Goal: Task Accomplishment & Management: Complete application form

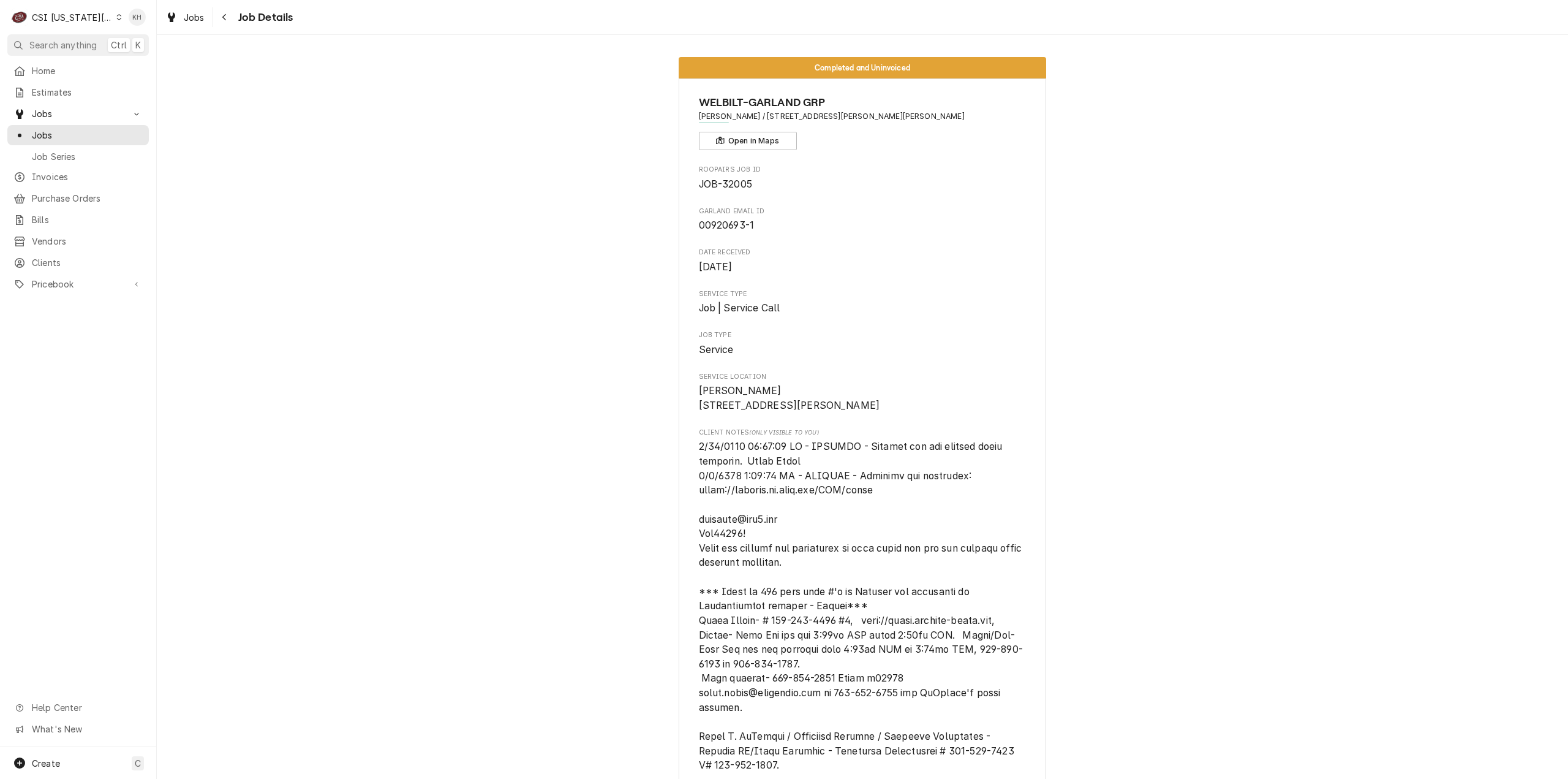
scroll to position [1616, 0]
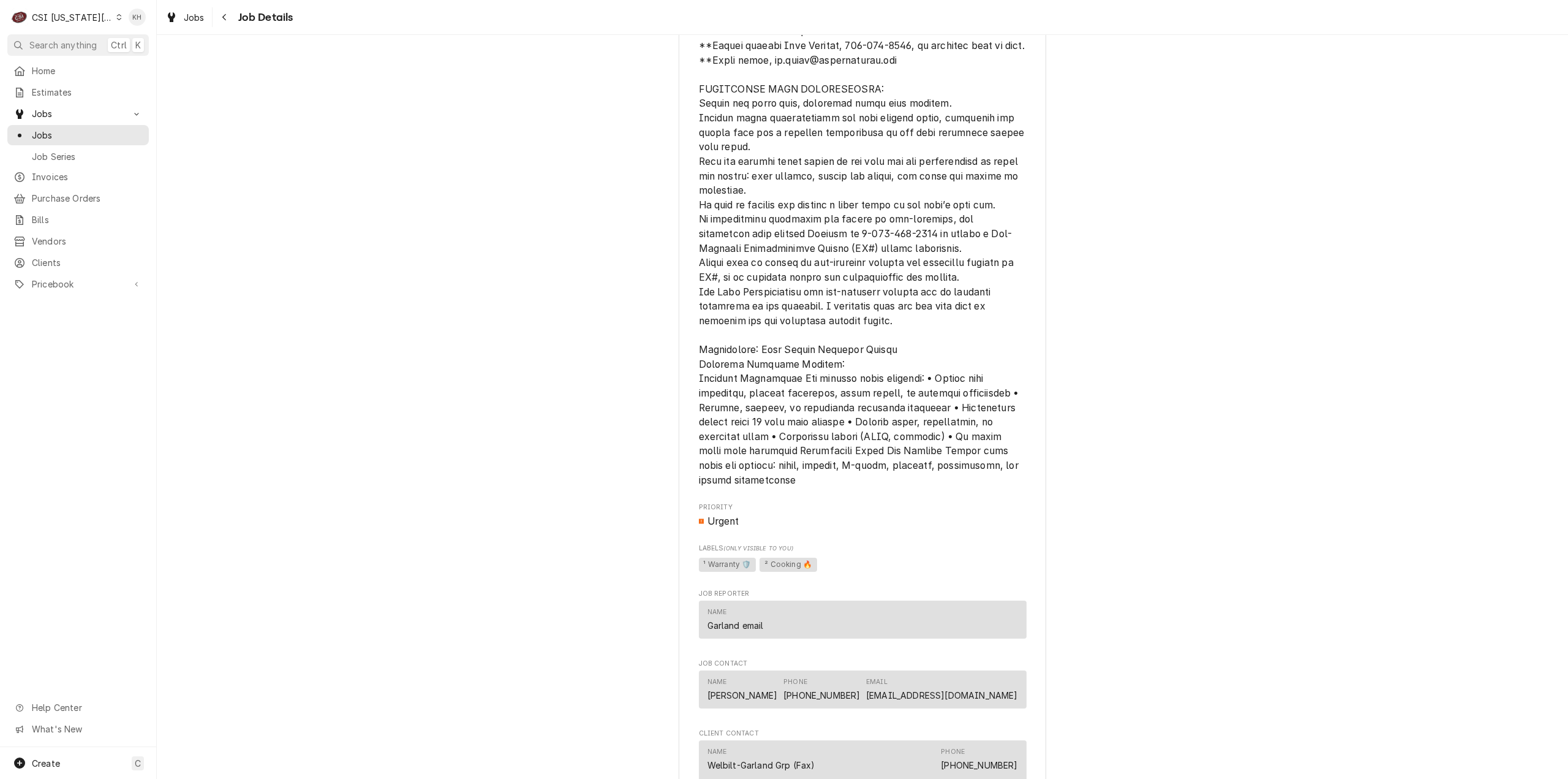
click at [68, 11] on div "CSI [US_STATE][GEOGRAPHIC_DATA]" at bounding box center [72, 17] width 81 height 13
click at [130, 57] on div "CSI St. Louis" at bounding box center [209, 67] width 191 height 20
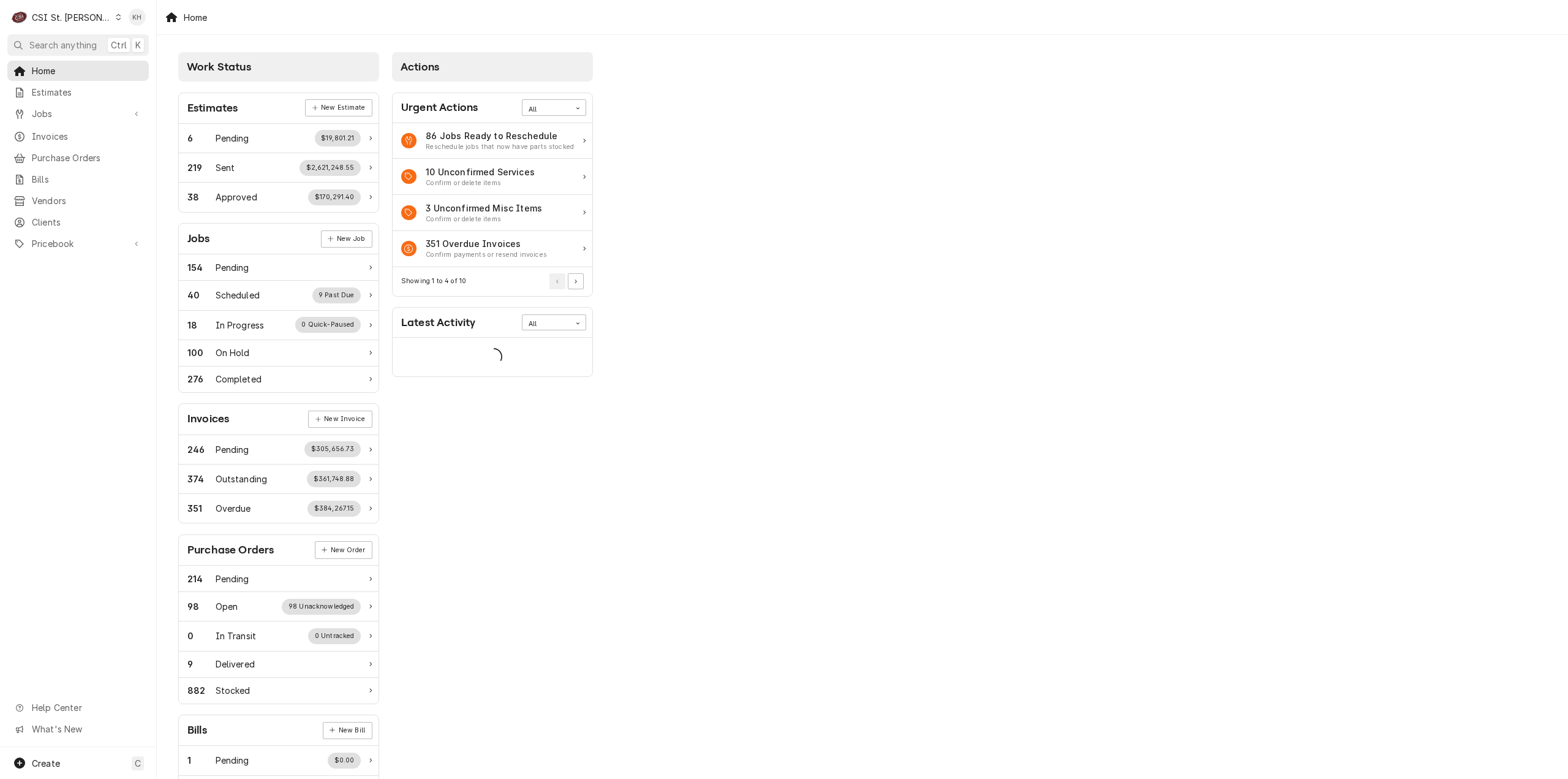
click at [74, 45] on span "Search anything" at bounding box center [63, 45] width 68 height 13
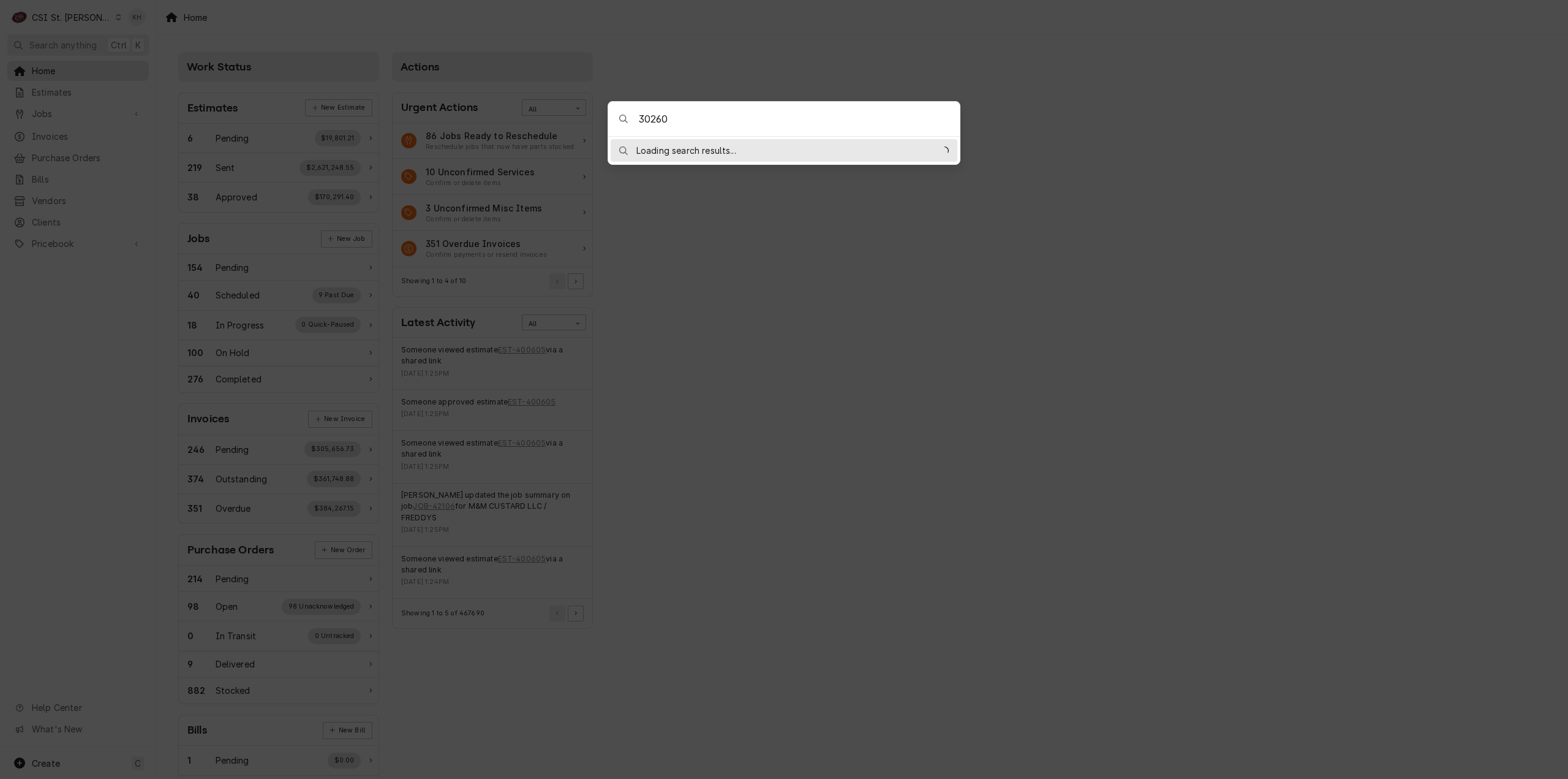
type input "302605"
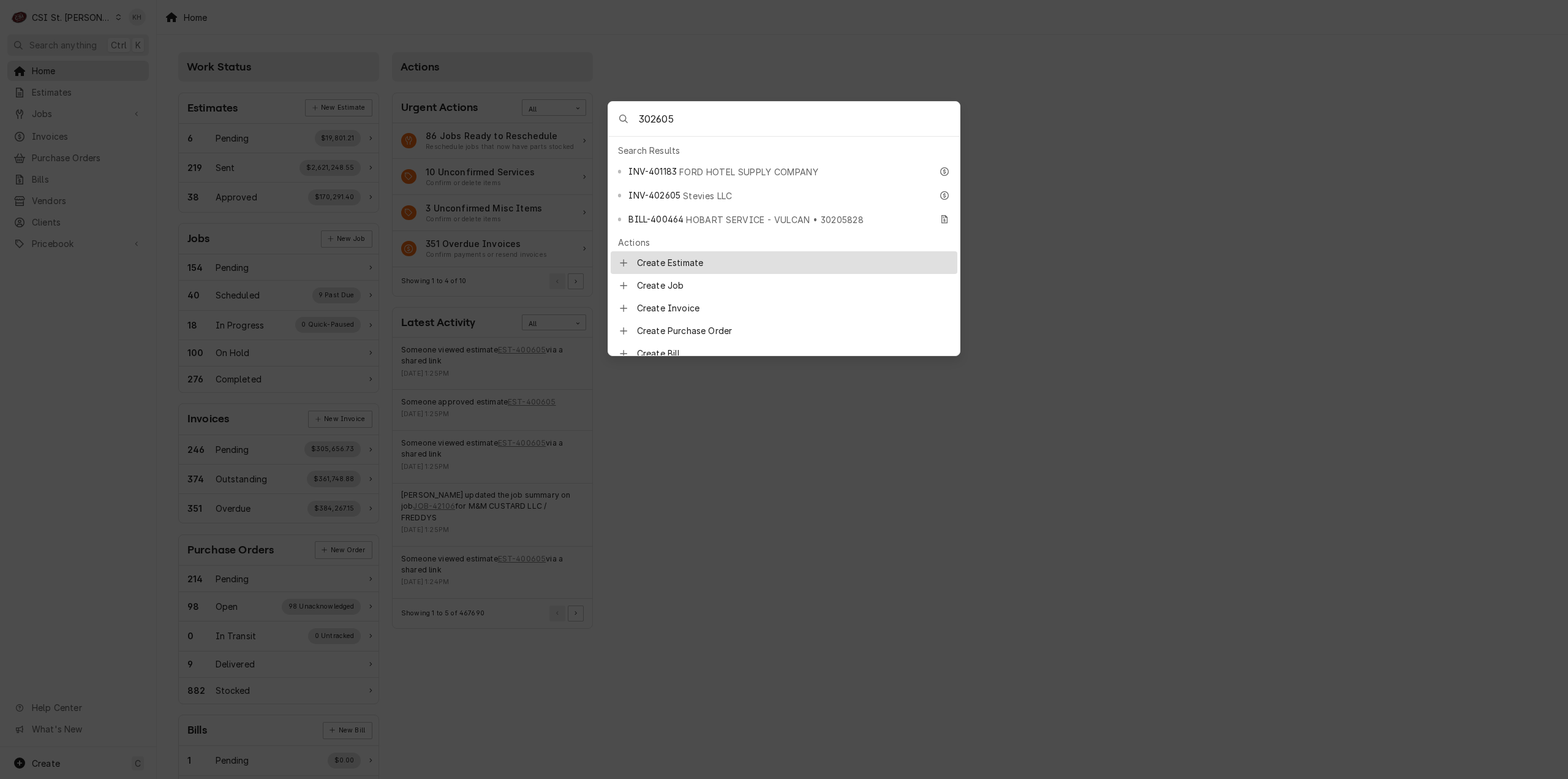
click at [102, 344] on body "C CSI St. Louis KH Search anything Ctrl K Home Estimates Jobs Jobs Job Series I…" at bounding box center [784, 389] width 1568 height 779
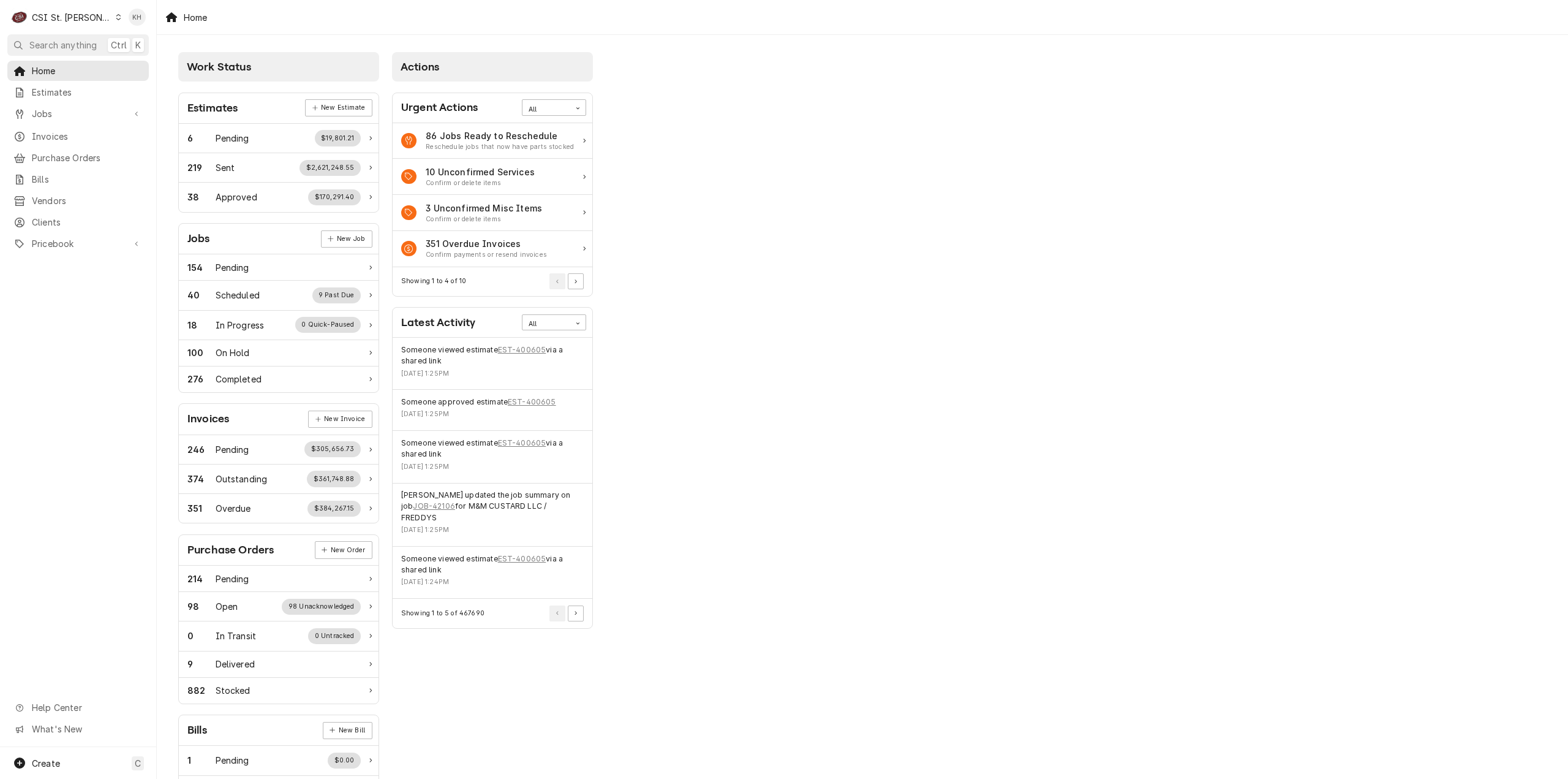
click at [81, 25] on div "C CSI St. Louis" at bounding box center [66, 16] width 118 height 25
click at [142, 27] on div "CSI [US_STATE][GEOGRAPHIC_DATA]" at bounding box center [188, 24] width 162 height 13
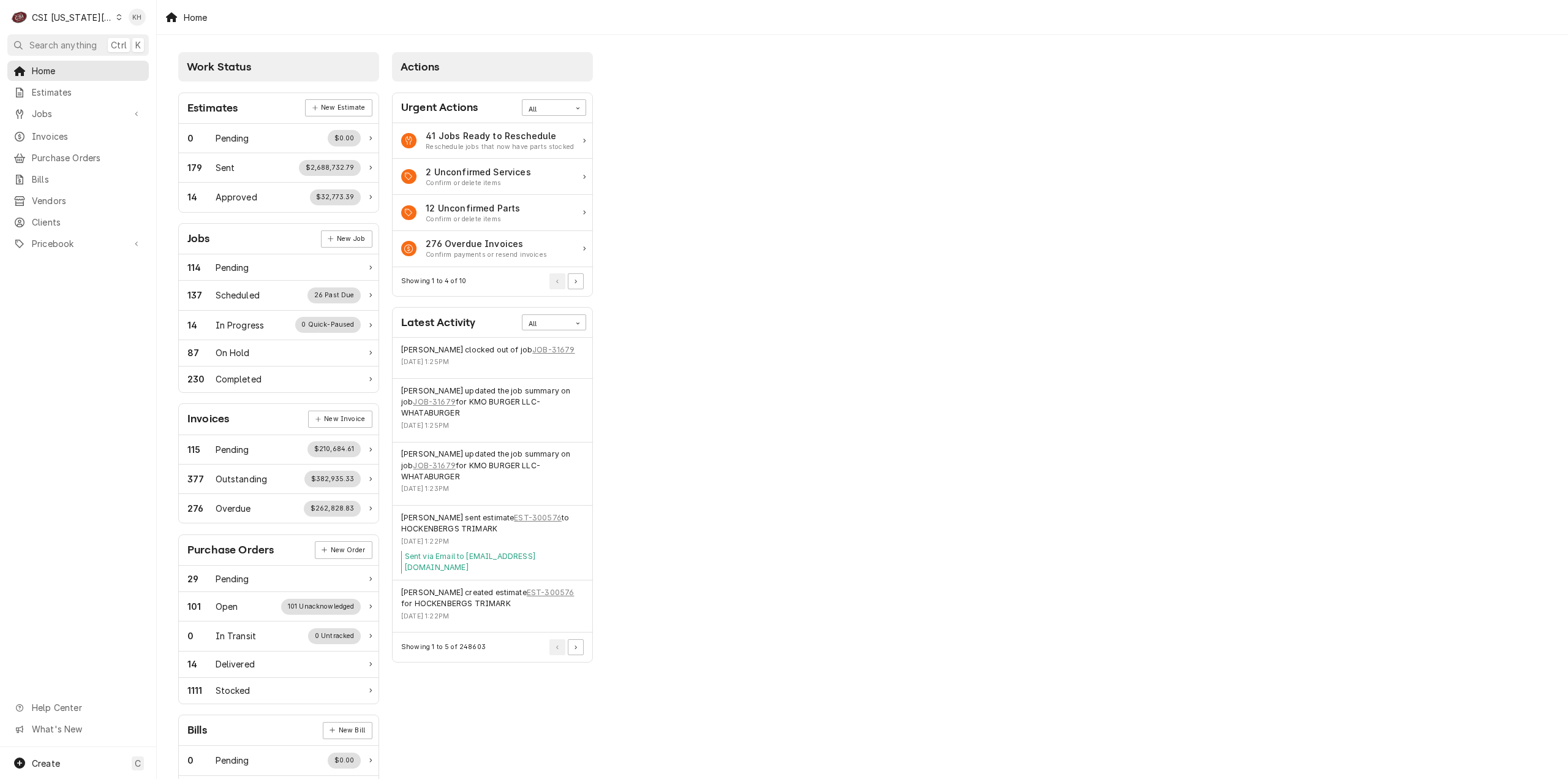
click at [66, 36] on button "Search anything Ctrl K" at bounding box center [78, 45] width 142 height 21
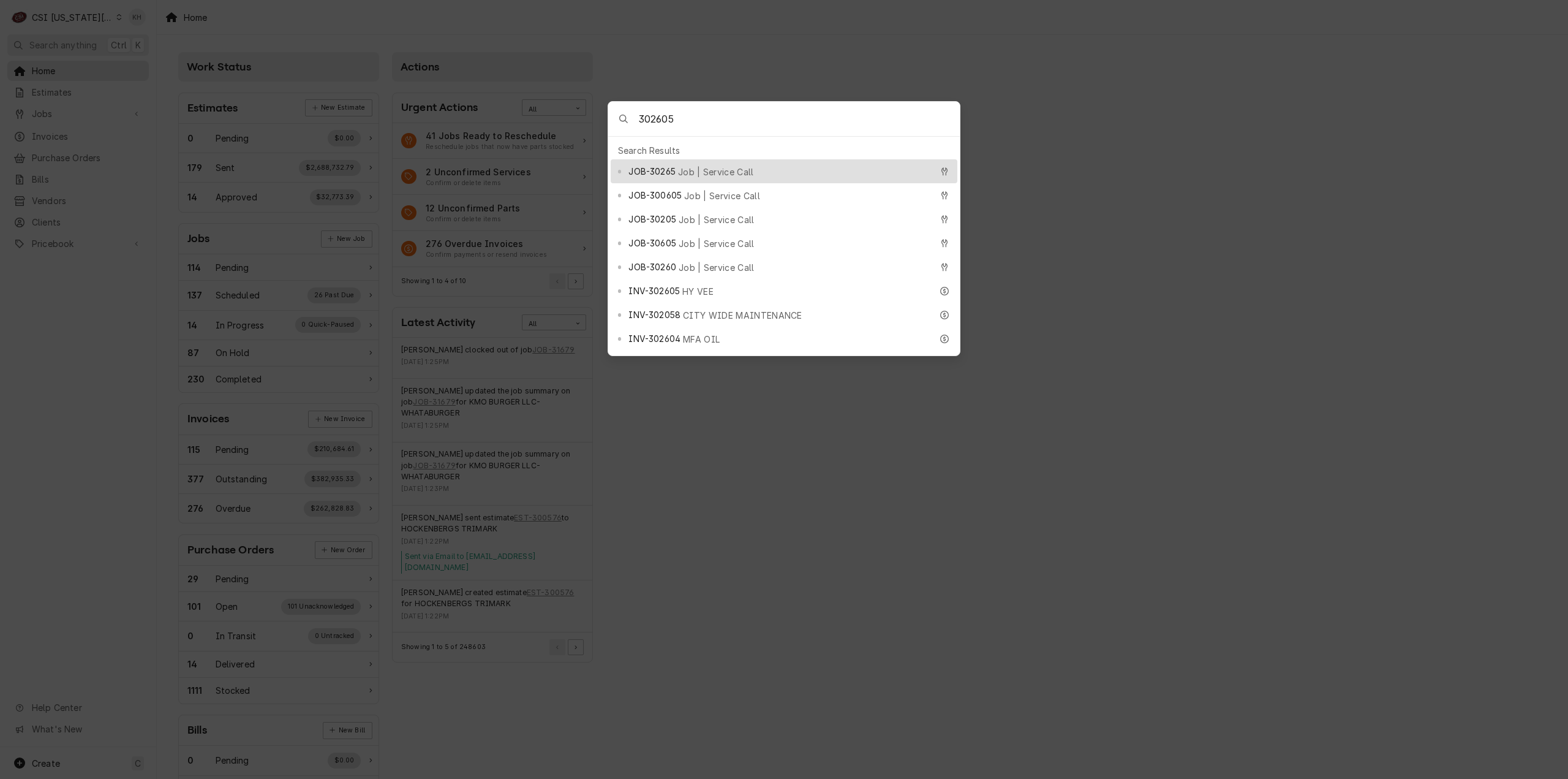
type input "302605"
click at [705, 169] on span "Job | Service Call" at bounding box center [715, 172] width 76 height 13
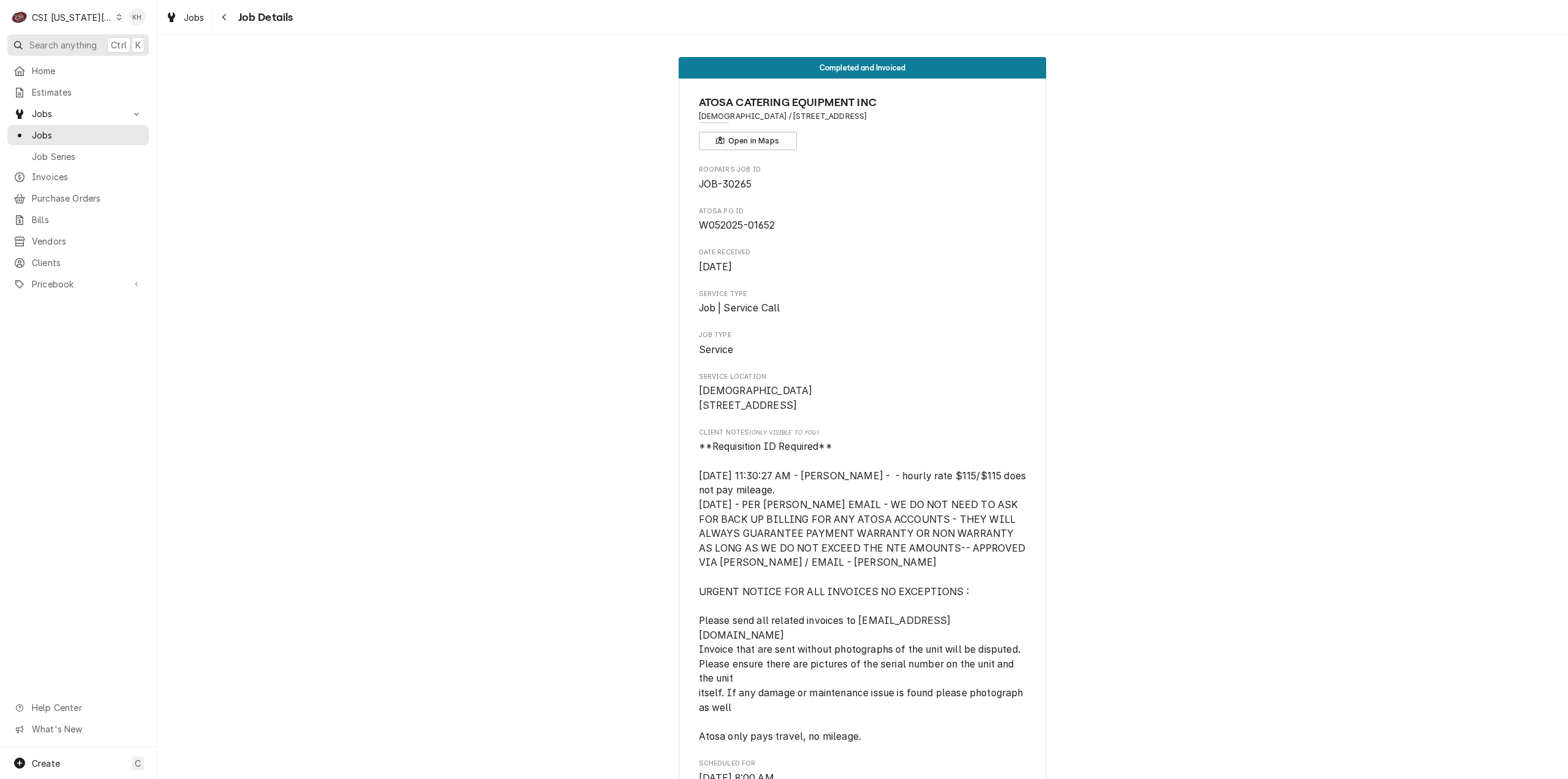
click at [63, 49] on span "Search anything" at bounding box center [63, 45] width 68 height 13
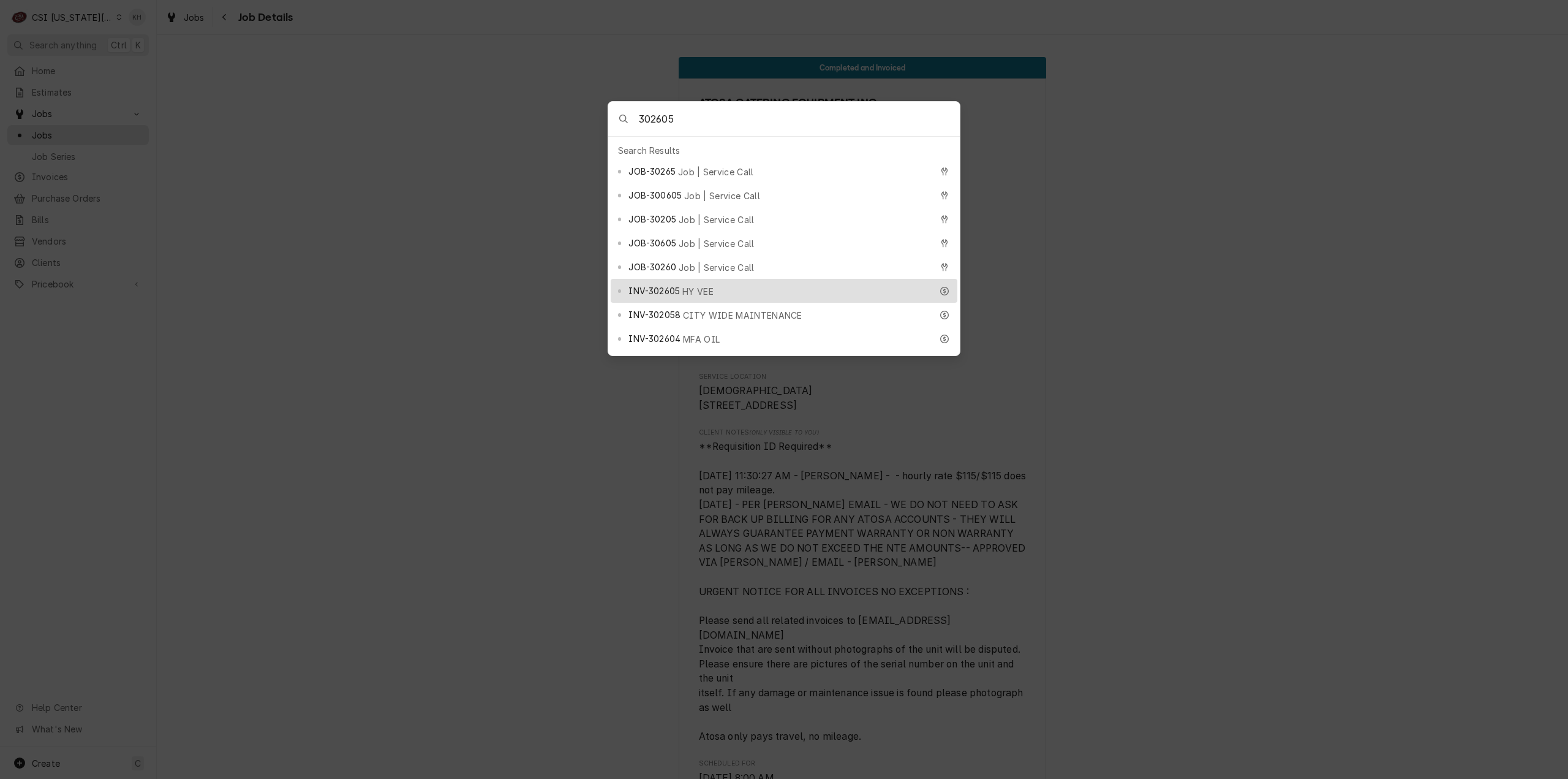
type input "302605"
click at [687, 284] on div "INV-302605 HY VEE" at bounding box center [779, 290] width 303 height 14
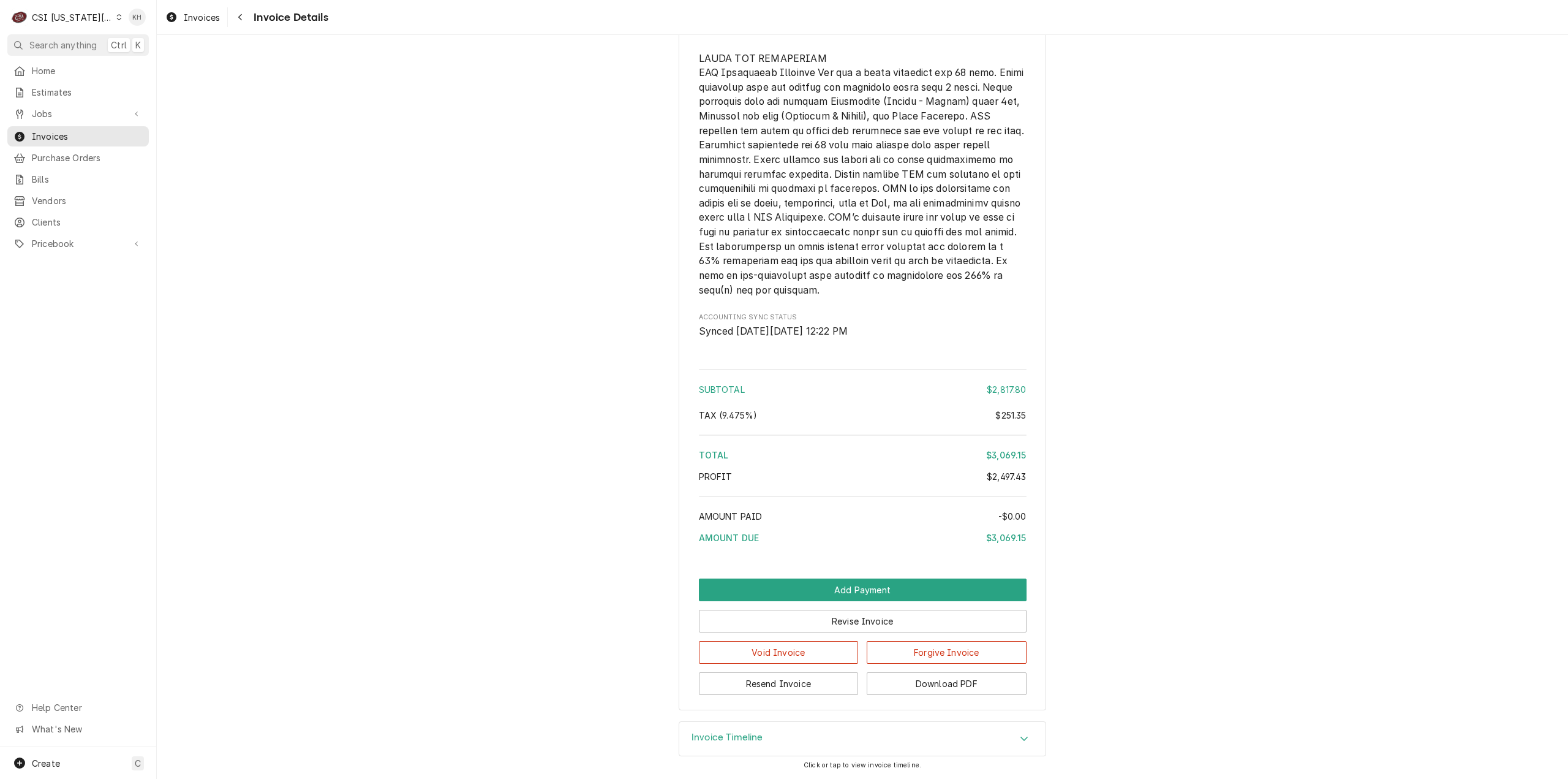
click at [768, 736] on div "Invoice Timeline" at bounding box center [863, 740] width 366 height 35
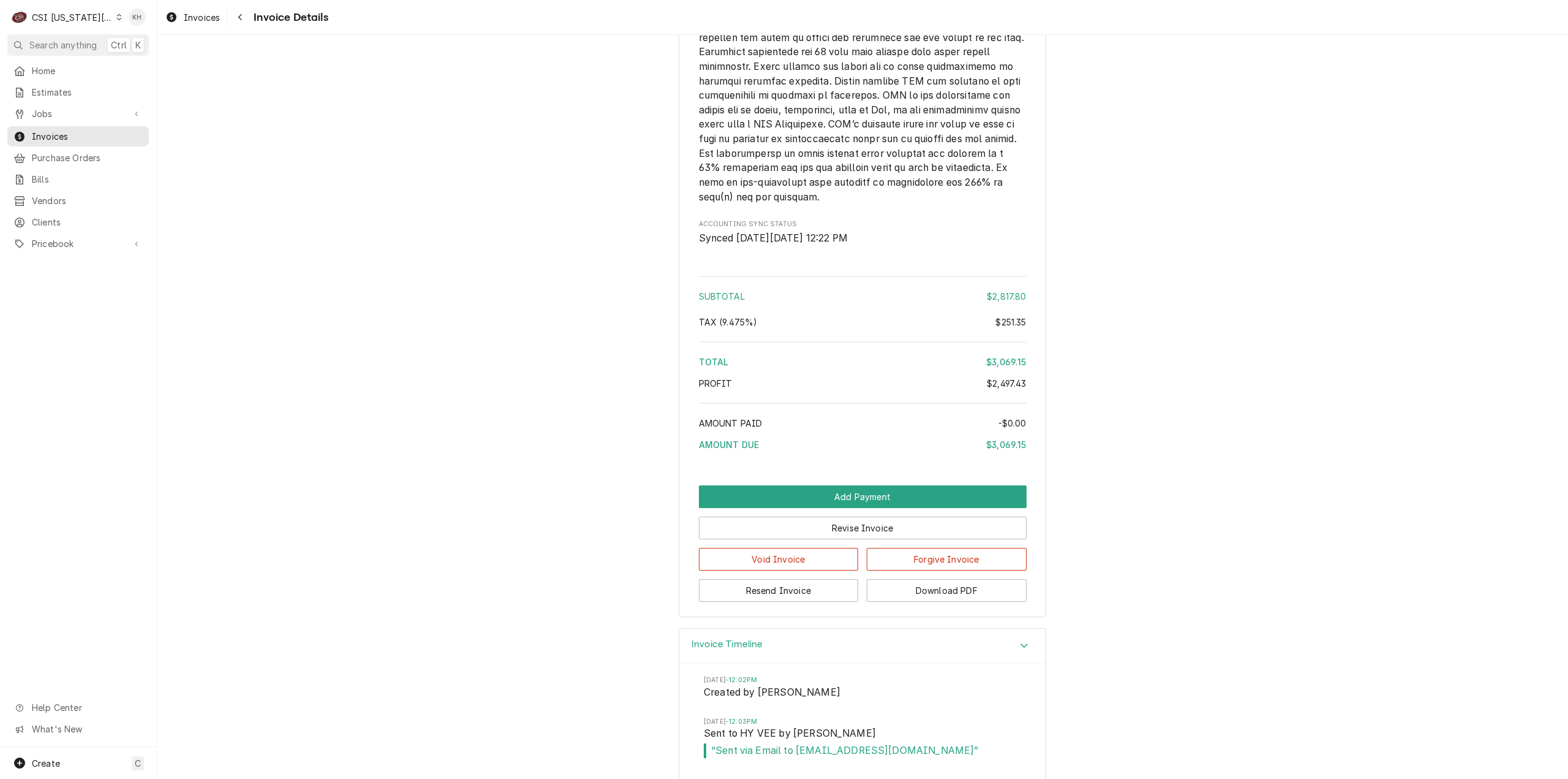
scroll to position [2918, 0]
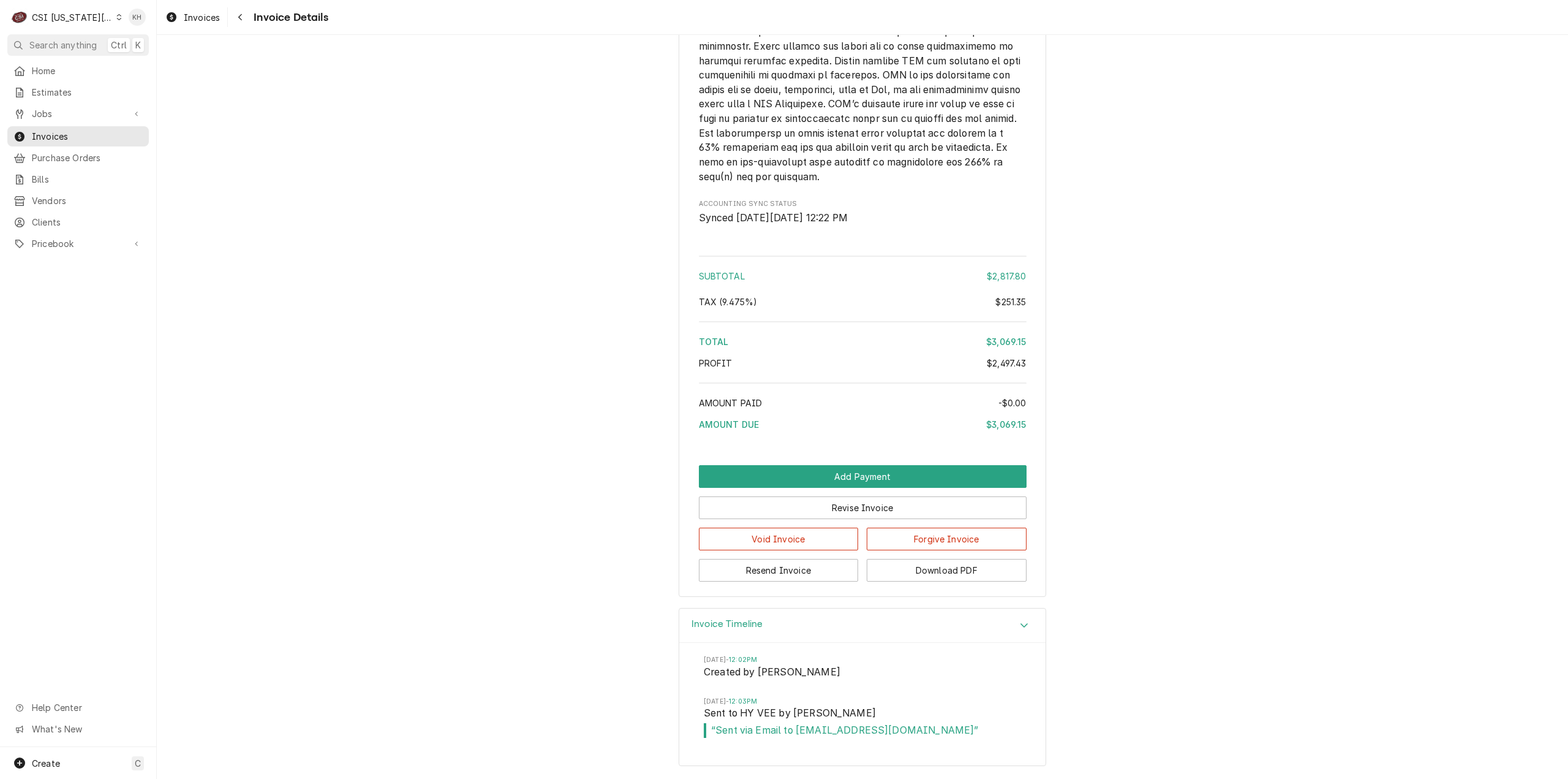
click at [70, 9] on div "C CSI Kansas City" at bounding box center [66, 16] width 118 height 25
click at [131, 37] on div "CSI [US_STATE]" at bounding box center [209, 46] width 191 height 20
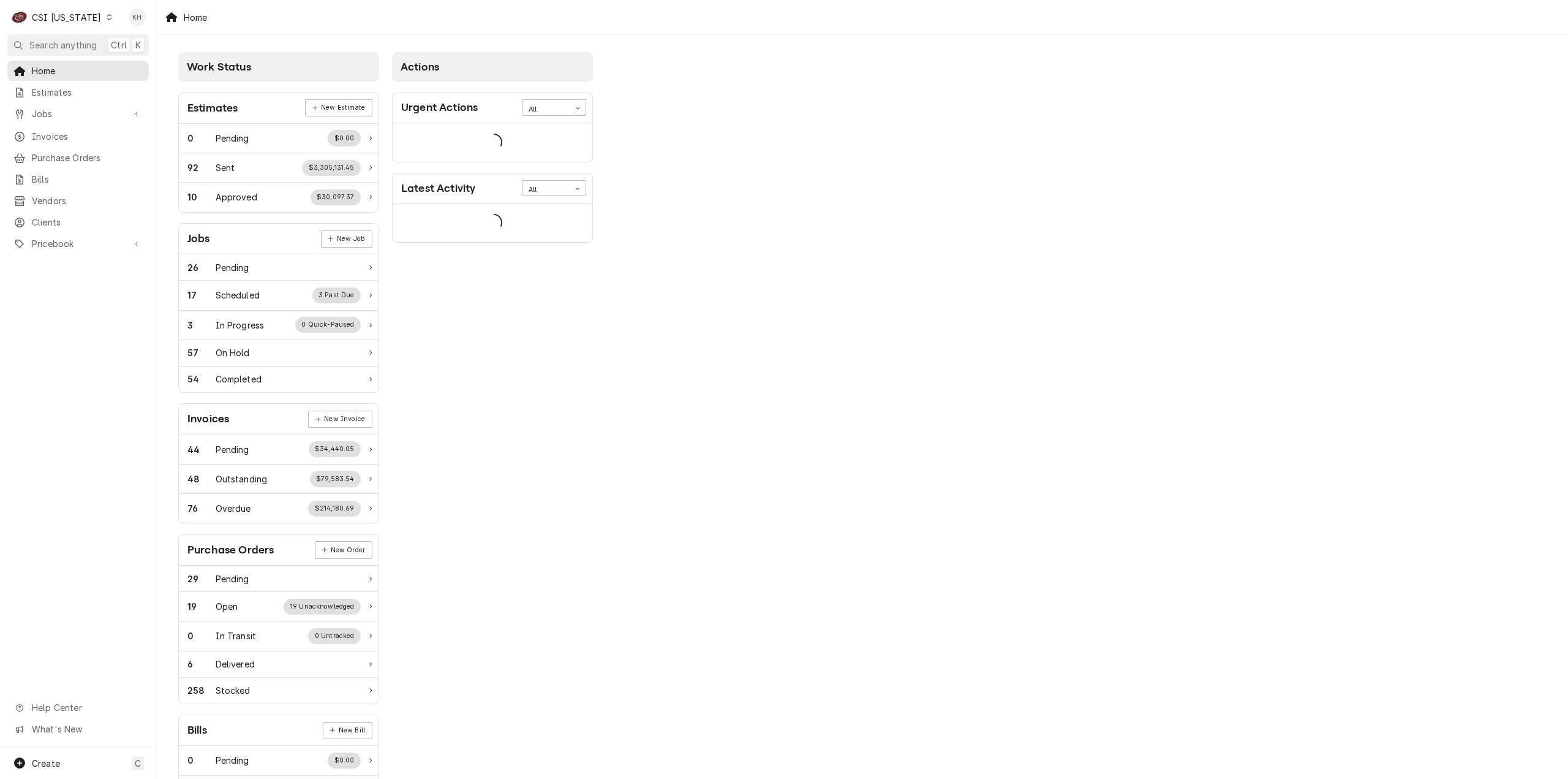
click at [66, 46] on span "Search anything" at bounding box center [63, 45] width 68 height 13
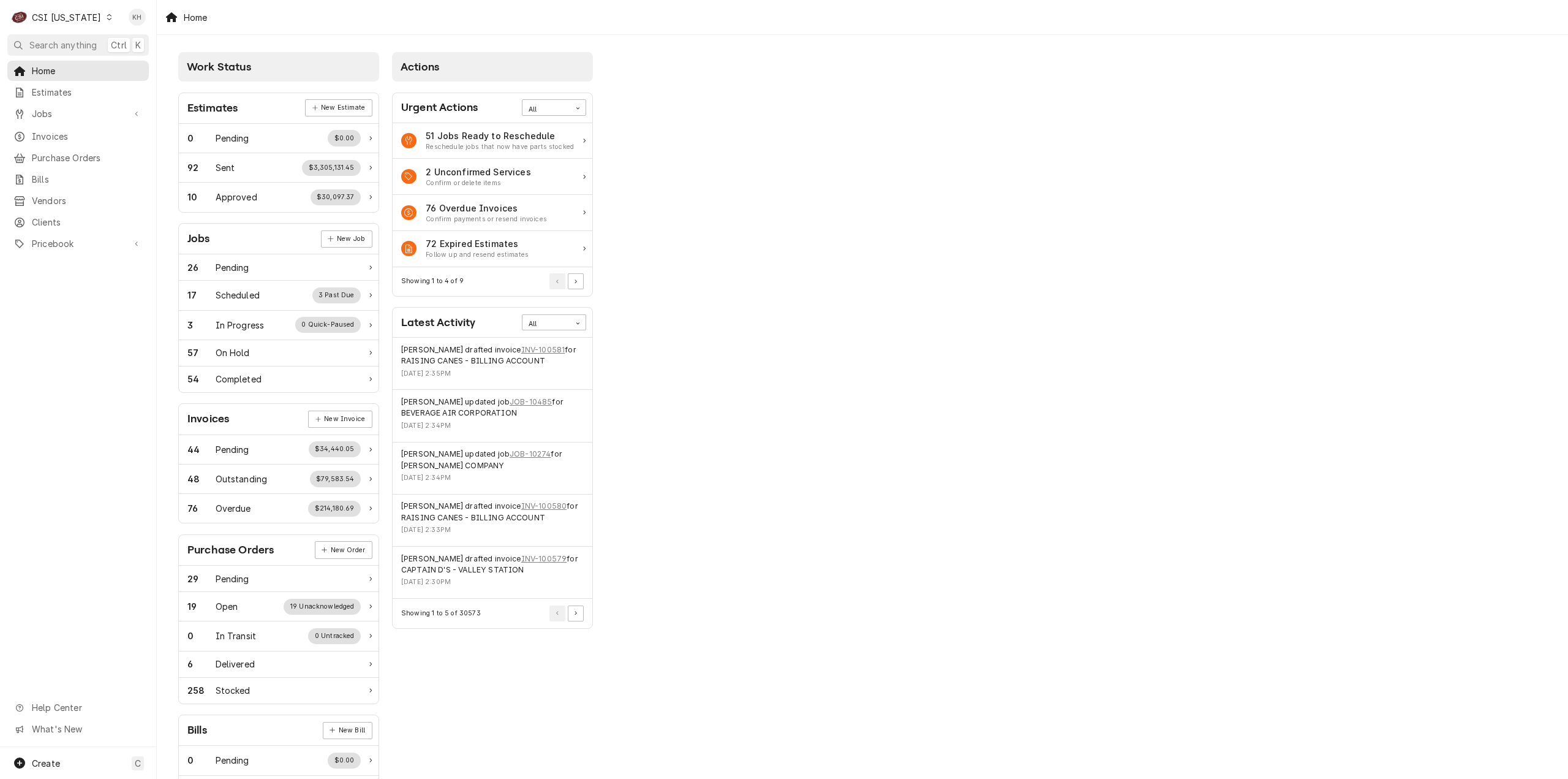
drag, startPoint x: 1390, startPoint y: 288, endPoint x: 719, endPoint y: 338, distance: 672.9
click at [1278, 294] on body "C CSI Kentucky KH Search anything Ctrl K Home Estimates Jobs Jobs Job Series In…" at bounding box center [784, 389] width 1568 height 779
click at [66, 116] on span "Jobs" at bounding box center [78, 114] width 92 height 13
click at [74, 135] on span "Jobs" at bounding box center [87, 135] width 111 height 13
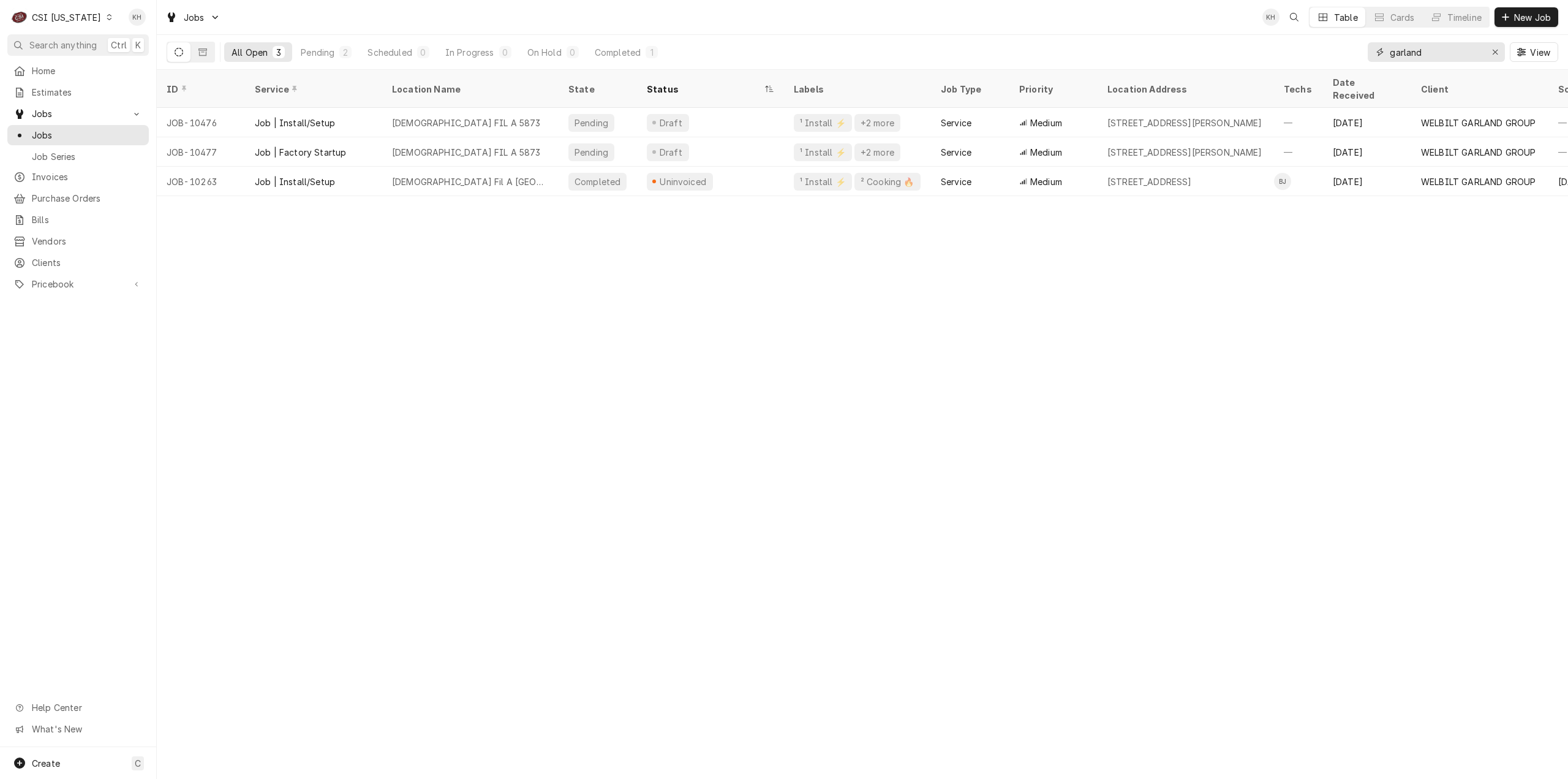
drag, startPoint x: 1427, startPoint y: 56, endPoint x: 1330, endPoint y: 67, distance: 97.6
click at [1330, 67] on div "All Open 3 Pending 2 Scheduled 0 In Progress 0 On Hold 0 Completed 1 garland Vi…" at bounding box center [862, 52] width 1391 height 35
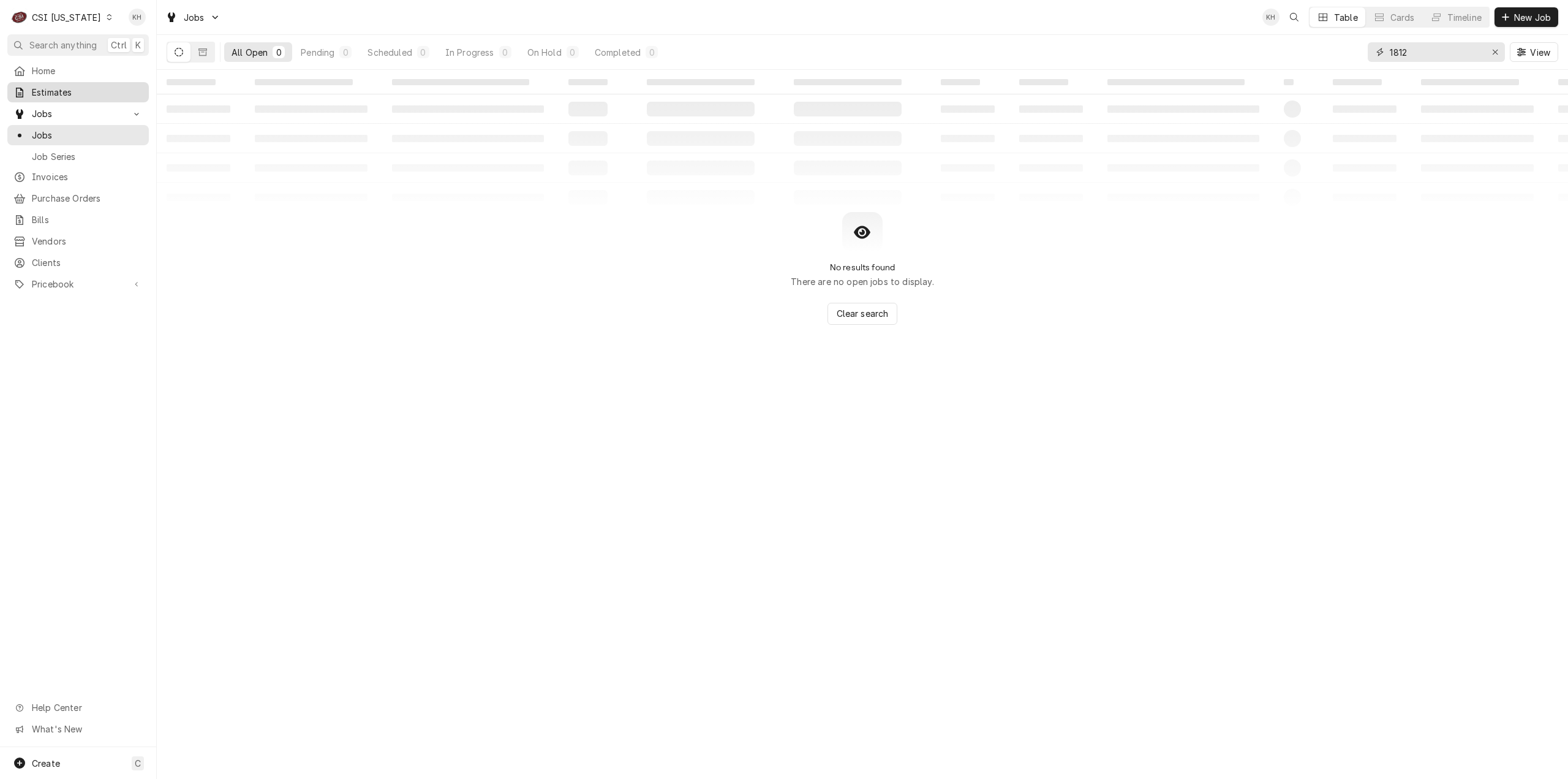
type input "1812"
click at [70, 11] on div "CSI [US_STATE]" at bounding box center [67, 17] width 70 height 13
click at [124, 57] on div "CSI St. [PERSON_NAME]" at bounding box center [191, 67] width 174 height 20
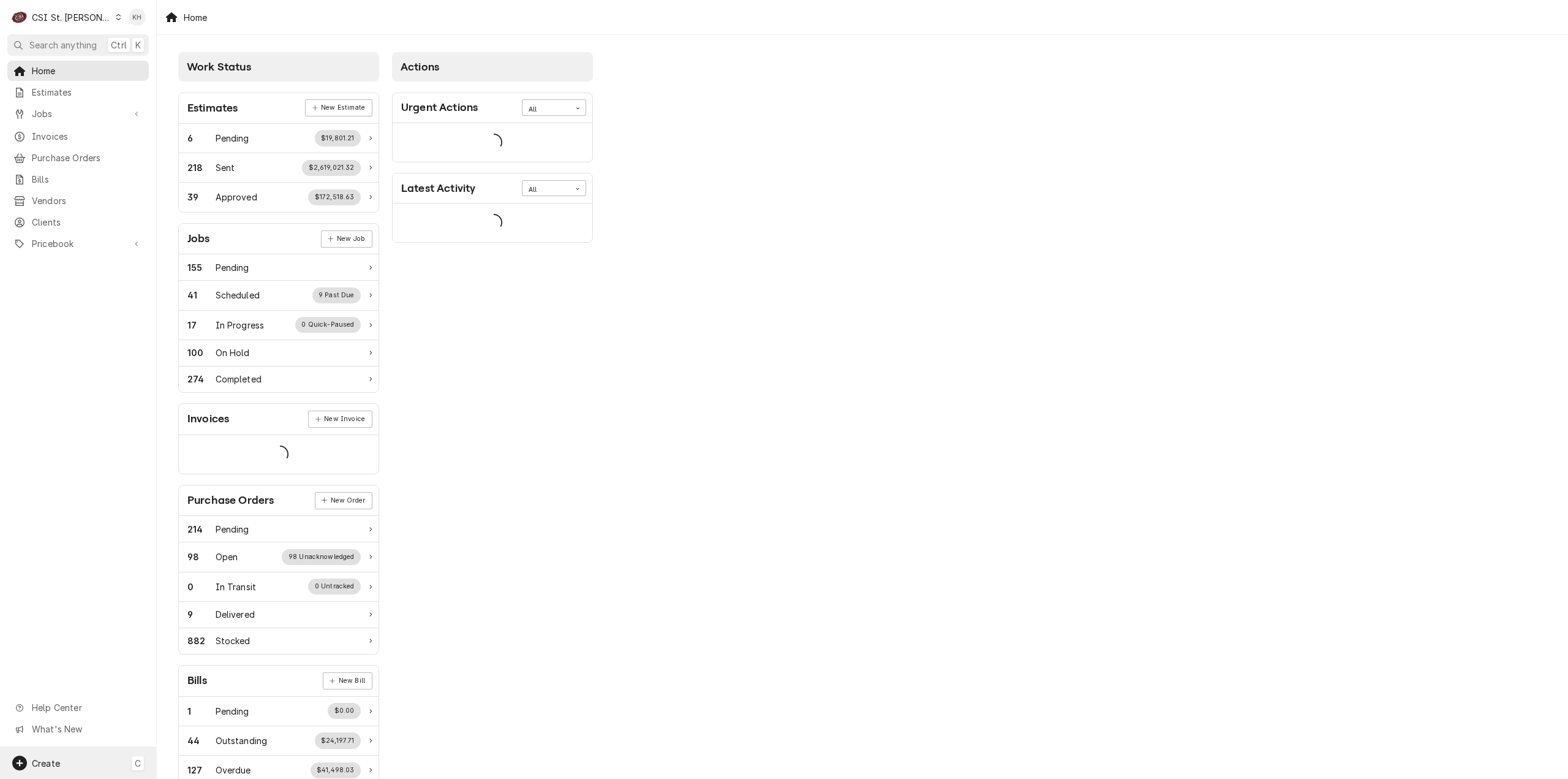
click at [39, 772] on div "Create C" at bounding box center [78, 763] width 156 height 32
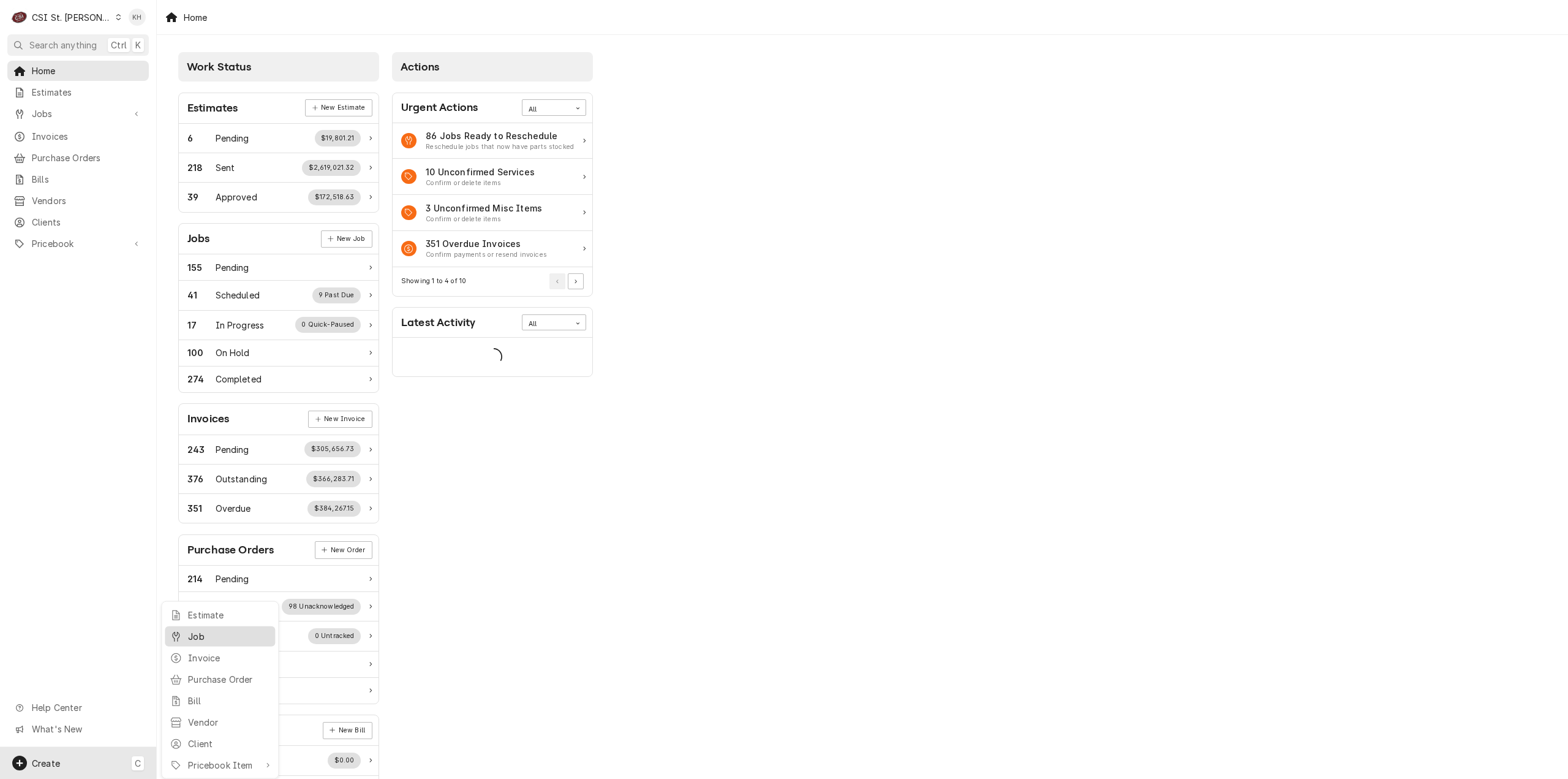
click at [223, 631] on div "Job" at bounding box center [230, 636] width 82 height 13
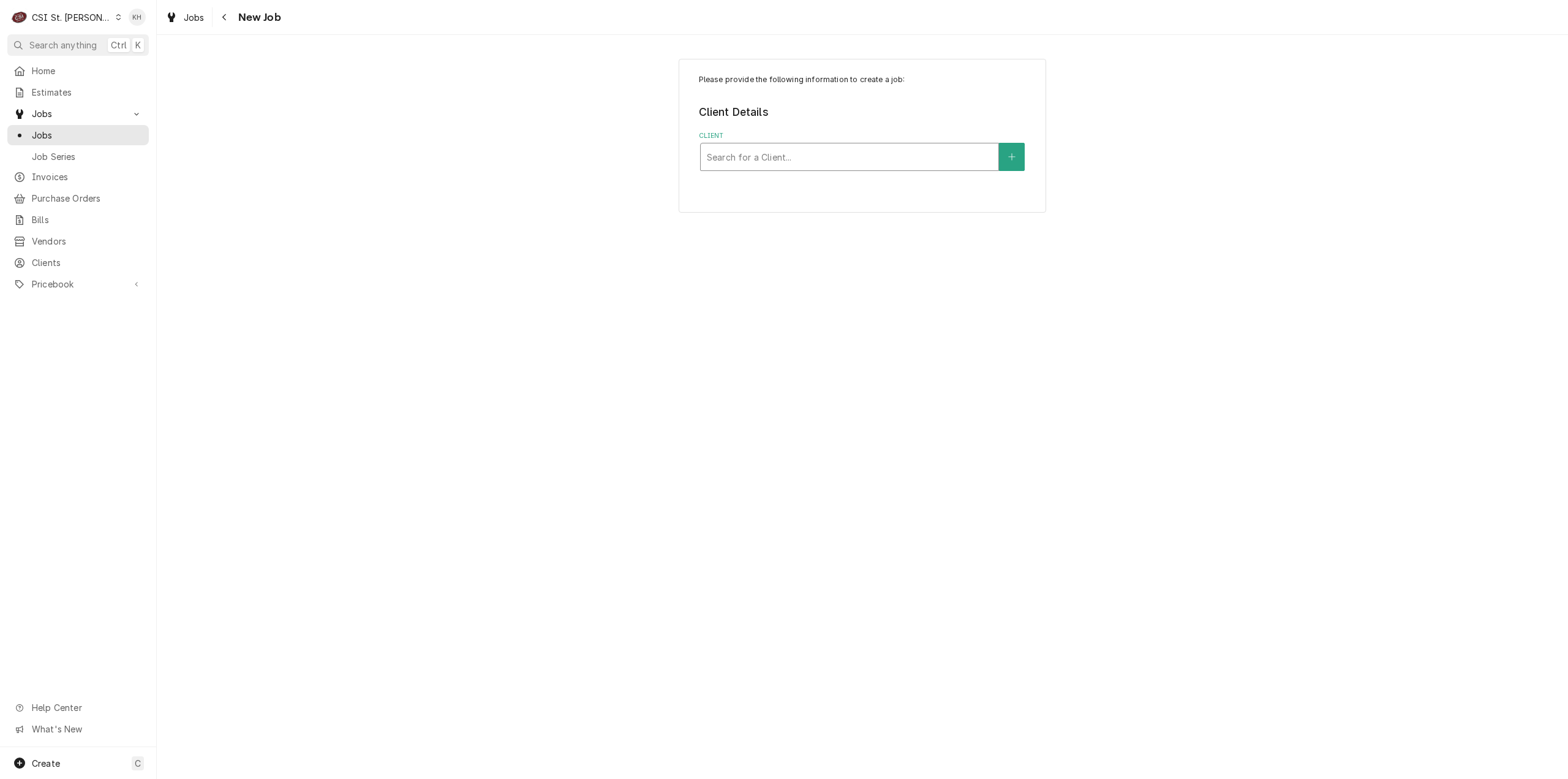
click at [826, 153] on div "Client" at bounding box center [850, 157] width 285 height 22
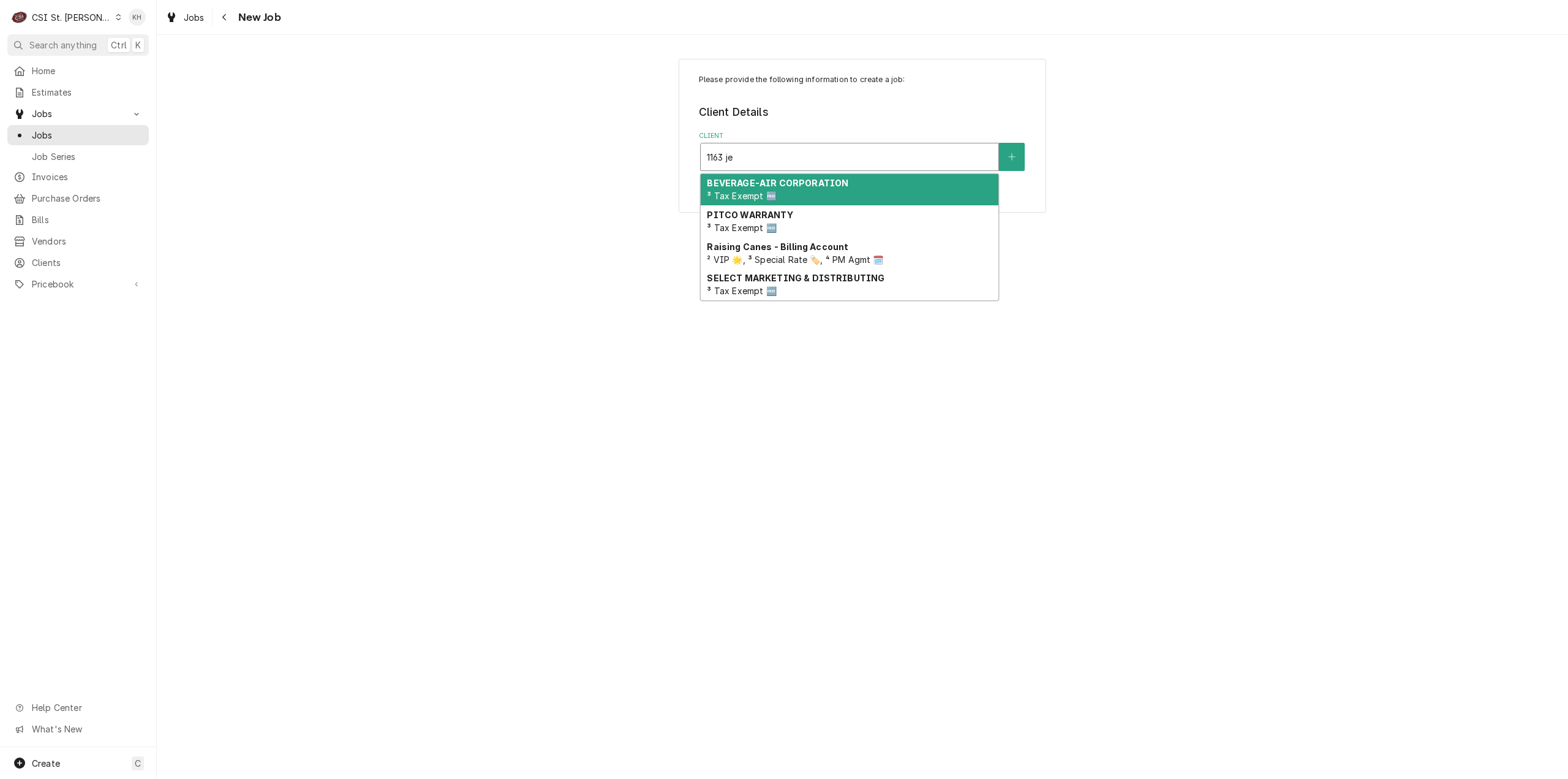
type input "1163 jef"
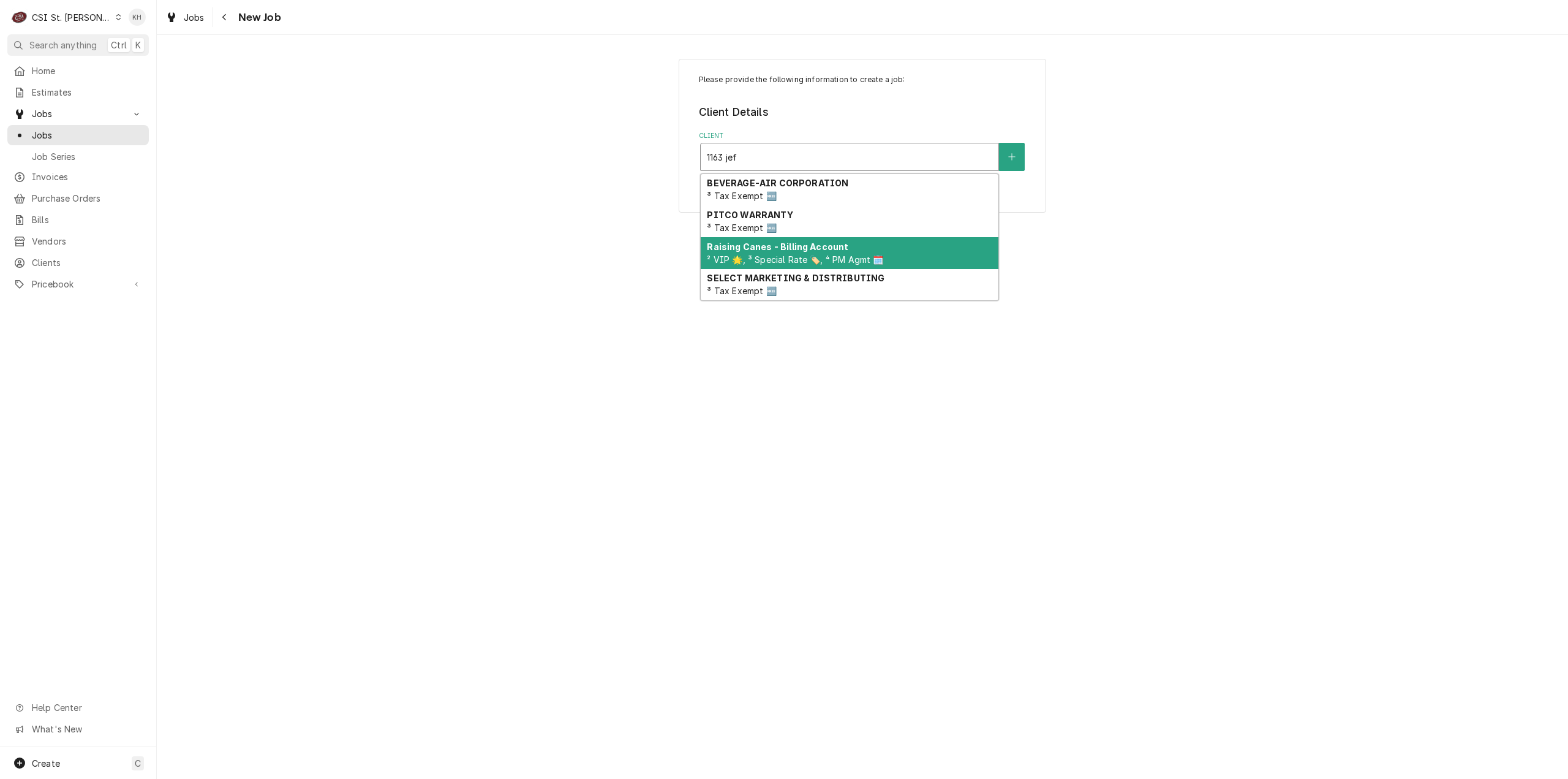
click at [830, 243] on strong "Raising Canes - Billing Account" at bounding box center [778, 246] width 142 height 10
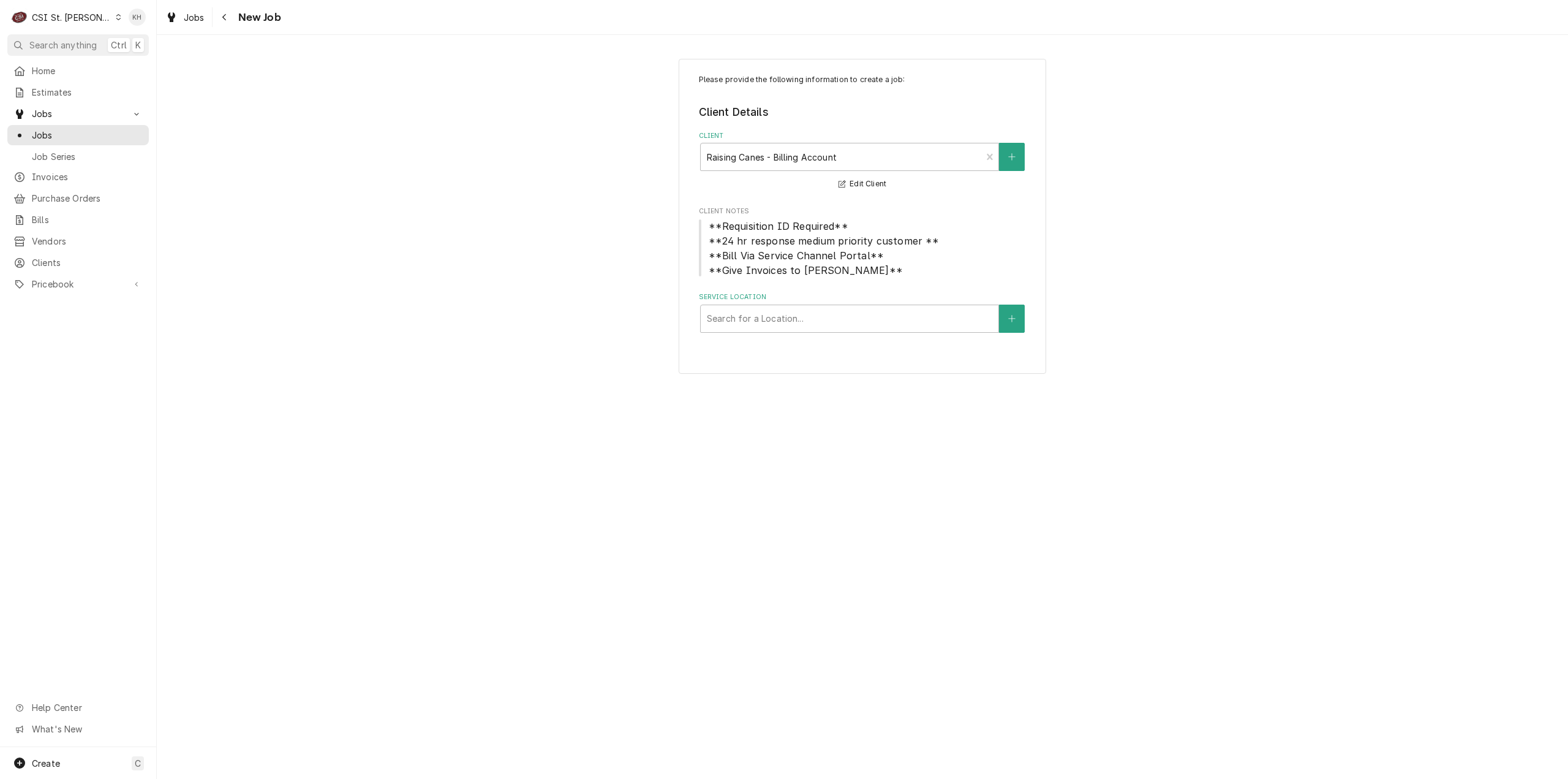
click at [826, 335] on div "Please provide the following information to create a job: Client Details Client…" at bounding box center [863, 216] width 368 height 316
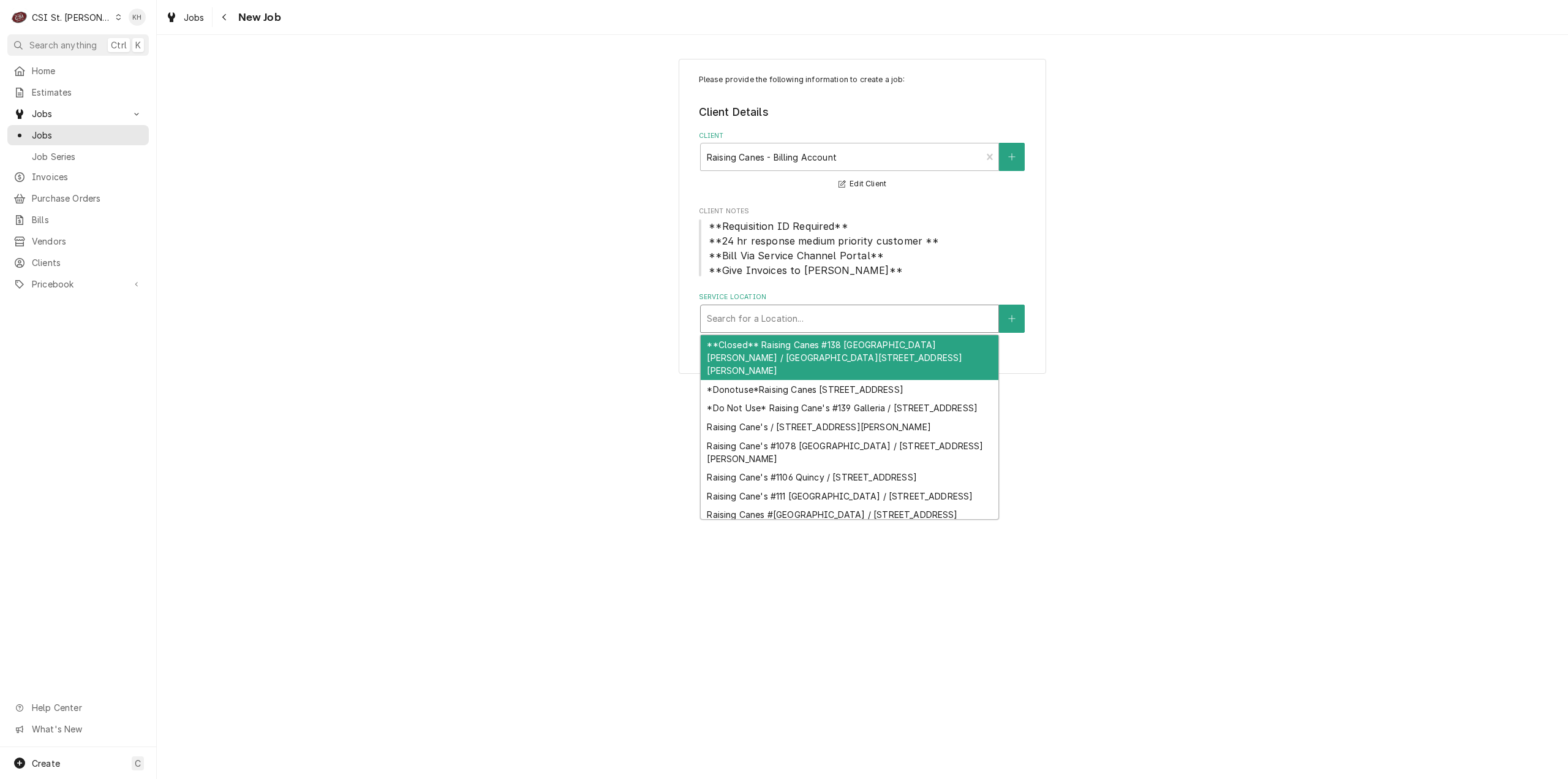
click at [828, 330] on div "Service Location" at bounding box center [850, 319] width 285 height 22
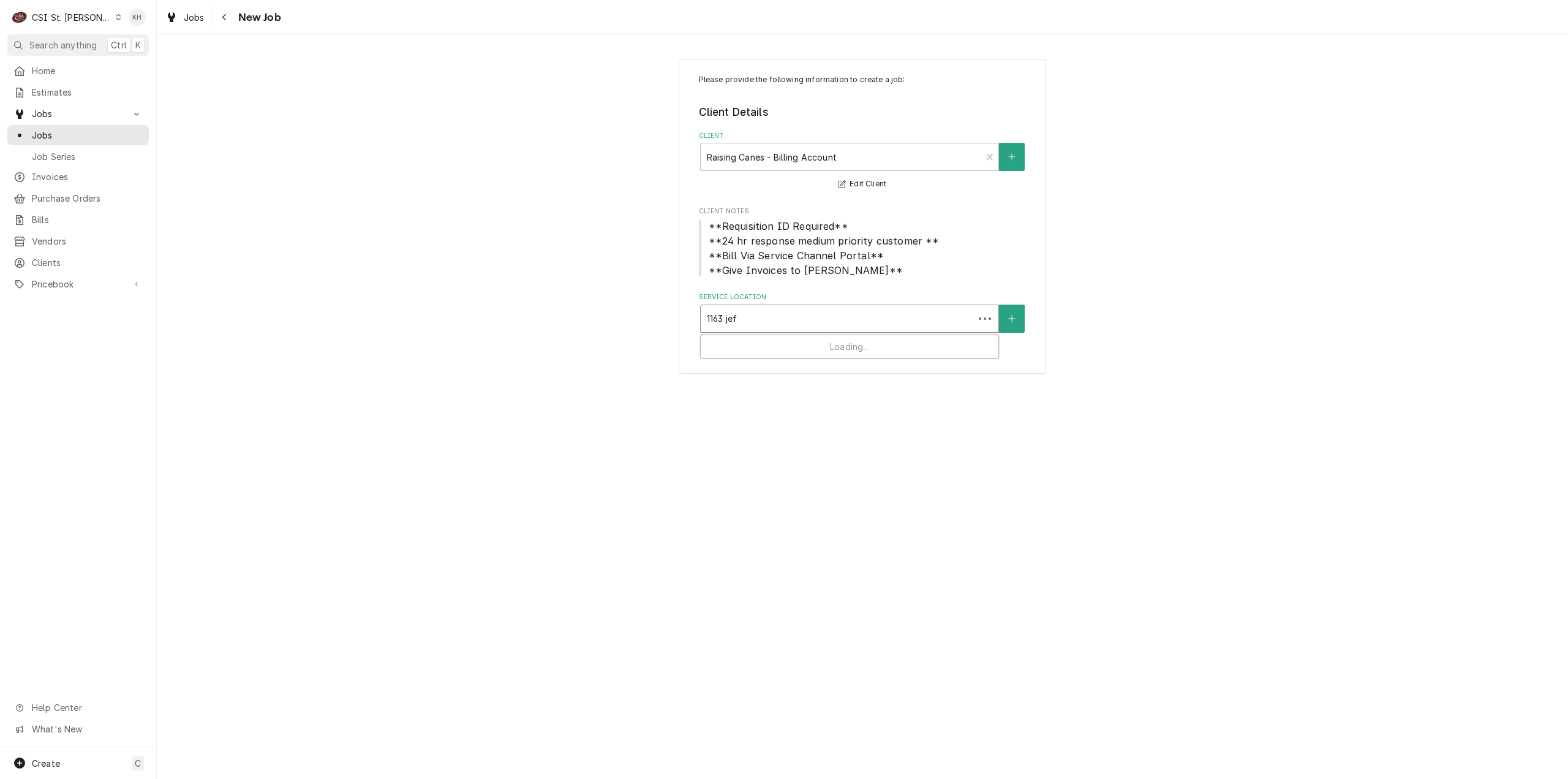
type input "1163 jeff"
click at [811, 345] on div "Raising Cane's #291 Arnold / 1163 Jeffco Blvd, Arnold, MO 63010" at bounding box center [849, 351] width 297 height 32
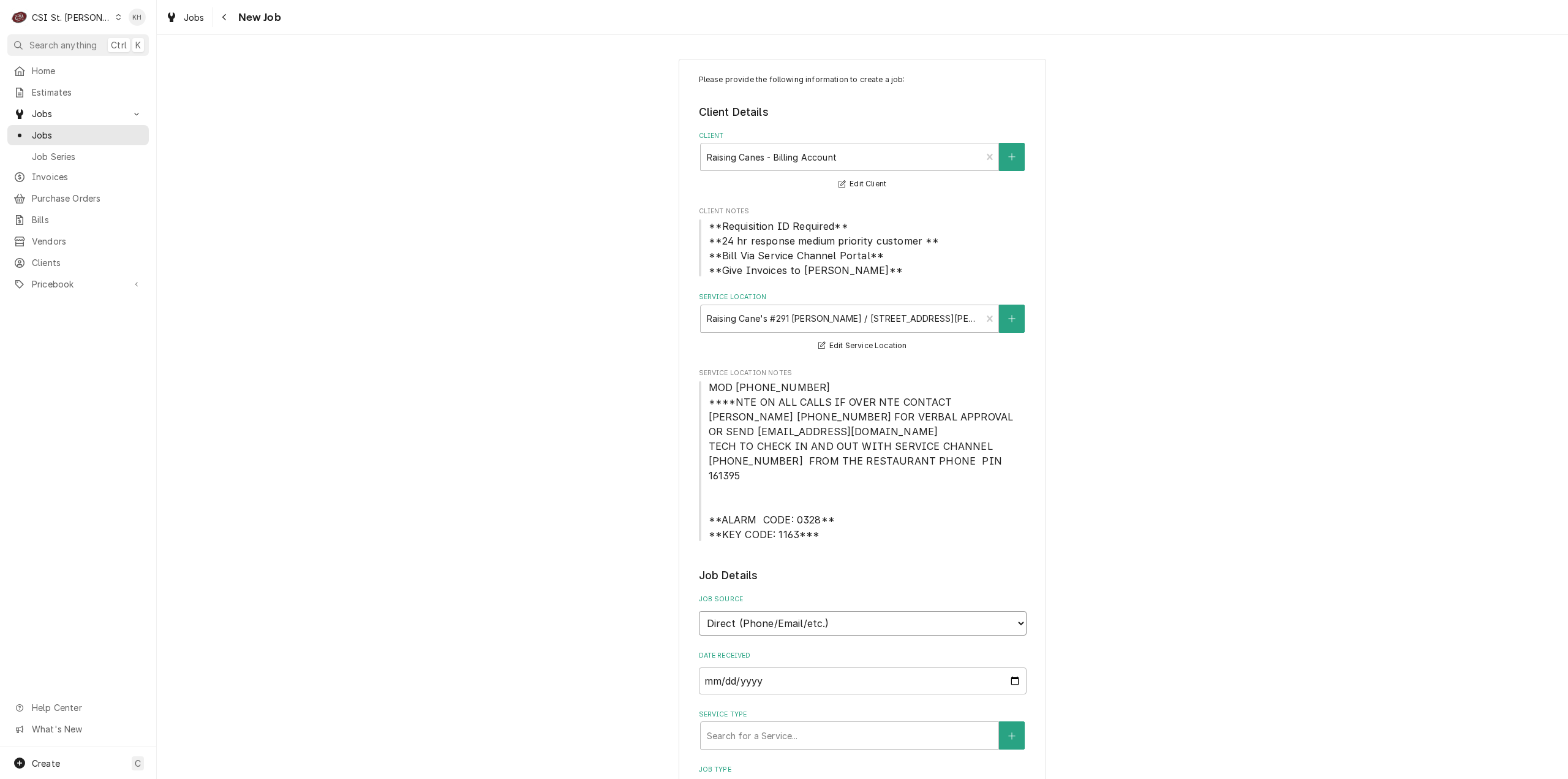
drag, startPoint x: 803, startPoint y: 605, endPoint x: 800, endPoint y: 620, distance: 15.3
click at [802, 611] on select "Direct (Phone/Email/etc.) Service Channel Corrigo Ecotrak Other" at bounding box center [863, 623] width 328 height 25
select select "1"
click at [789, 667] on input "Service Channel ID" at bounding box center [863, 680] width 328 height 27
paste input "323143267"
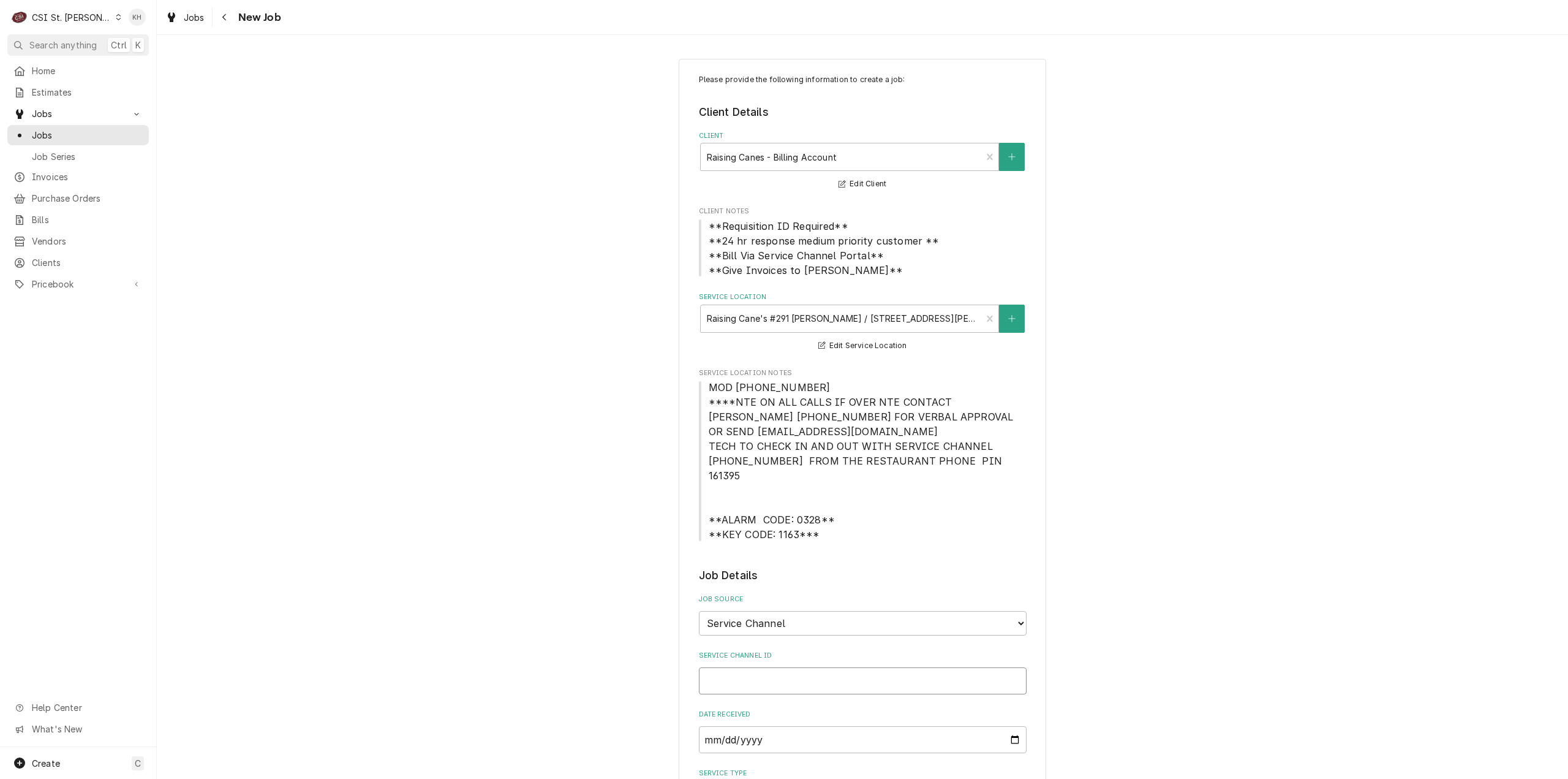
type textarea "x"
type input "323143267"
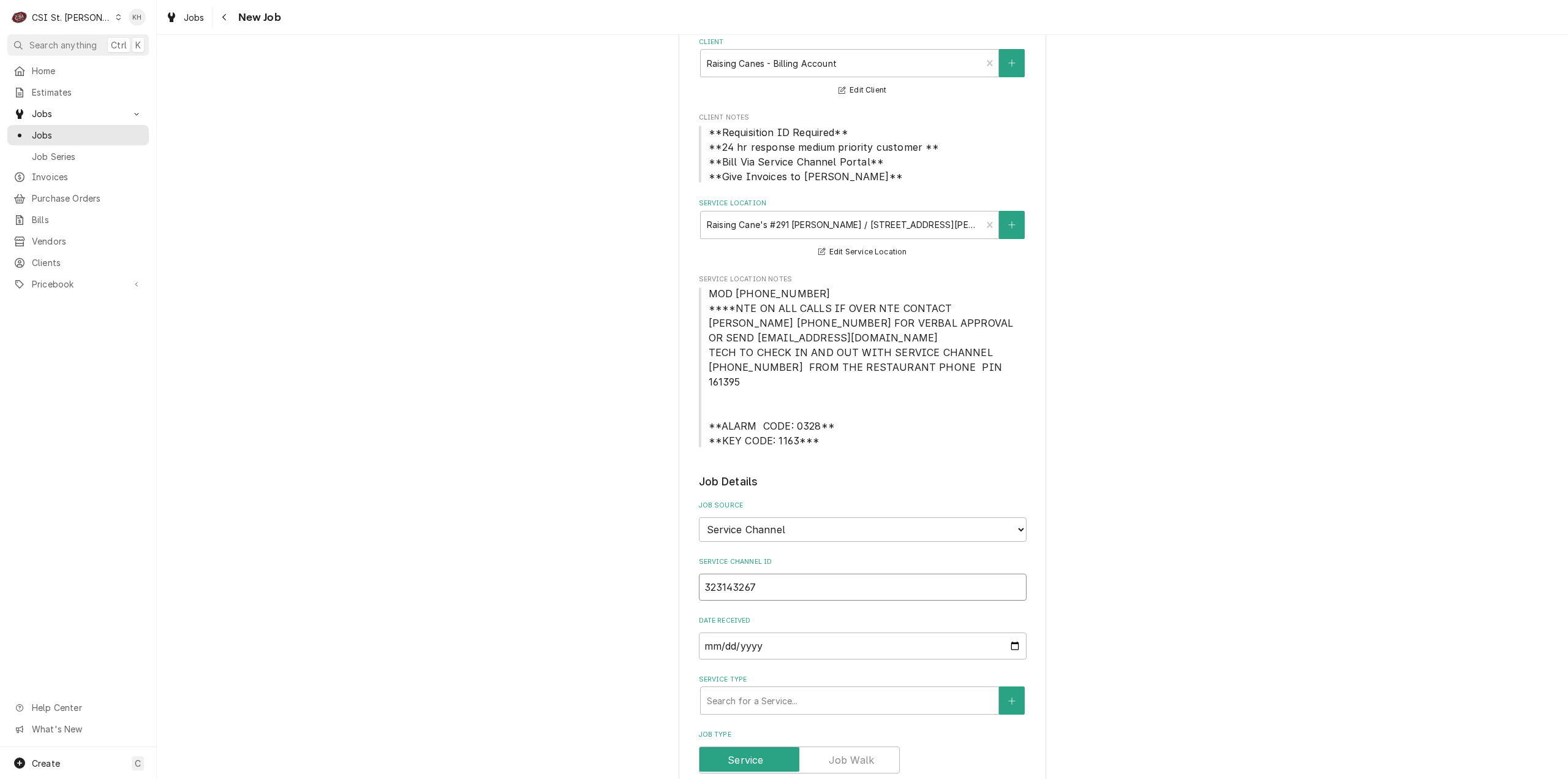
type textarea "x"
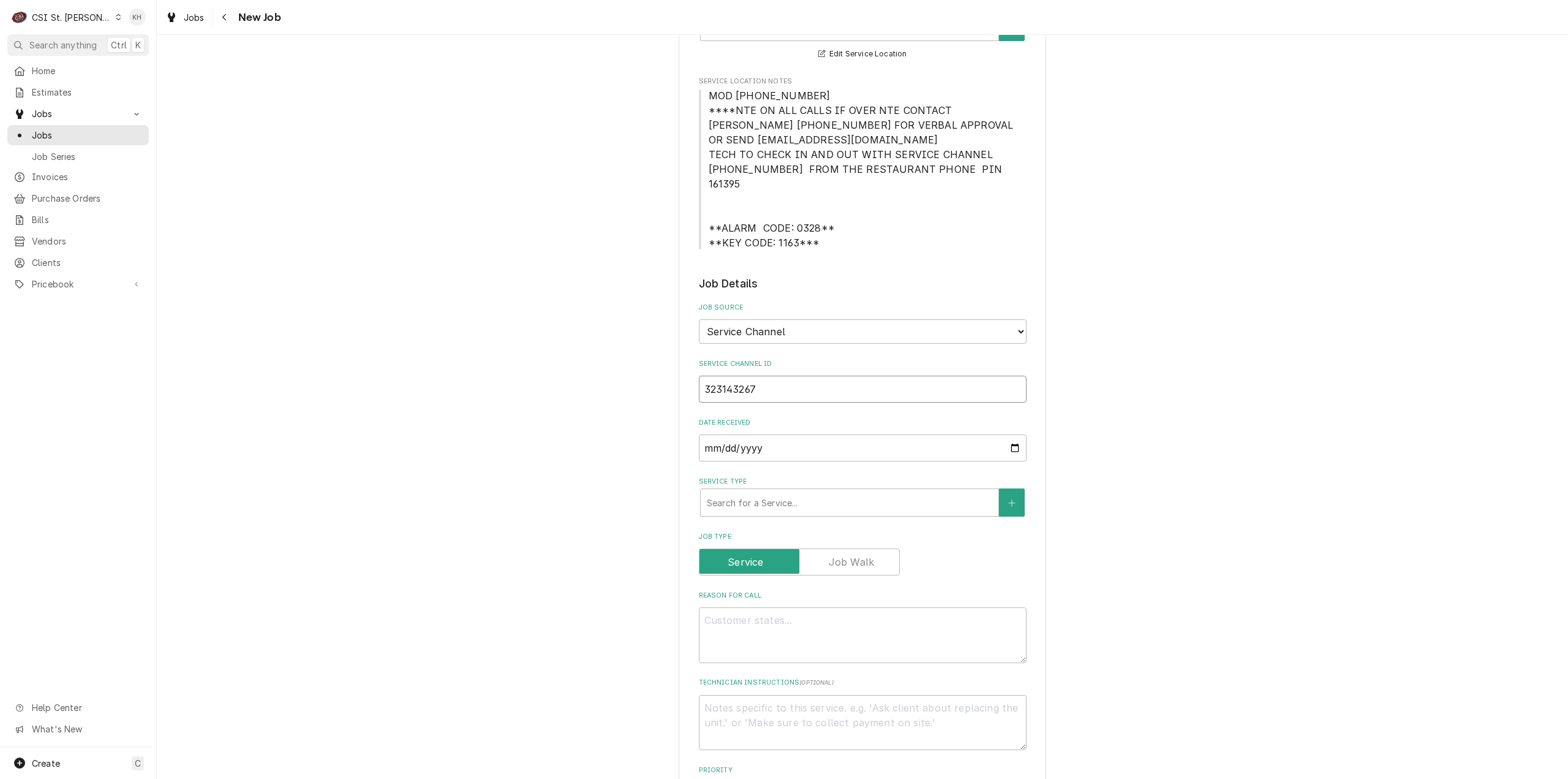
scroll to position [307, 0]
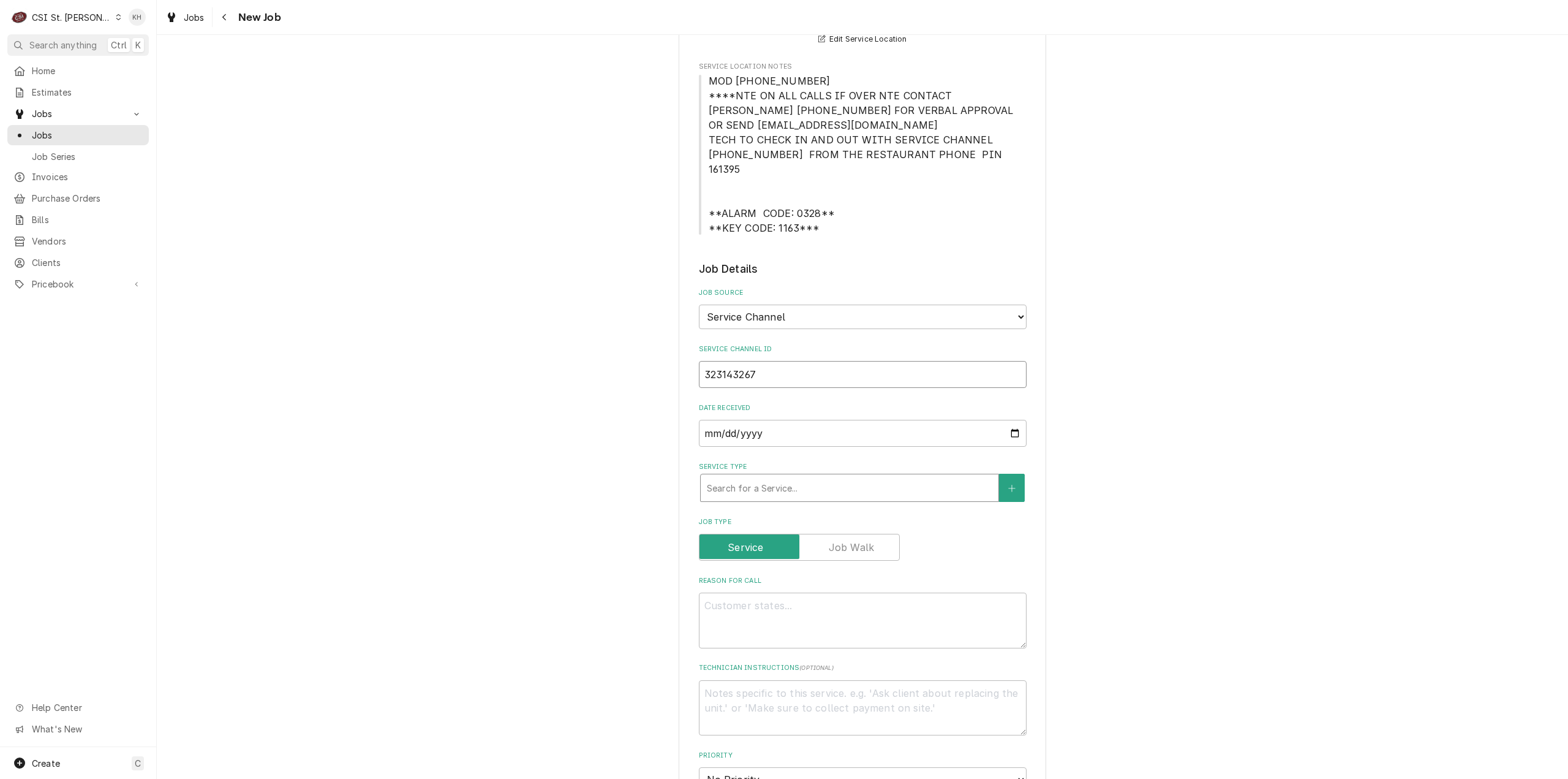
type input "323143267"
click at [778, 477] on div "Service Type" at bounding box center [850, 488] width 285 height 22
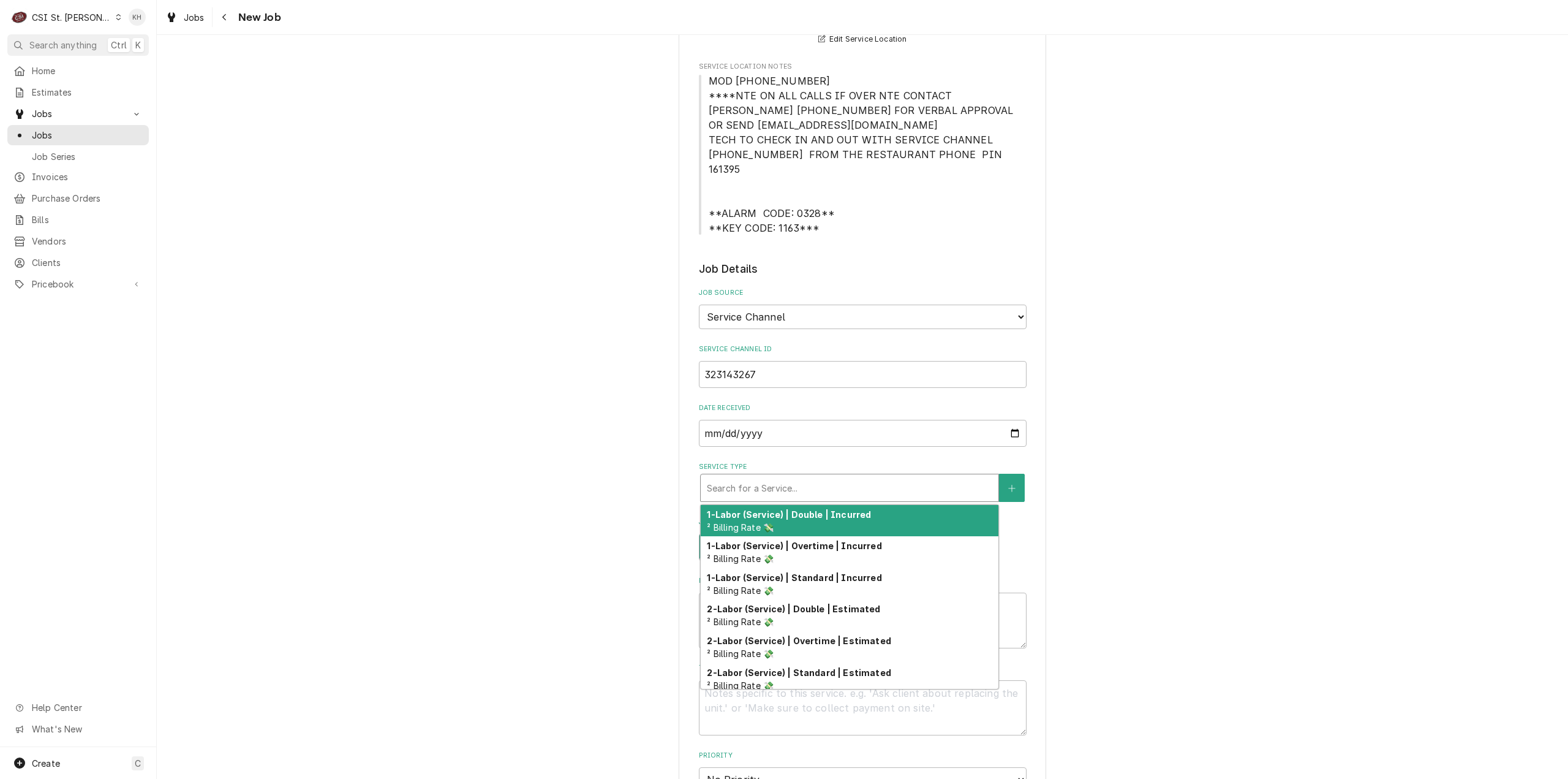
type textarea "x"
type input "s"
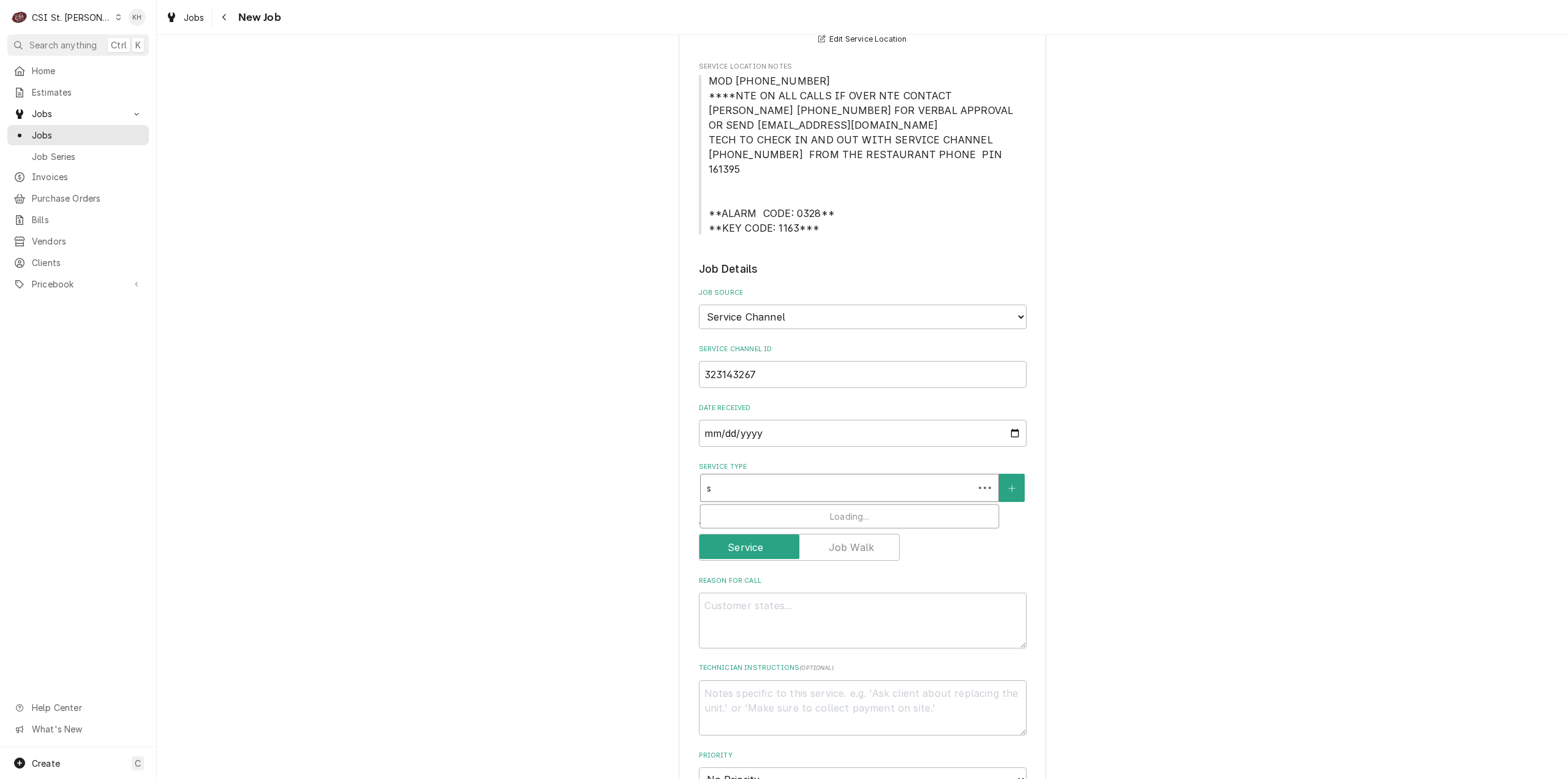
type textarea "x"
type input "se"
type textarea "x"
type input "ser"
type textarea "x"
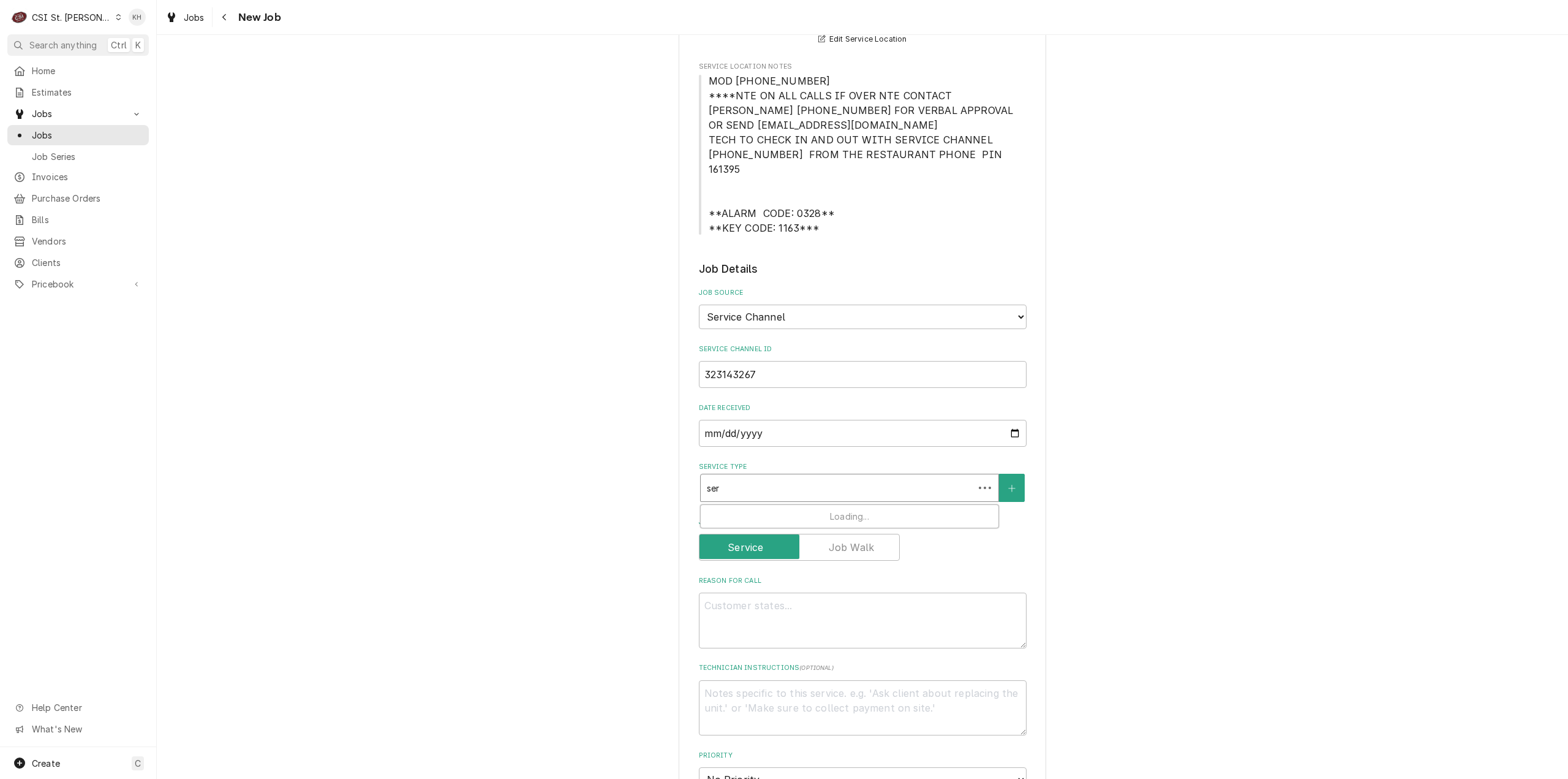
type input "serv"
type textarea "x"
type input "servi"
type textarea "x"
type input "servic"
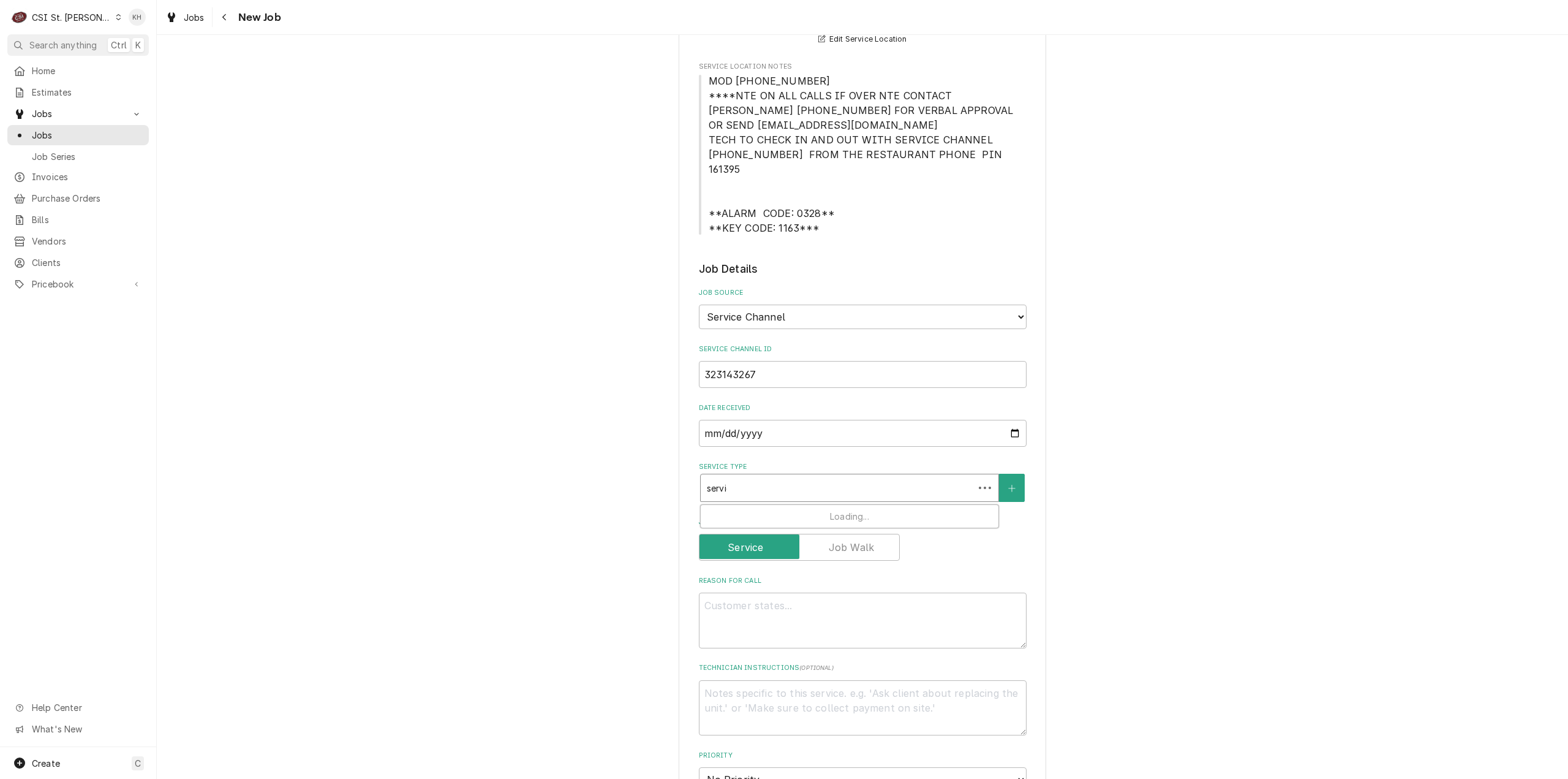
type textarea "x"
type input "service"
type textarea "x"
type input "service"
type textarea "x"
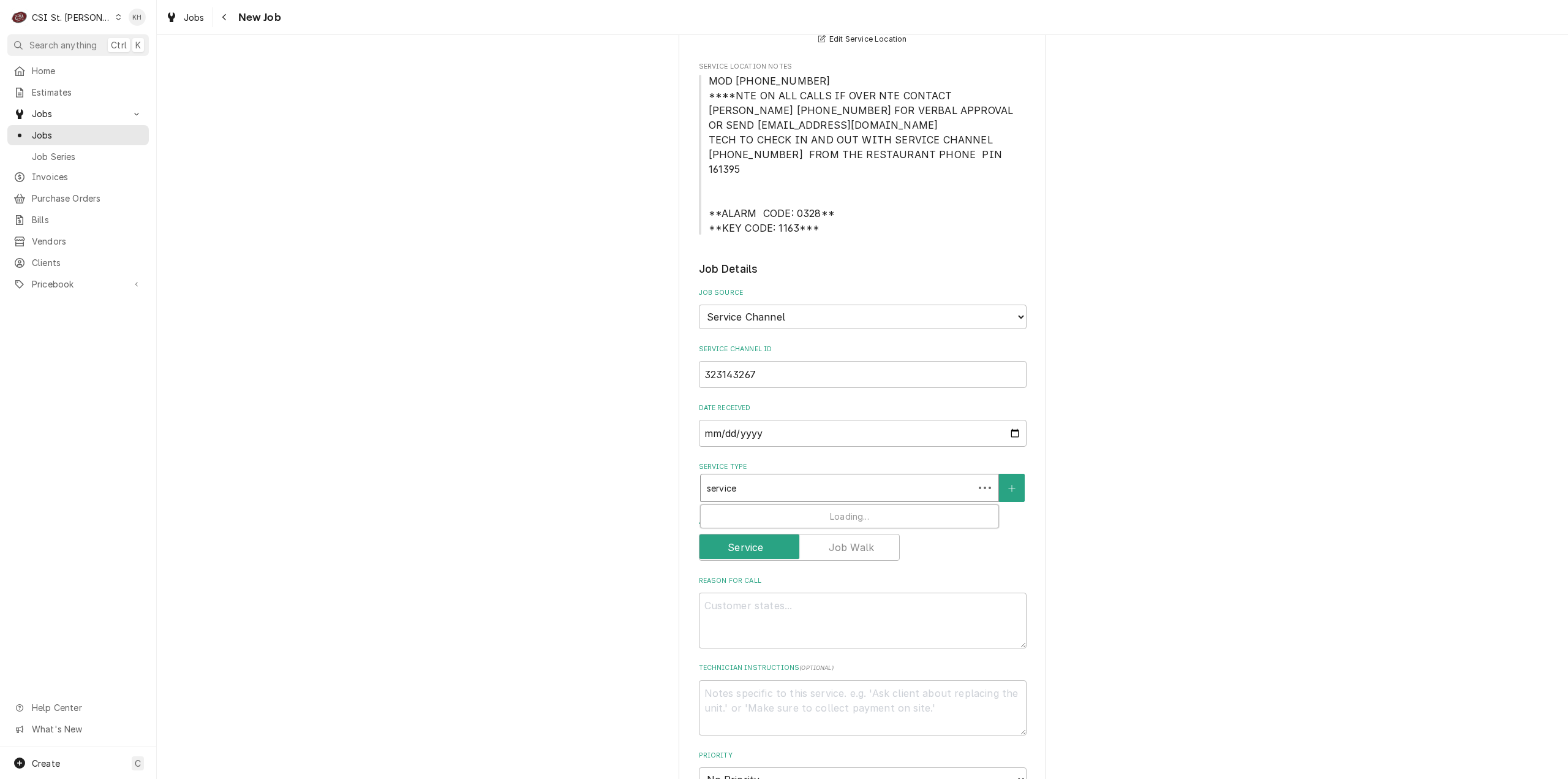
type input "service c"
type textarea "x"
type input "service ca"
type textarea "x"
type input "service cal"
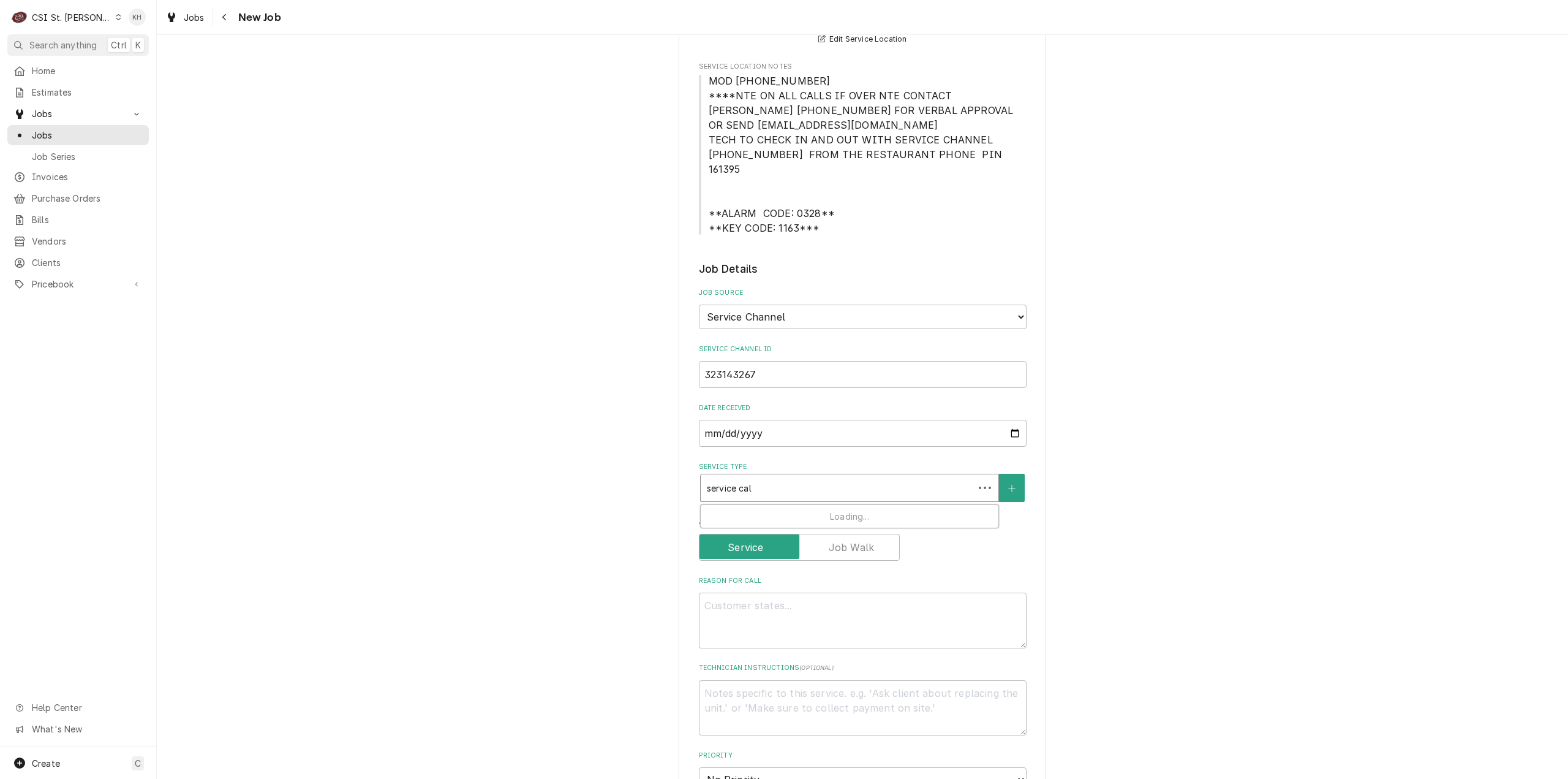
type textarea "x"
type input "service call"
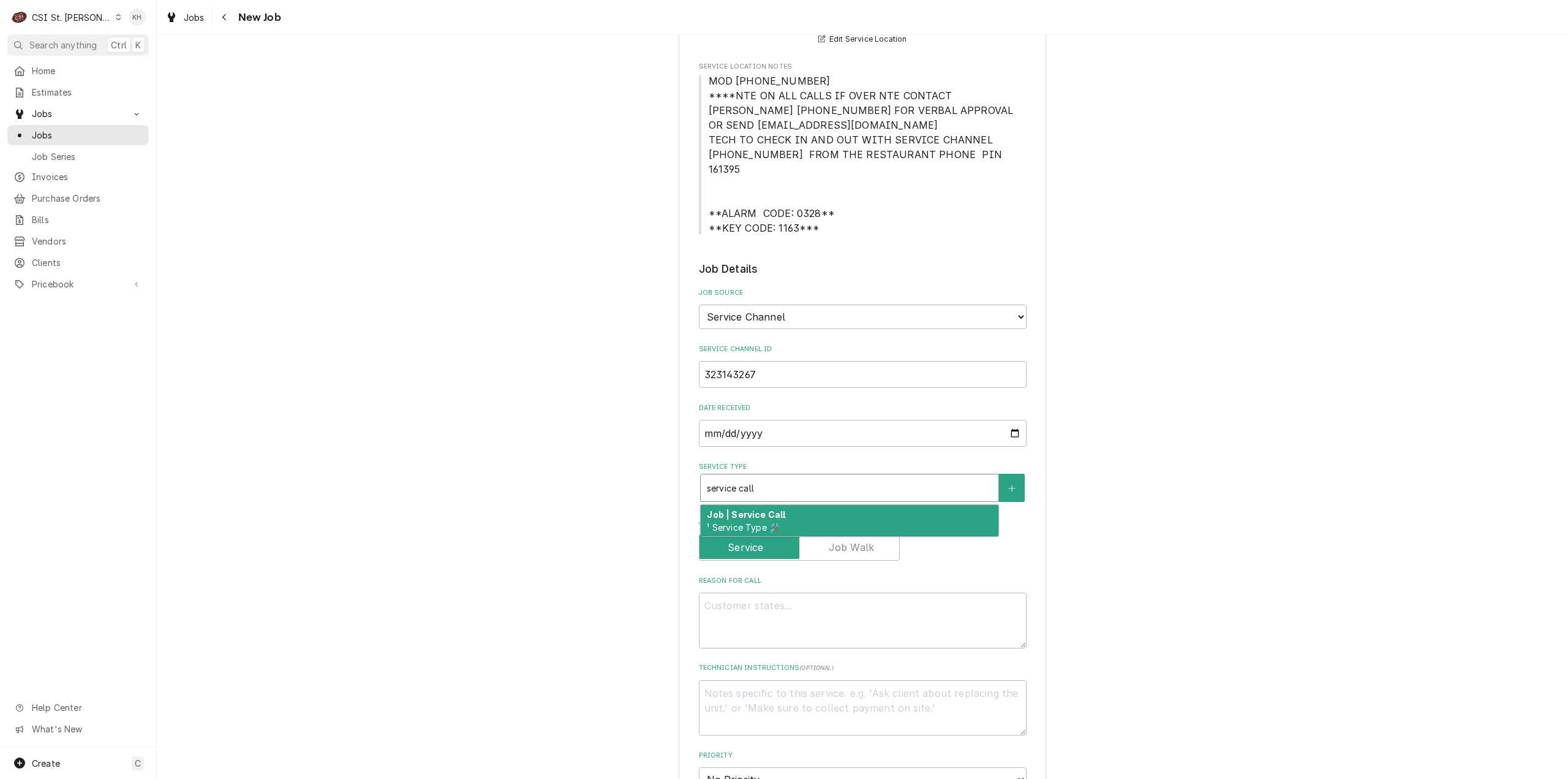
drag, startPoint x: 796, startPoint y: 499, endPoint x: 512, endPoint y: 509, distance: 284.2
click at [796, 505] on div "Job | Service Call ¹ Service Type 🛠️" at bounding box center [849, 521] width 297 height 32
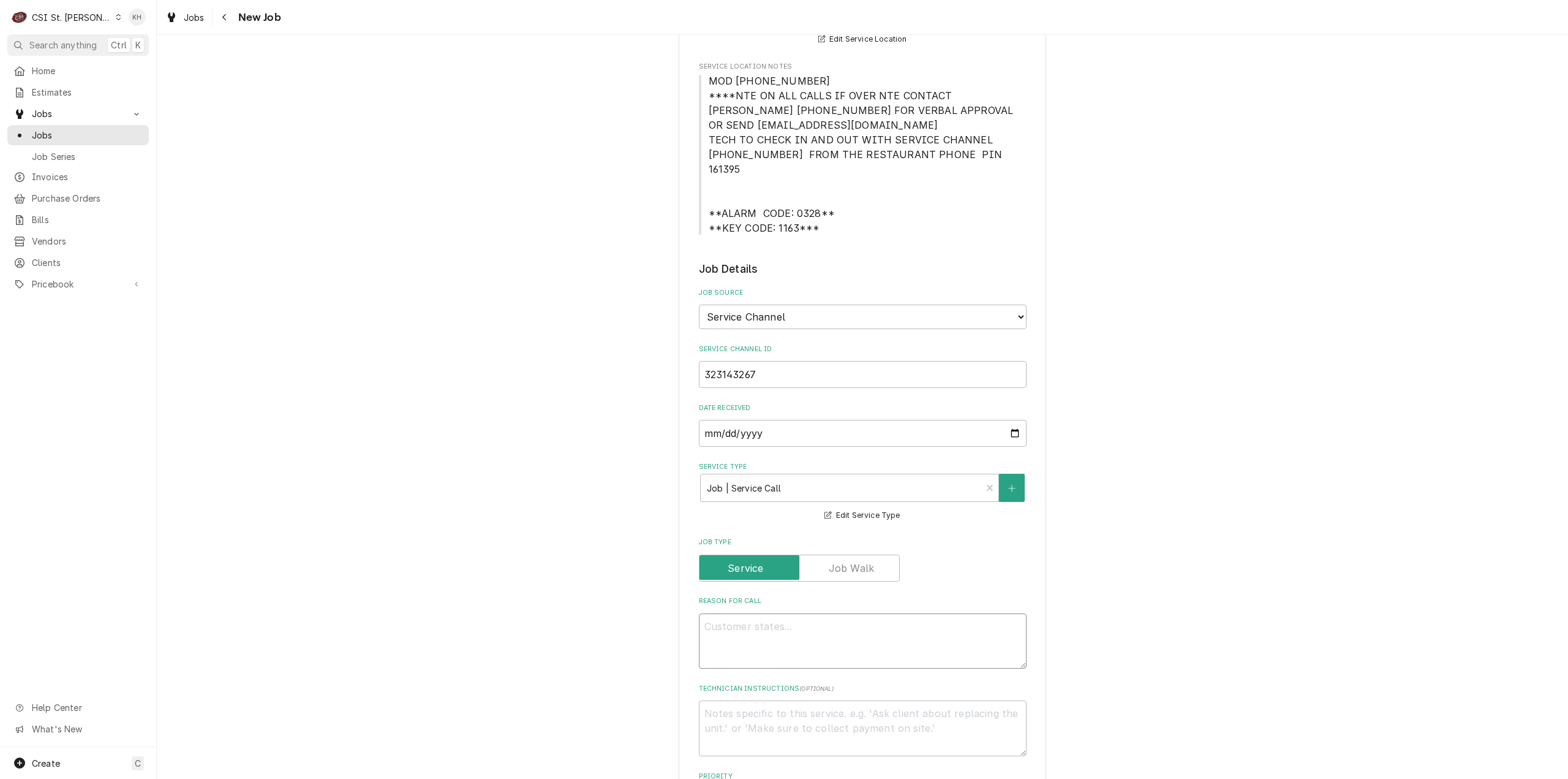
click at [894, 630] on textarea "Reason For Call" at bounding box center [863, 641] width 328 height 56
paste textarea "KITCHEN / Refrigeration / French Fry Freezer- Stand Up, In Kitchen "Equip:" PRE…"
type textarea "x"
type textarea "KITCHEN / Refrigeration / French Fry Freezer- Stand Up, In Kitchen "Equip:" PRE…"
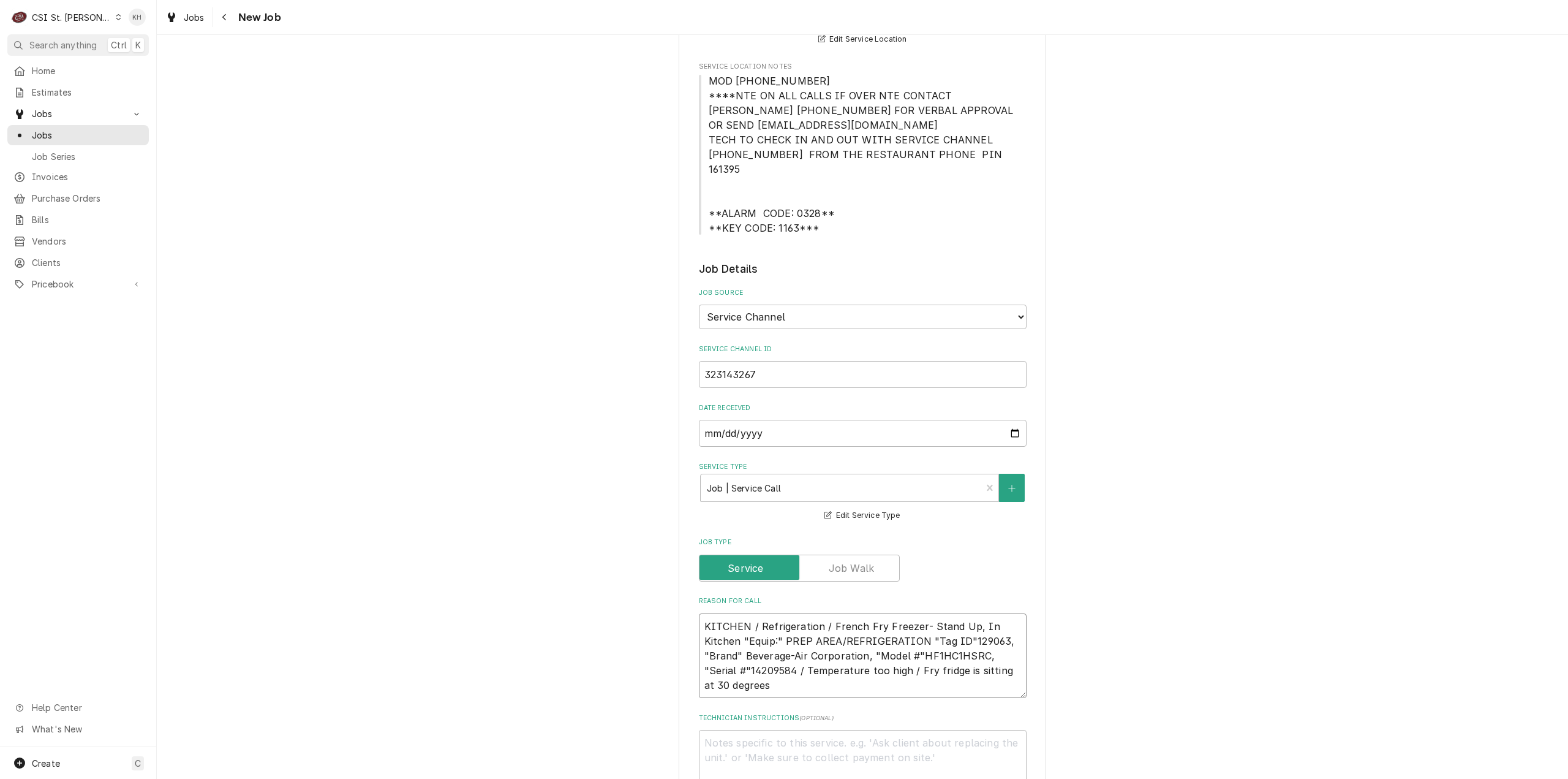
type textarea "x"
type textarea "KITCHEN / Refrigeration / French Fry Freezer- Stand Up, In Kitchen "Equip:" PRE…"
type textarea "x"
type textarea "KITCHEN / Refrigeration / French Fry Freezer- Stand Up, In Kitchen "Equip:" PRE…"
type textarea "x"
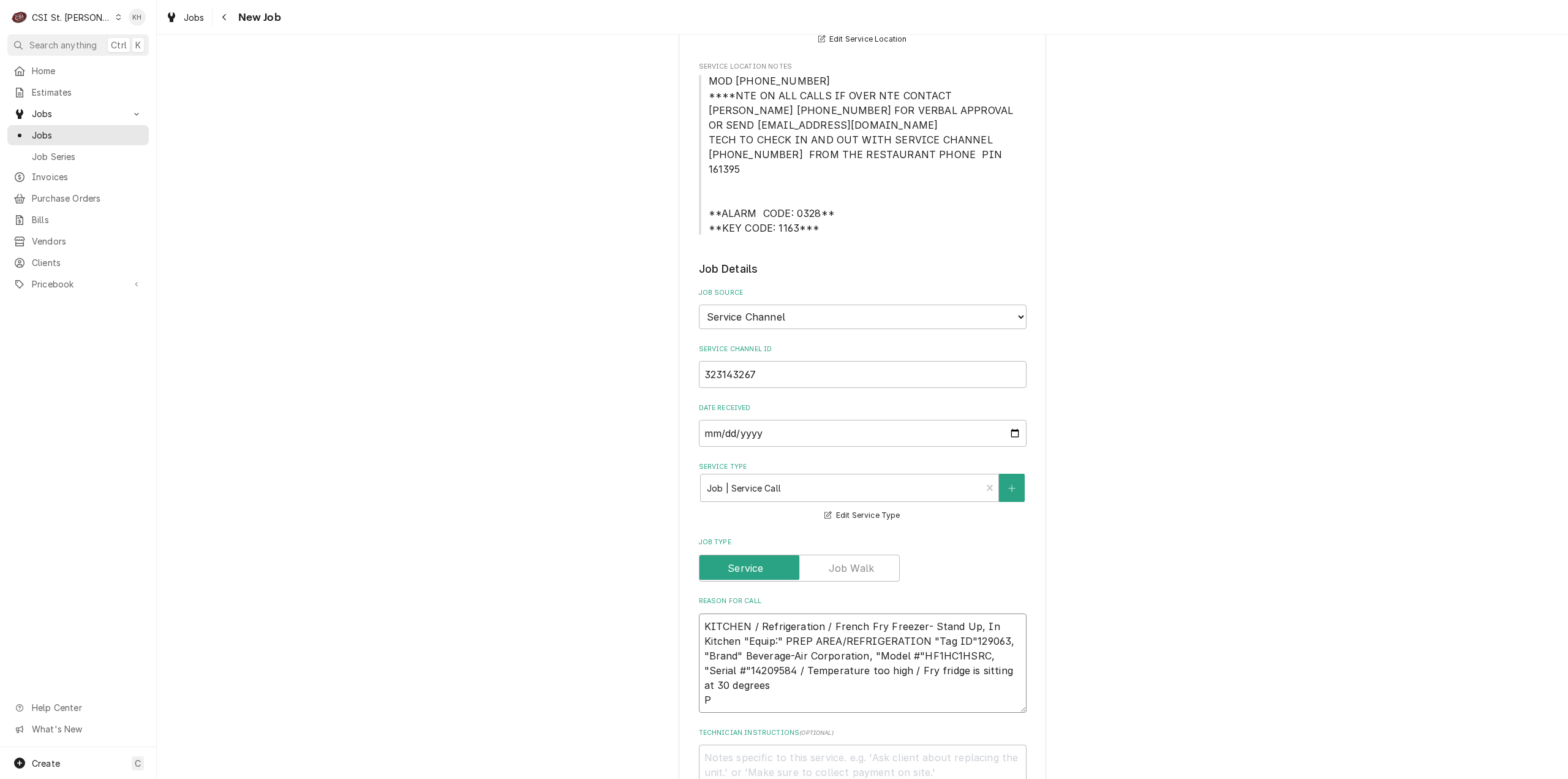
type textarea "KITCHEN / Refrigeration / French Fry Freezer- Stand Up, In Kitchen "Equip:" PRE…"
type textarea "x"
type textarea "KITCHEN / Refrigeration / French Fry Freezer- Stand Up, In Kitchen "Equip:" PRE…"
type textarea "x"
type textarea "KITCHEN / Refrigeration / French Fry Freezer- Stand Up, In Kitchen "Equip:" PRE…"
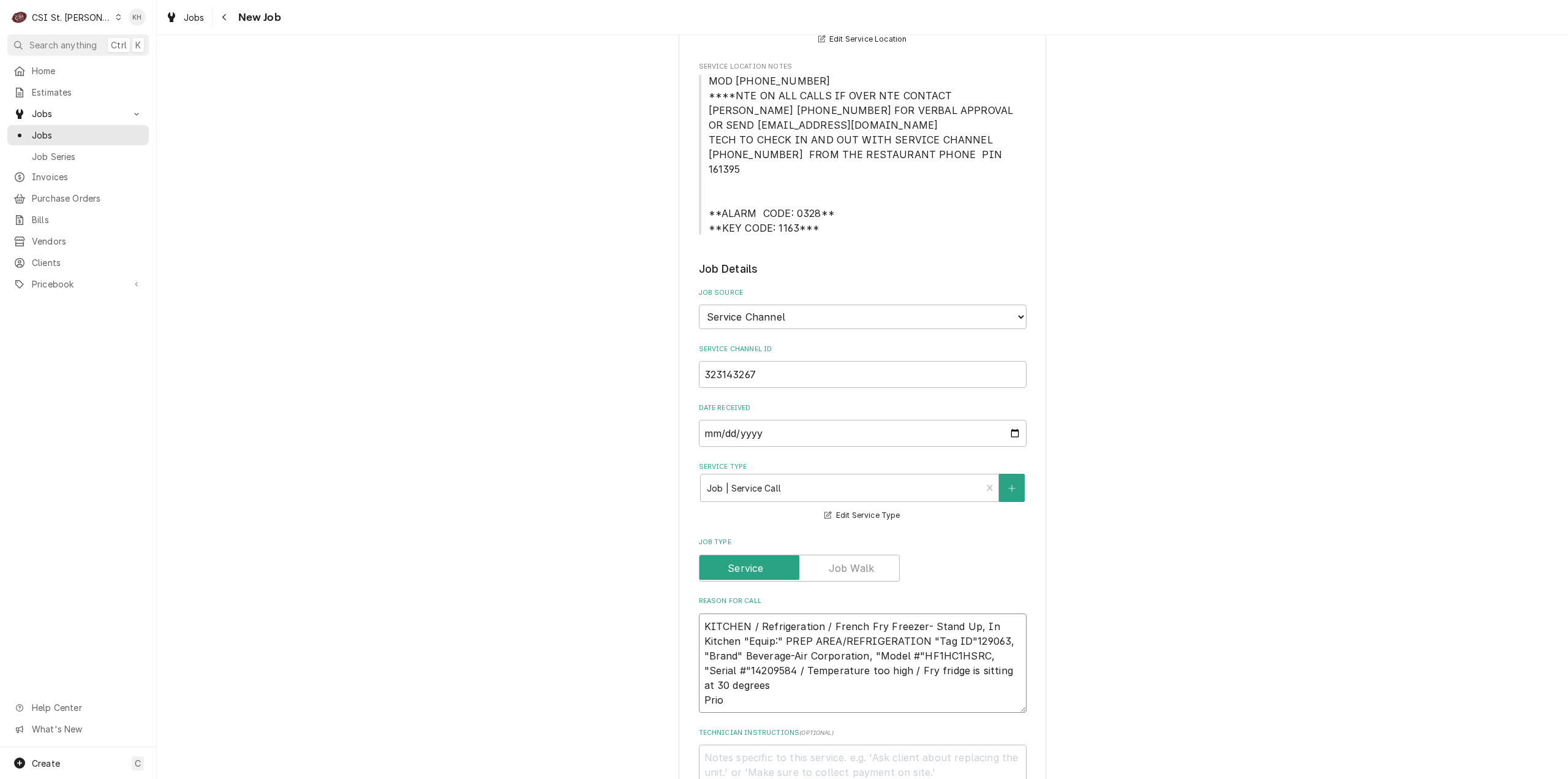
type textarea "x"
type textarea "KITCHEN / Refrigeration / French Fry Freezer- Stand Up, In Kitchen "Equip:" PRE…"
type textarea "x"
type textarea "KITCHEN / Refrigeration / French Fry Freezer- Stand Up, In Kitchen "Equip:" PRE…"
type textarea "x"
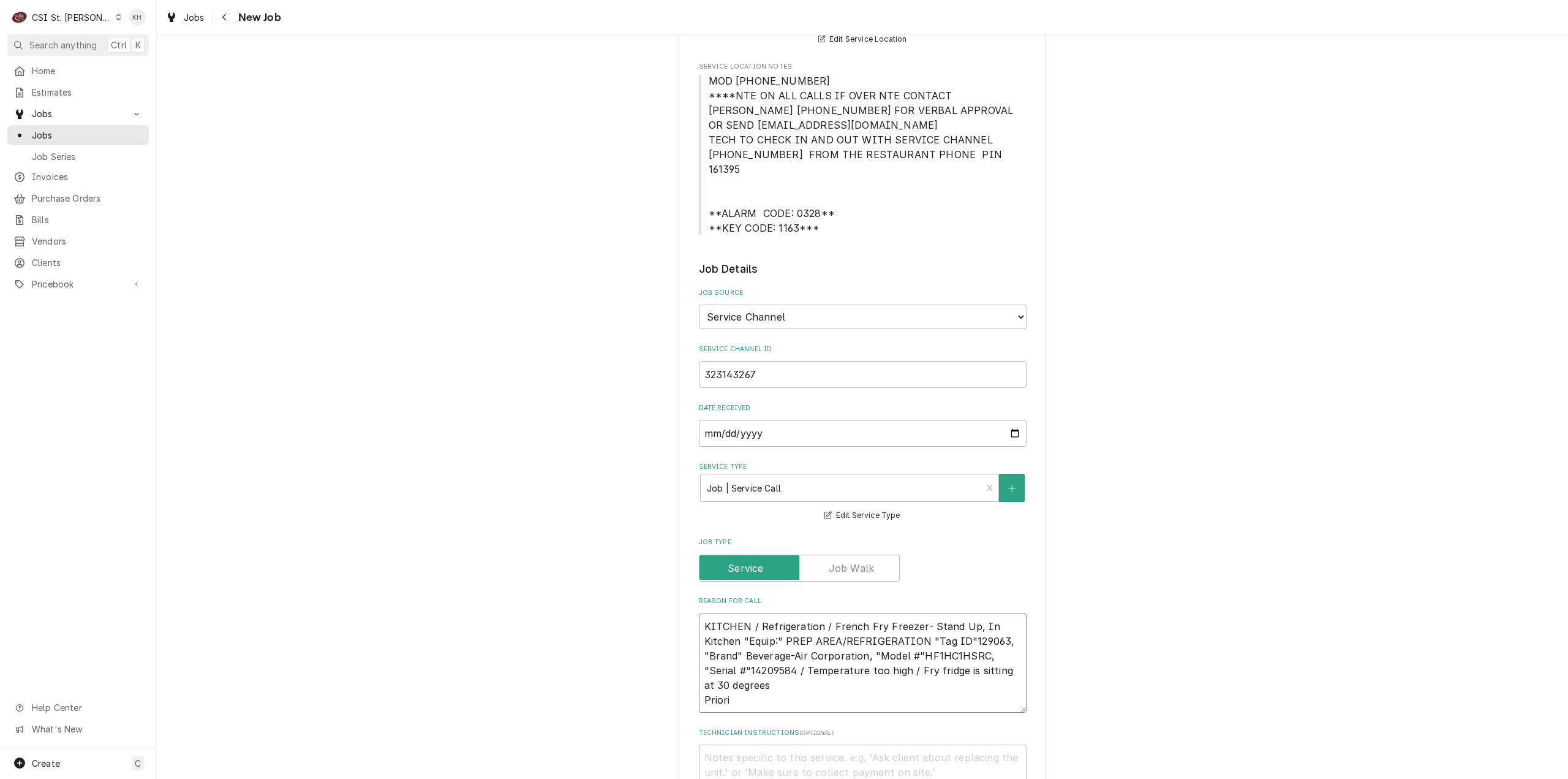
type textarea "KITCHEN / Refrigeration / French Fry Freezer- Stand Up, In Kitchen "Equip:" PRE…"
type textarea "x"
type textarea "KITCHEN / Refrigeration / French Fry Freezer- Stand Up, In Kitchen "Equip:" PRE…"
type textarea "x"
type textarea "KITCHEN / Refrigeration / French Fry Freezer- Stand Up, In Kitchen "Equip:" PRE…"
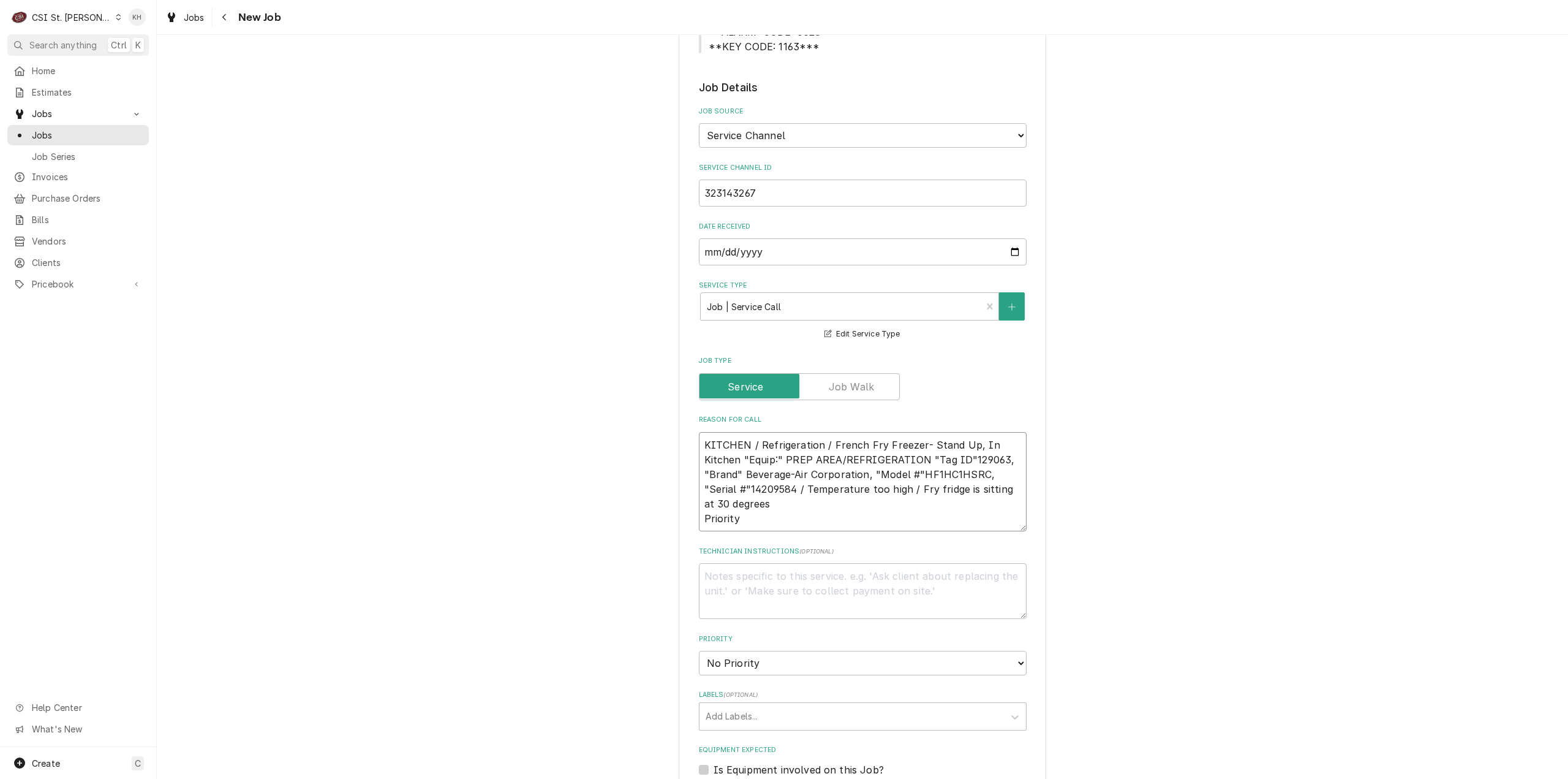
type textarea "x"
click at [741, 471] on textarea "KITCHEN / Refrigeration / French Fry Freezer- Stand Up, In Kitchen "Equip:" PRE…" at bounding box center [863, 479] width 328 height 100
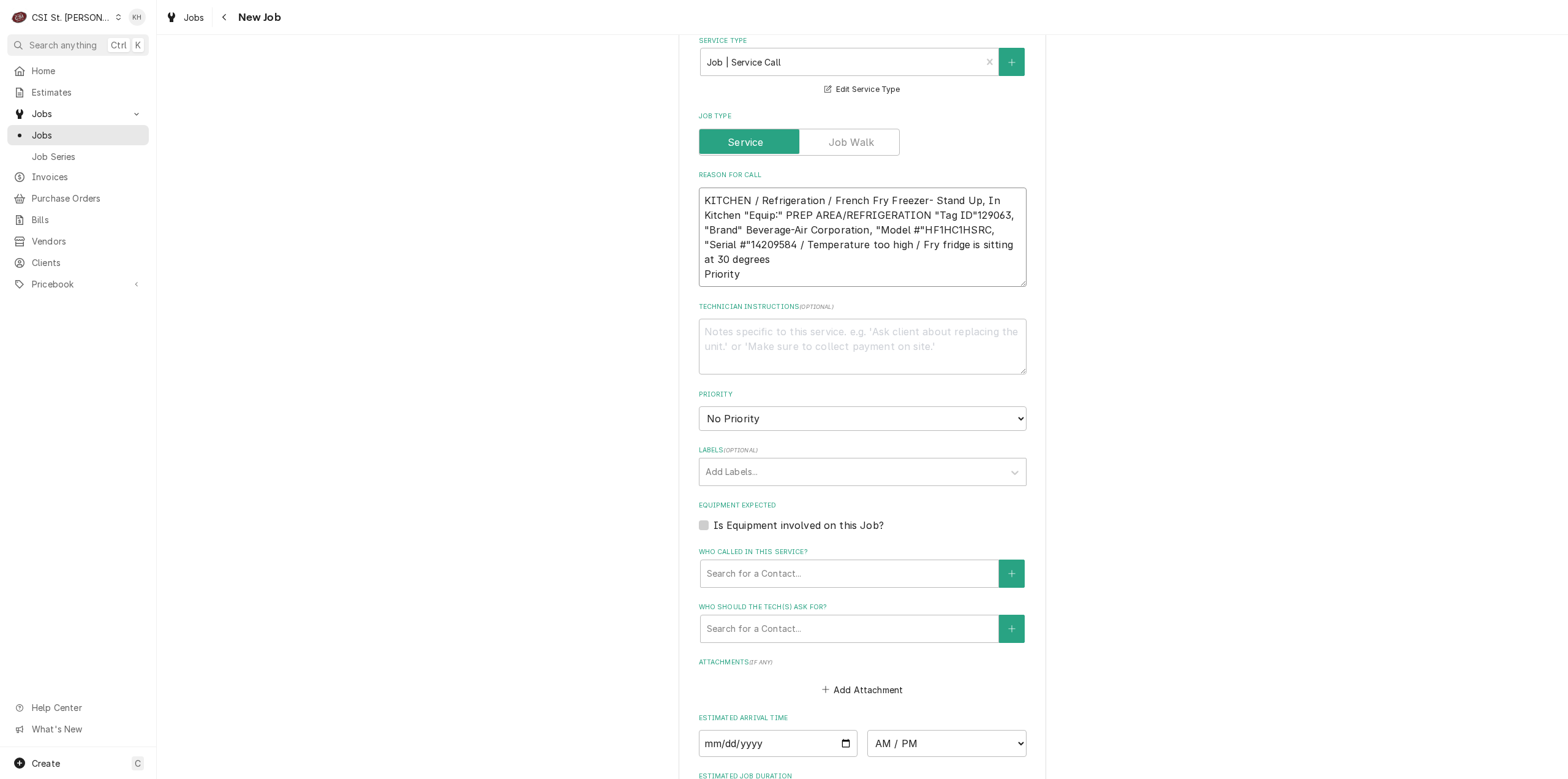
scroll to position [736, 0]
type textarea "KITCHEN / Refrigeration / French Fry Freezer- Stand Up, In Kitchen "Equip:" PRE…"
click at [766, 458] on div "Labels" at bounding box center [851, 469] width 292 height 22
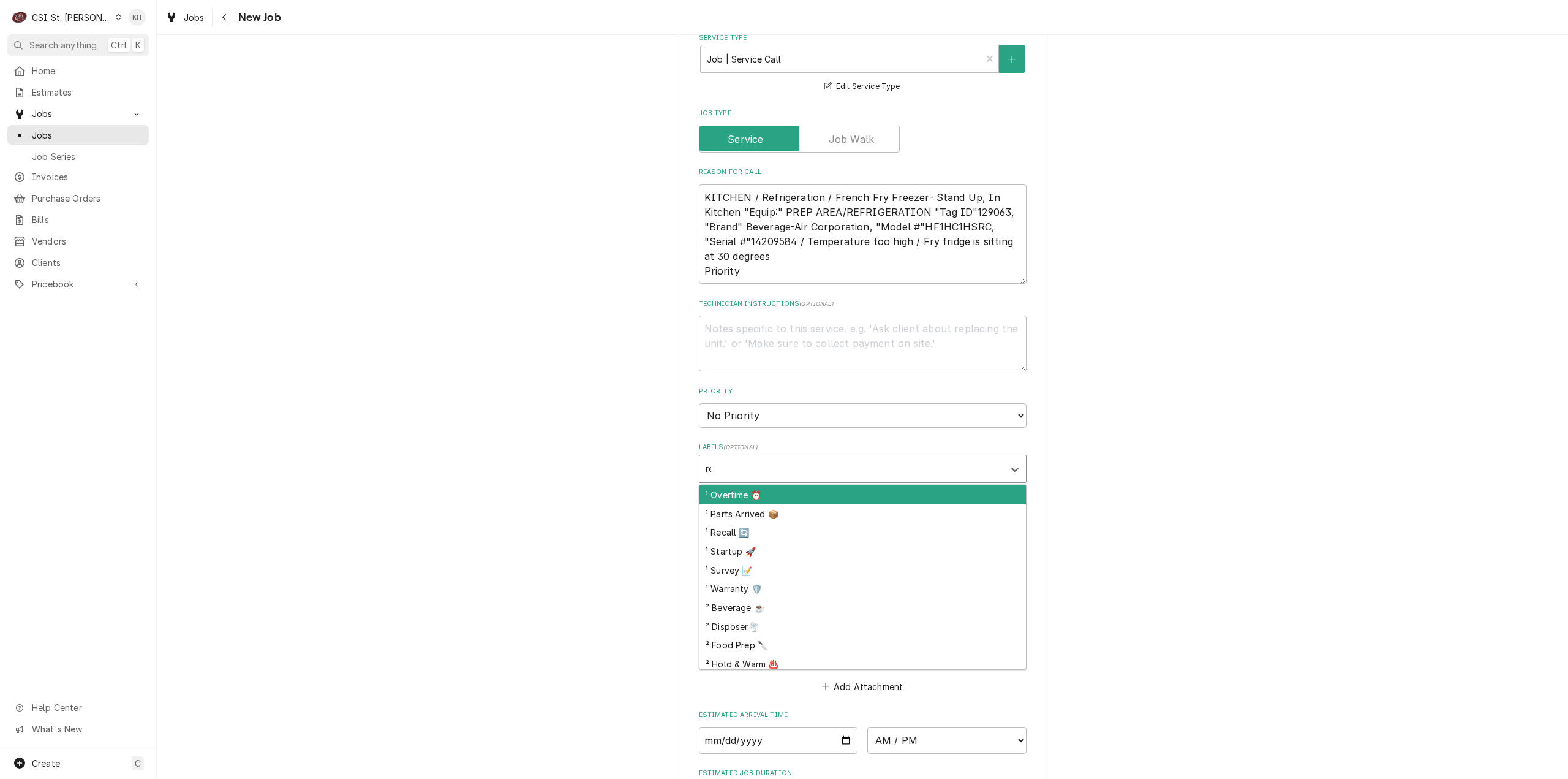
type input "ref"
type textarea "x"
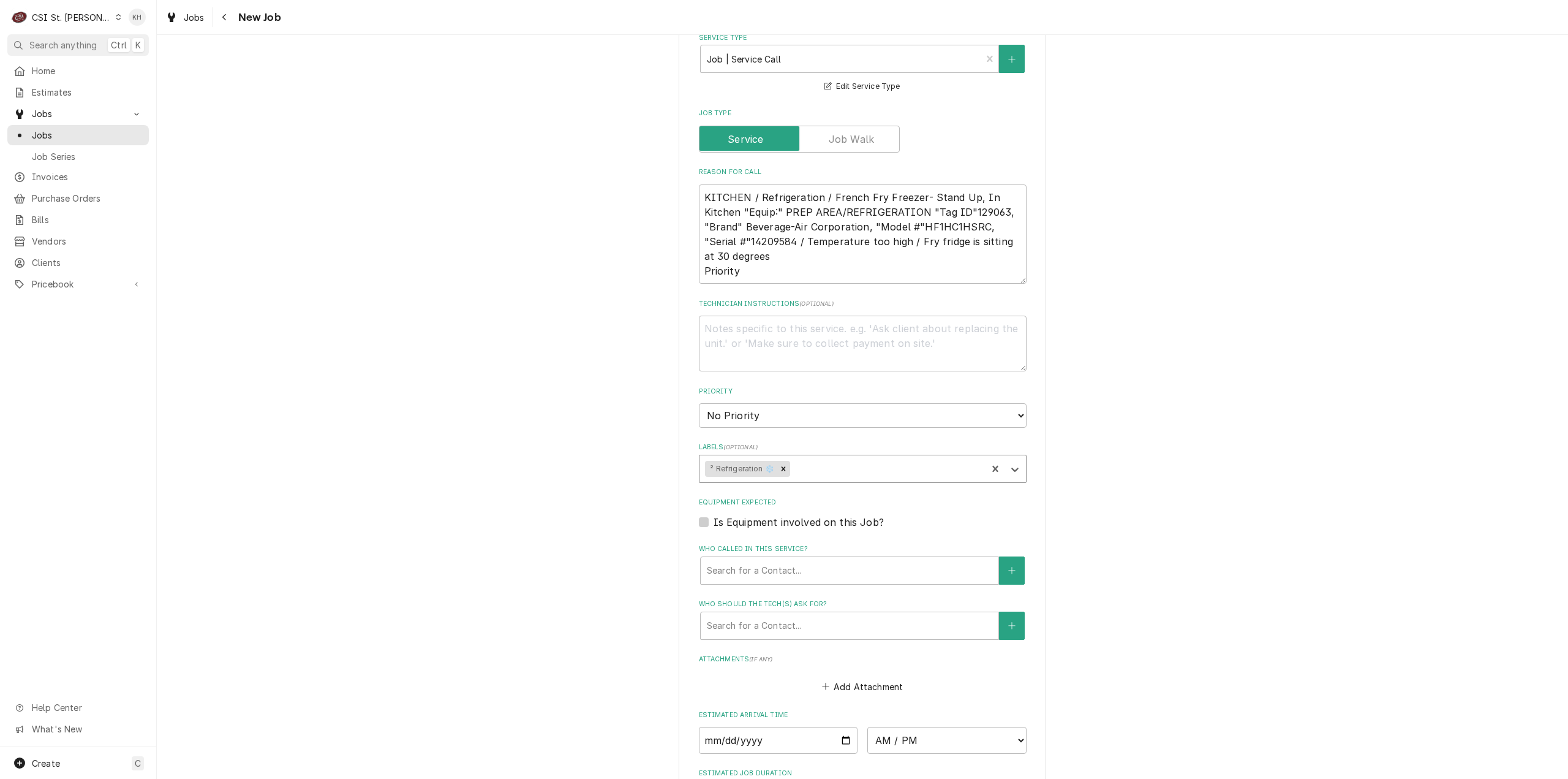
type textarea "x"
click at [714, 515] on label "Is Equipment involved on this Job?" at bounding box center [799, 523] width 170 height 15
click at [714, 515] on input "Equipment Expected" at bounding box center [877, 528] width 328 height 27
checkbox input "true"
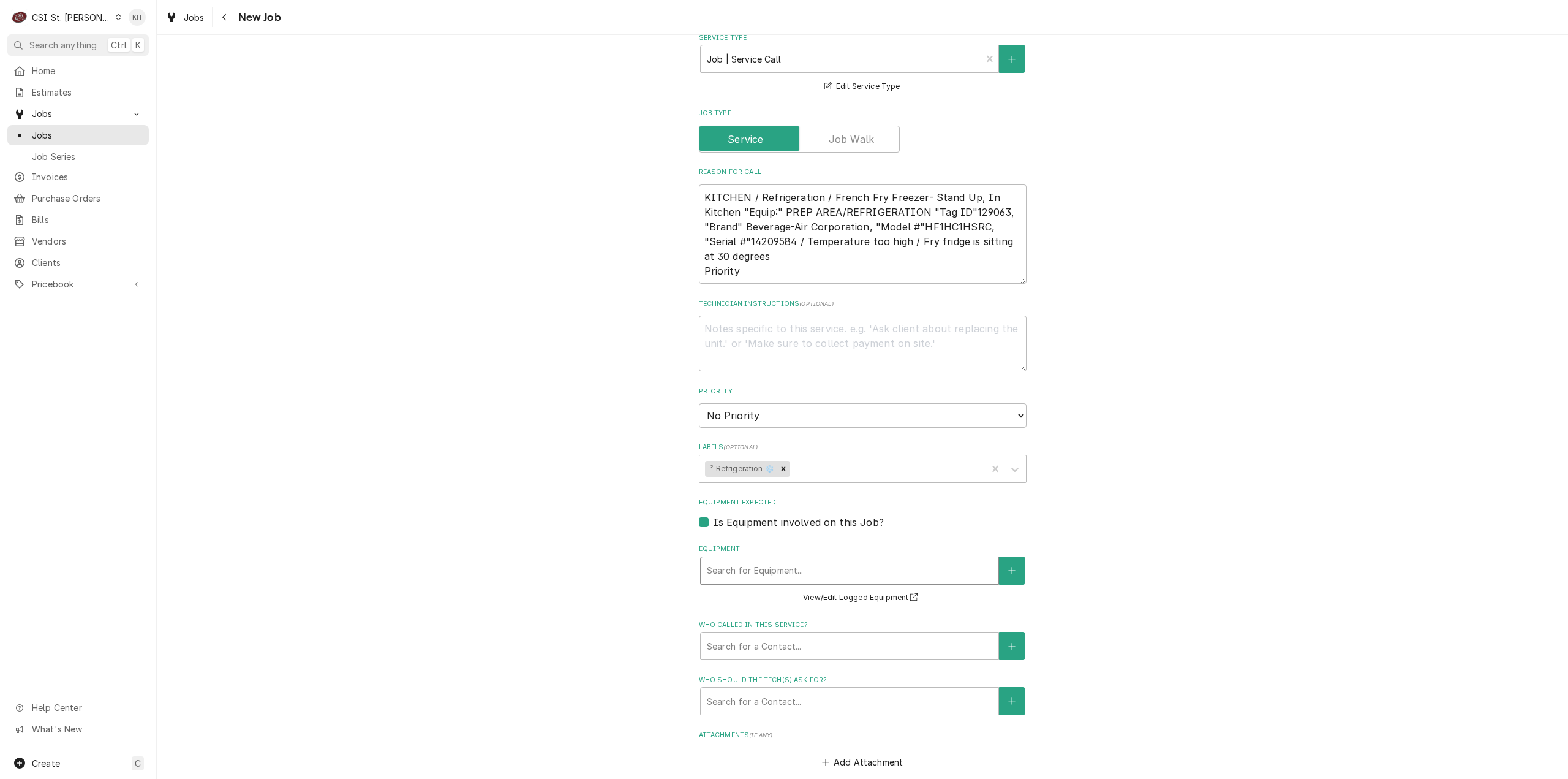
click at [774, 559] on div "Equipment" at bounding box center [850, 570] width 285 height 22
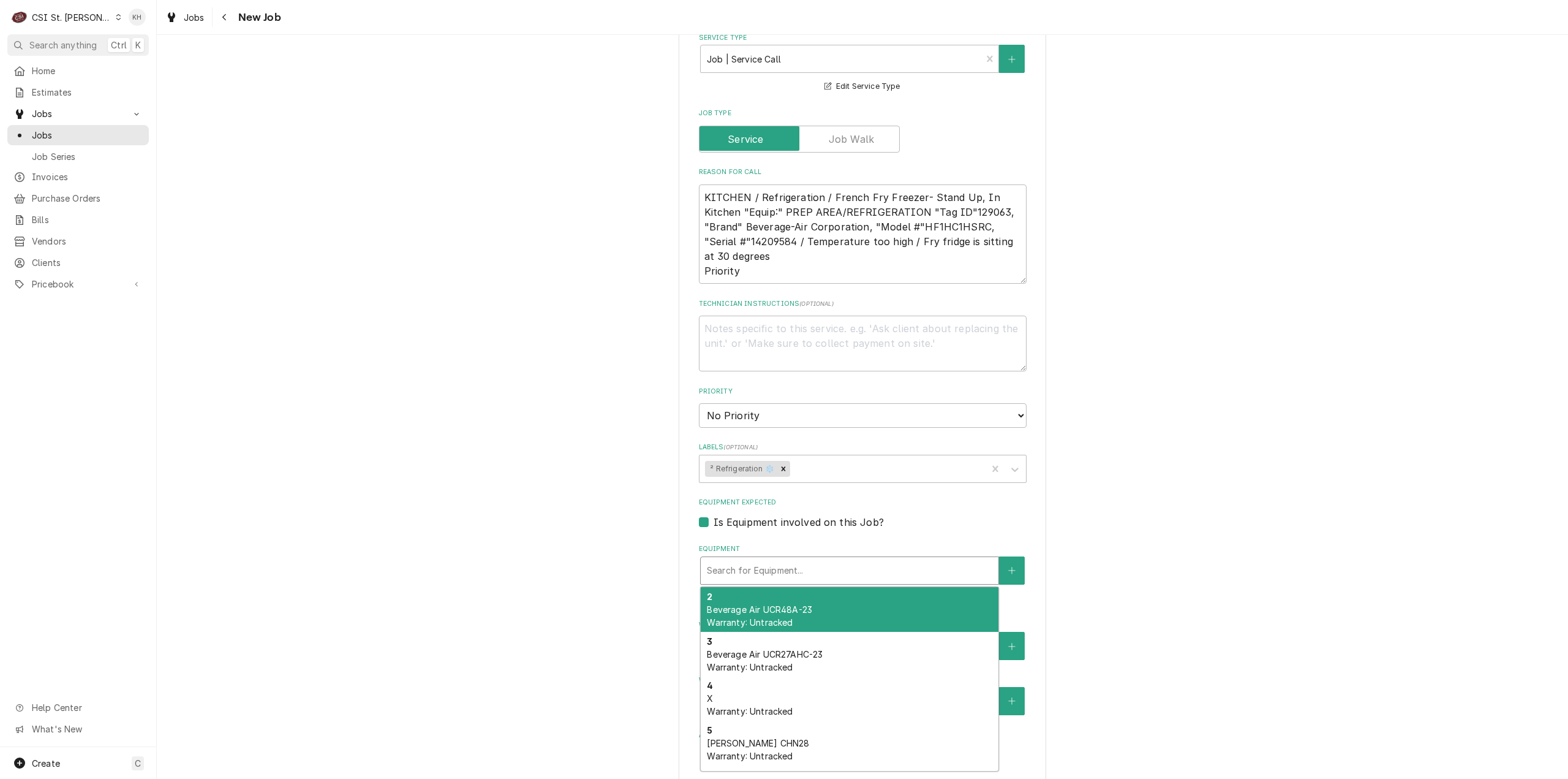
paste input "14209584"
type textarea "x"
type input "14209584"
click at [771, 588] on div "Fry Freezer 2 Beverage Air HF1HC-1HS-RC Warranty: Untracked" at bounding box center [849, 610] width 297 height 45
type textarea "x"
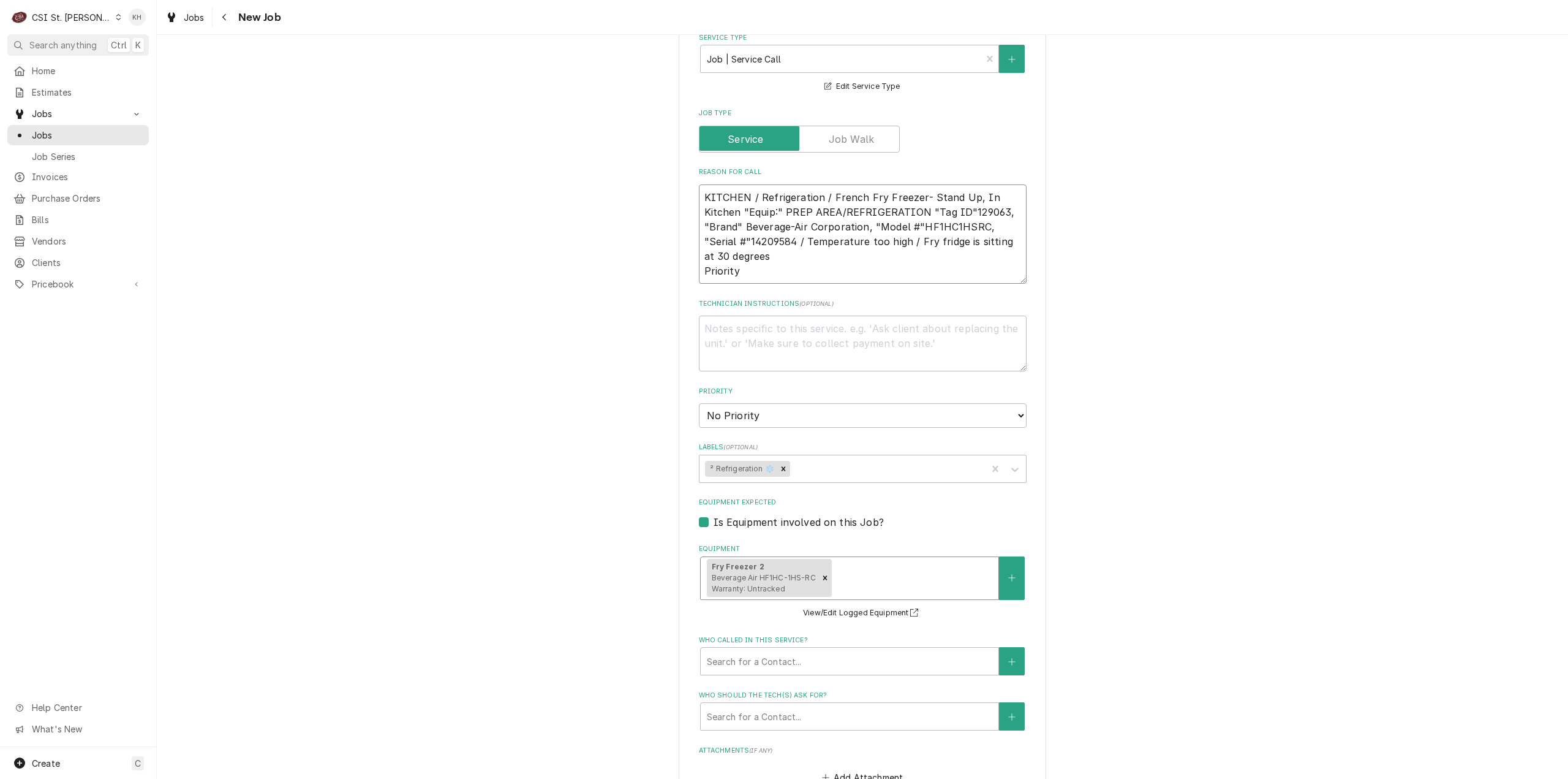
click at [767, 252] on textarea "KITCHEN / Refrigeration / French Fry Freezer- Stand Up, In Kitchen "Equip:" PRE…" at bounding box center [863, 234] width 328 height 100
click at [765, 251] on textarea "KITCHEN / Refrigeration / French Fry Freezer- Stand Up, In Kitchen "Equip:" PRE…" at bounding box center [863, 234] width 328 height 100
click at [768, 254] on textarea "KITCHEN / Refrigeration / French Fry Freezer- Stand Up, In Kitchen "Equip:" PRE…" at bounding box center [863, 234] width 328 height 100
paste textarea "Urgent - 24 Hours"
type textarea "x"
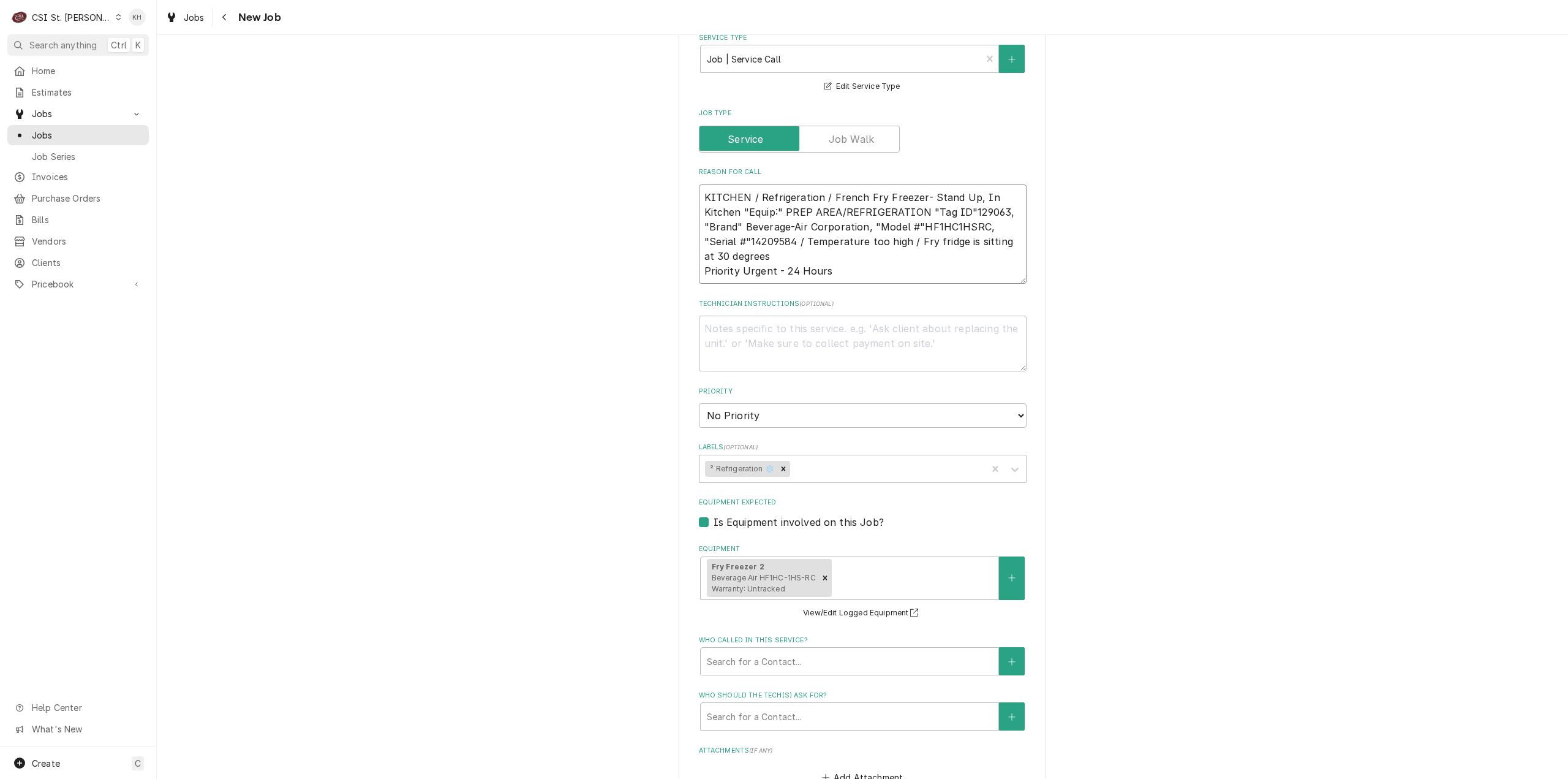
type textarea "KITCHEN / Refrigeration / French Fry Freezer- Stand Up, In Kitchen "Equip:" PRE…"
click at [767, 329] on textarea "Technician Instructions ( optional )" at bounding box center [863, 343] width 328 height 56
type textarea "x"
type textarea "N"
type textarea "x"
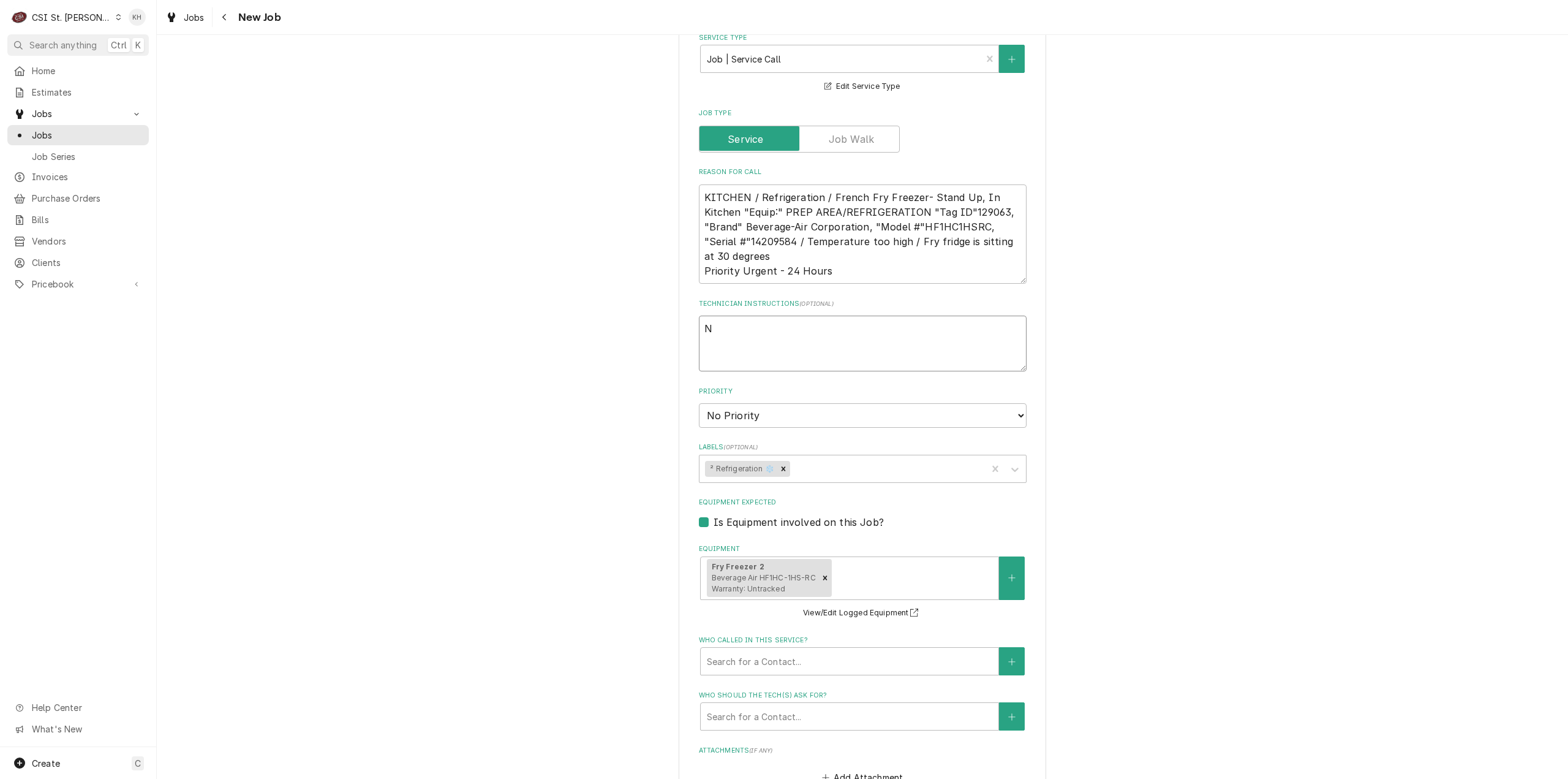
type textarea "NT"
type textarea "x"
type textarea "NTE"
type textarea "x"
type textarea "NTE"
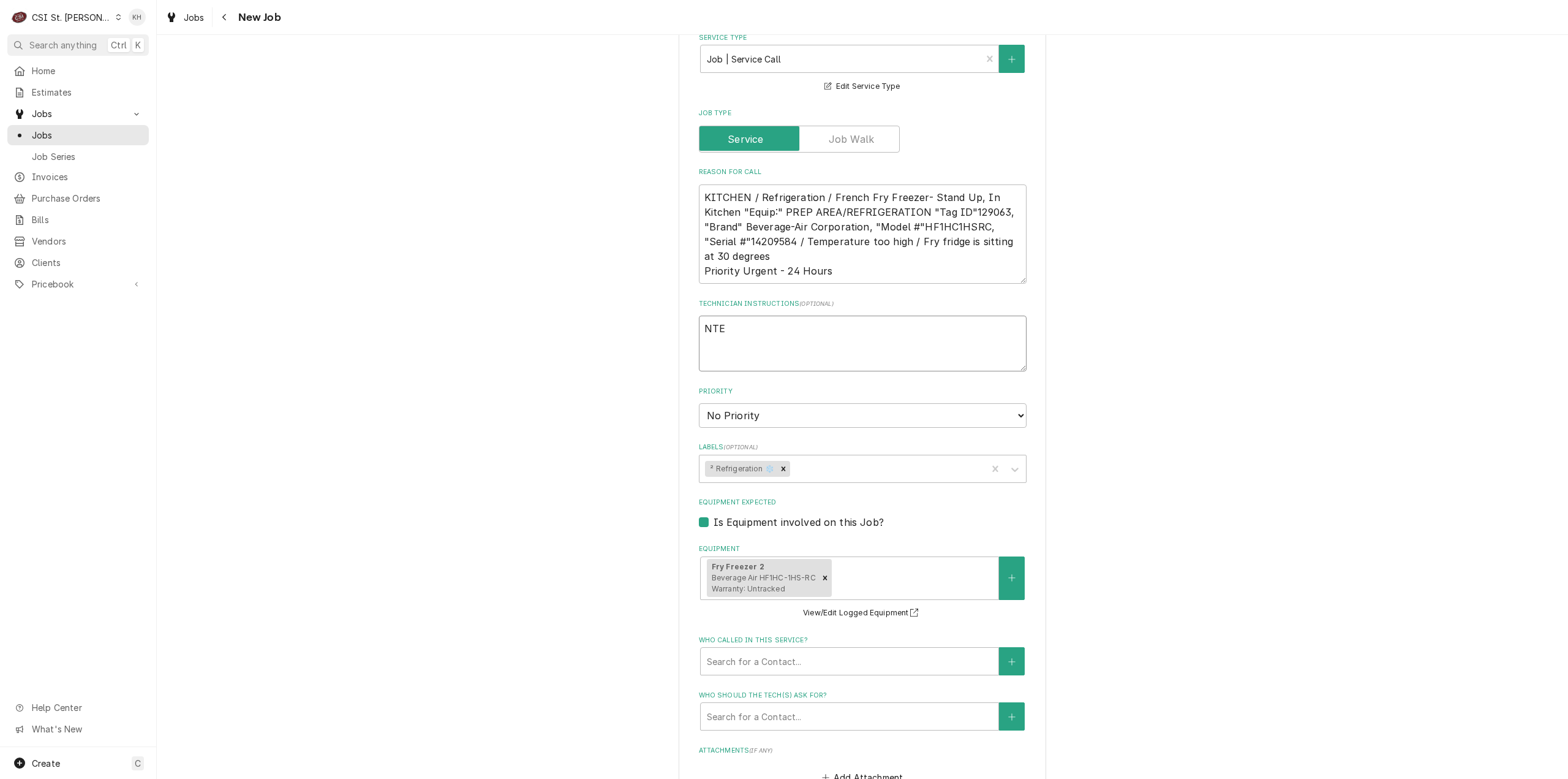
type textarea "x"
type textarea "NTE $"
type textarea "x"
type textarea "NTE $4"
type textarea "x"
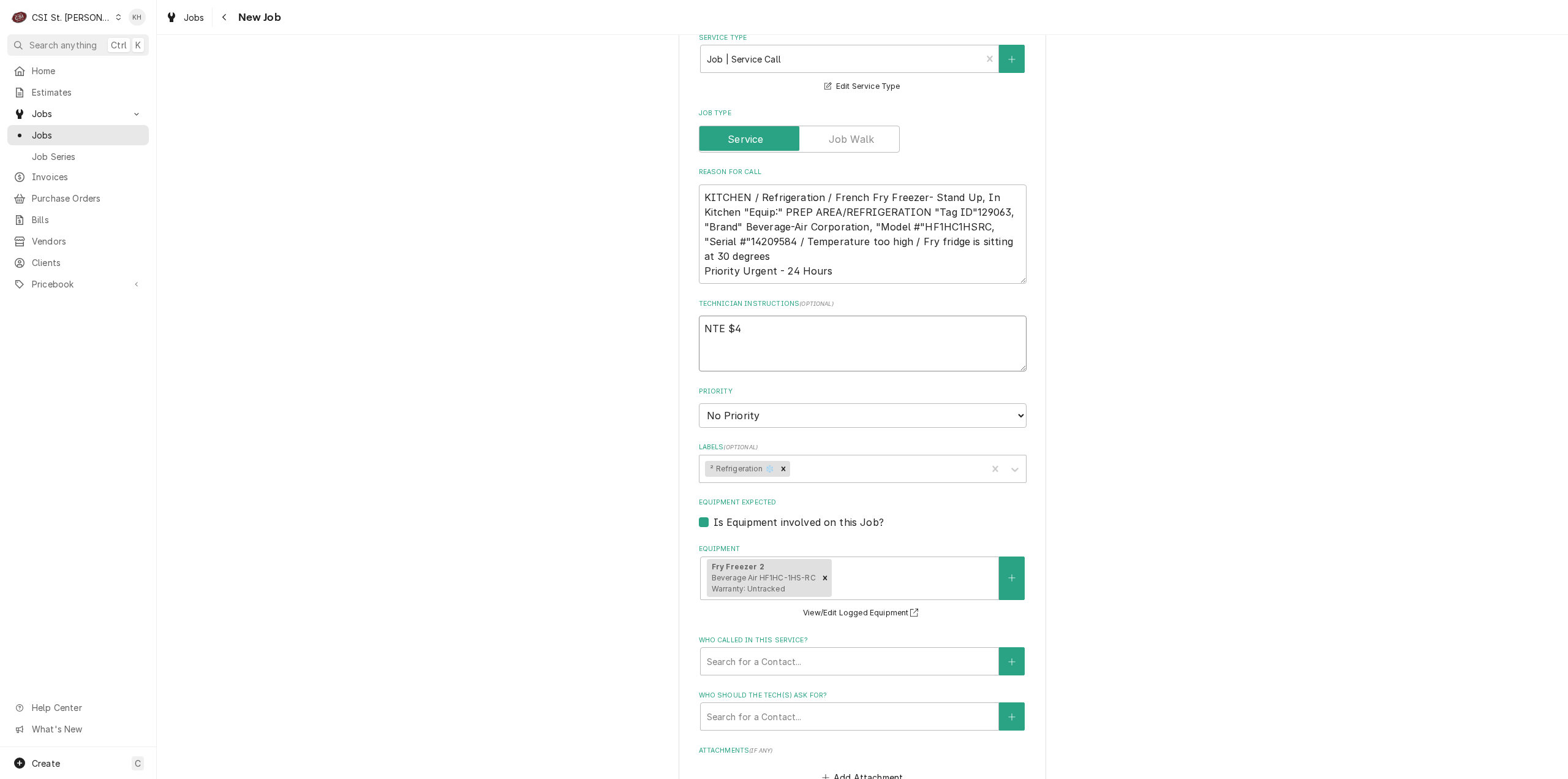
type textarea "NTE $40"
type textarea "x"
type textarea "NTE $400"
type textarea "x"
type textarea "NTE $400."
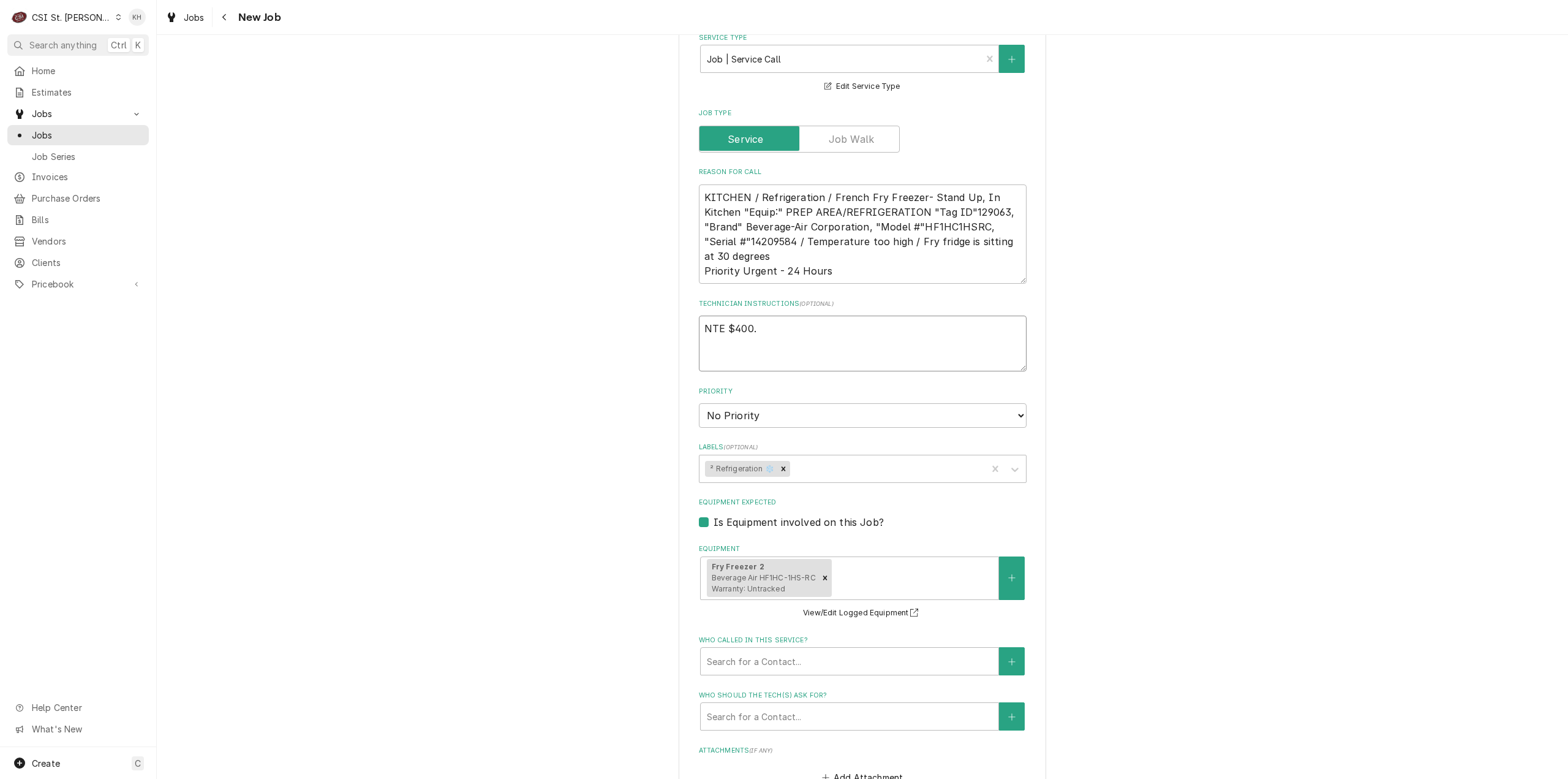
type textarea "x"
type textarea "NTE $400.0"
type textarea "x"
type textarea "NTE $400.00"
type textarea "x"
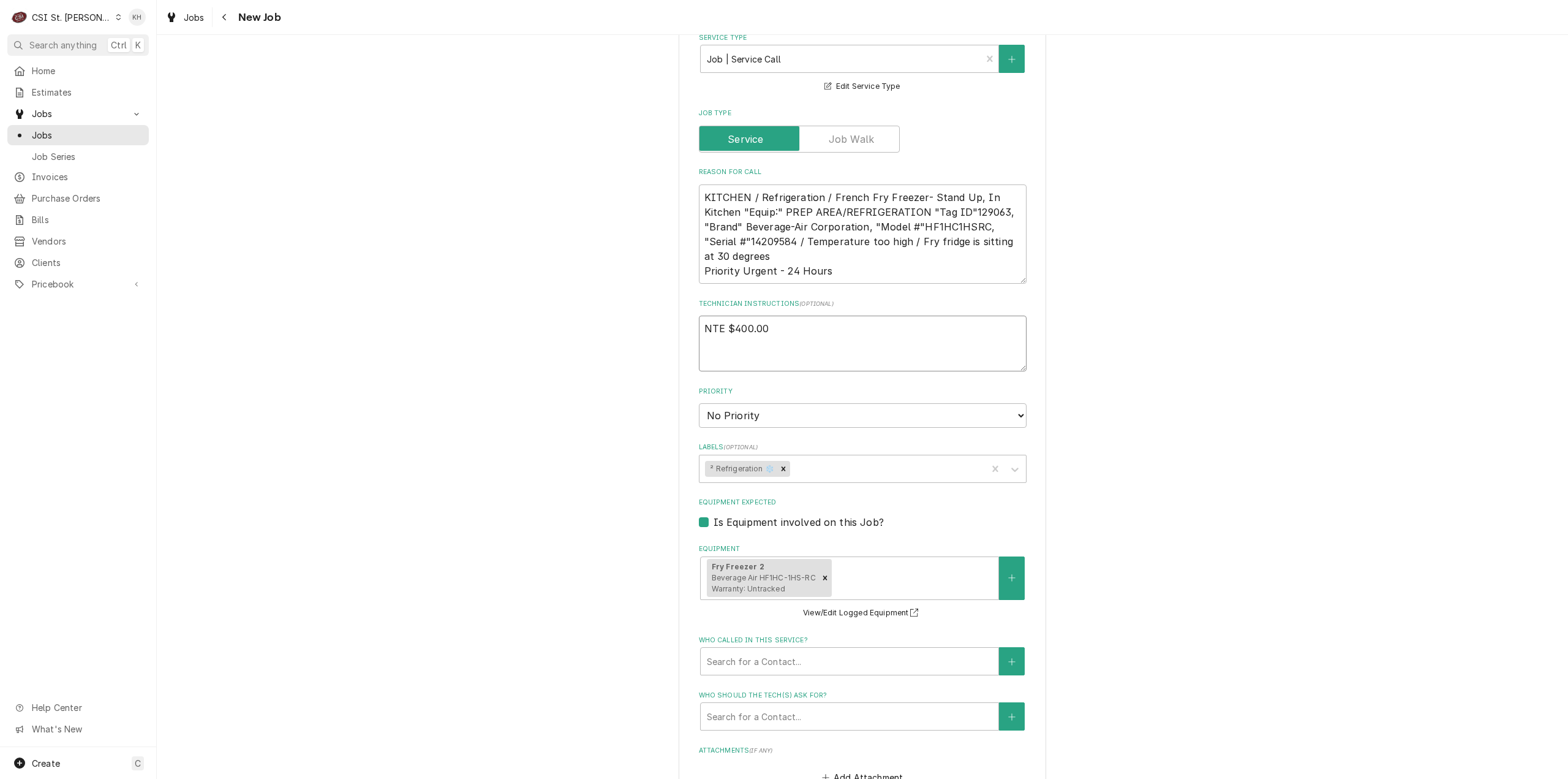
type textarea "NTE $400.00"
type textarea "x"
type textarea "NTE $400.00"
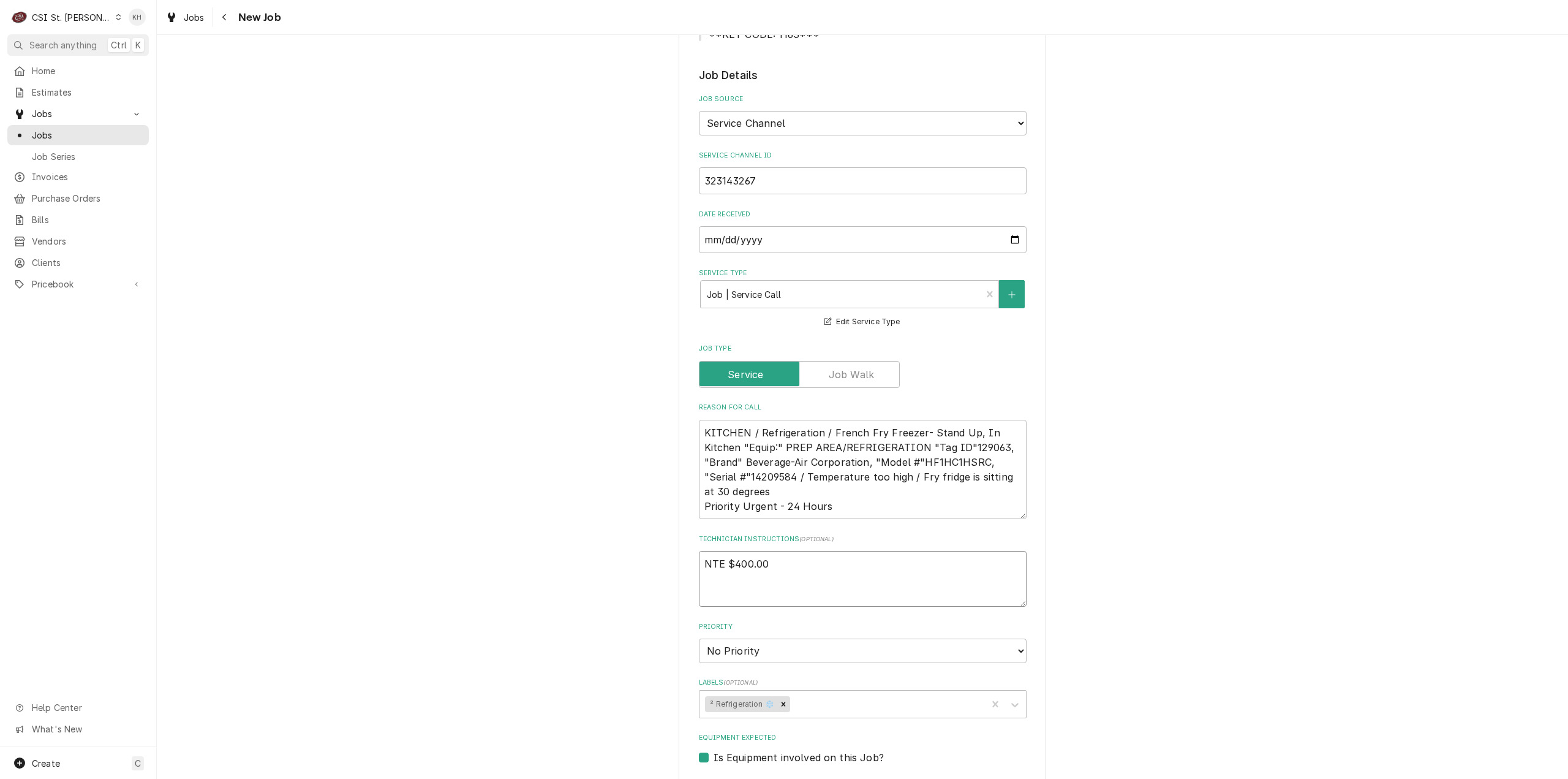
scroll to position [245, 0]
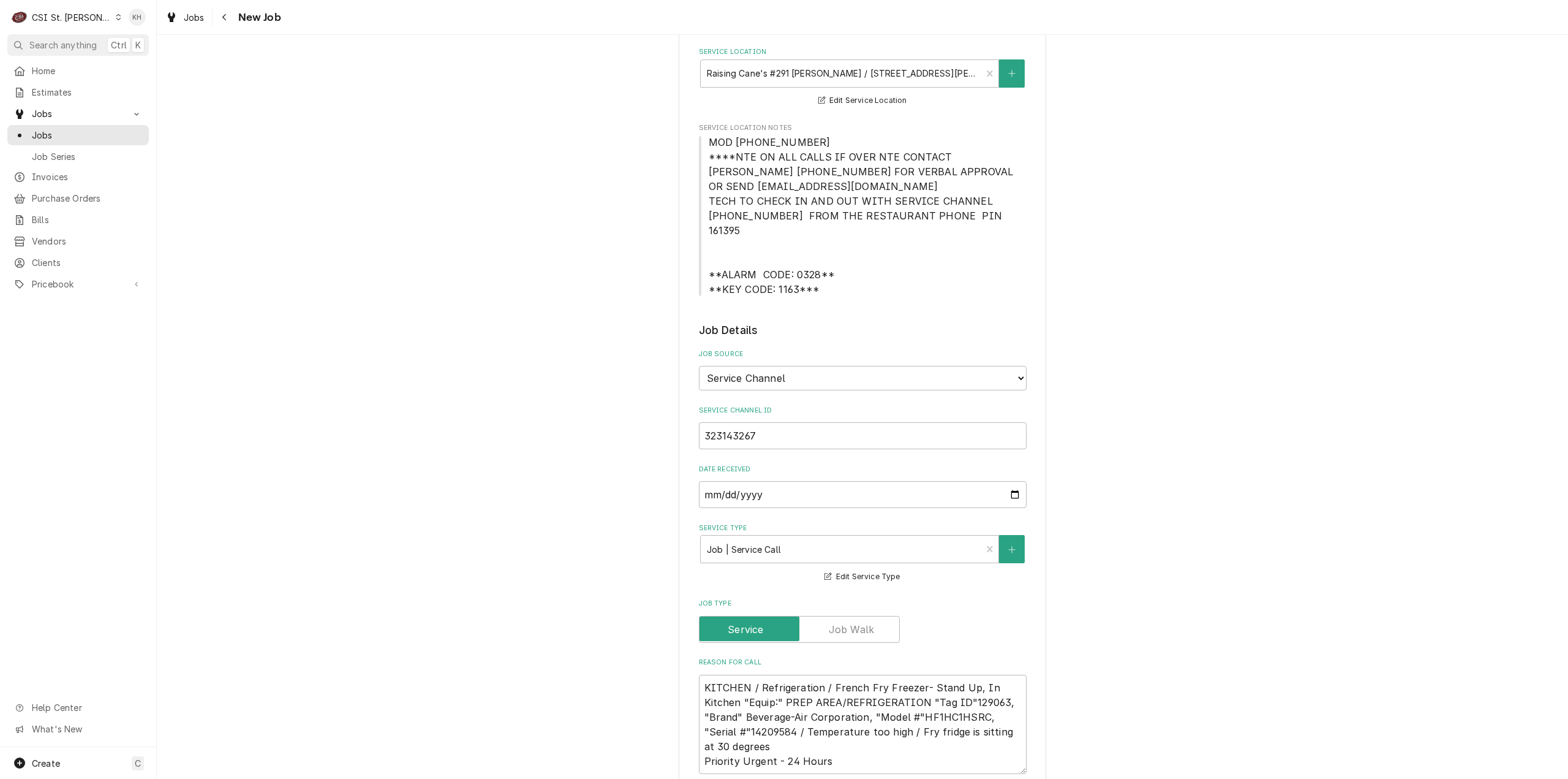
type textarea "x"
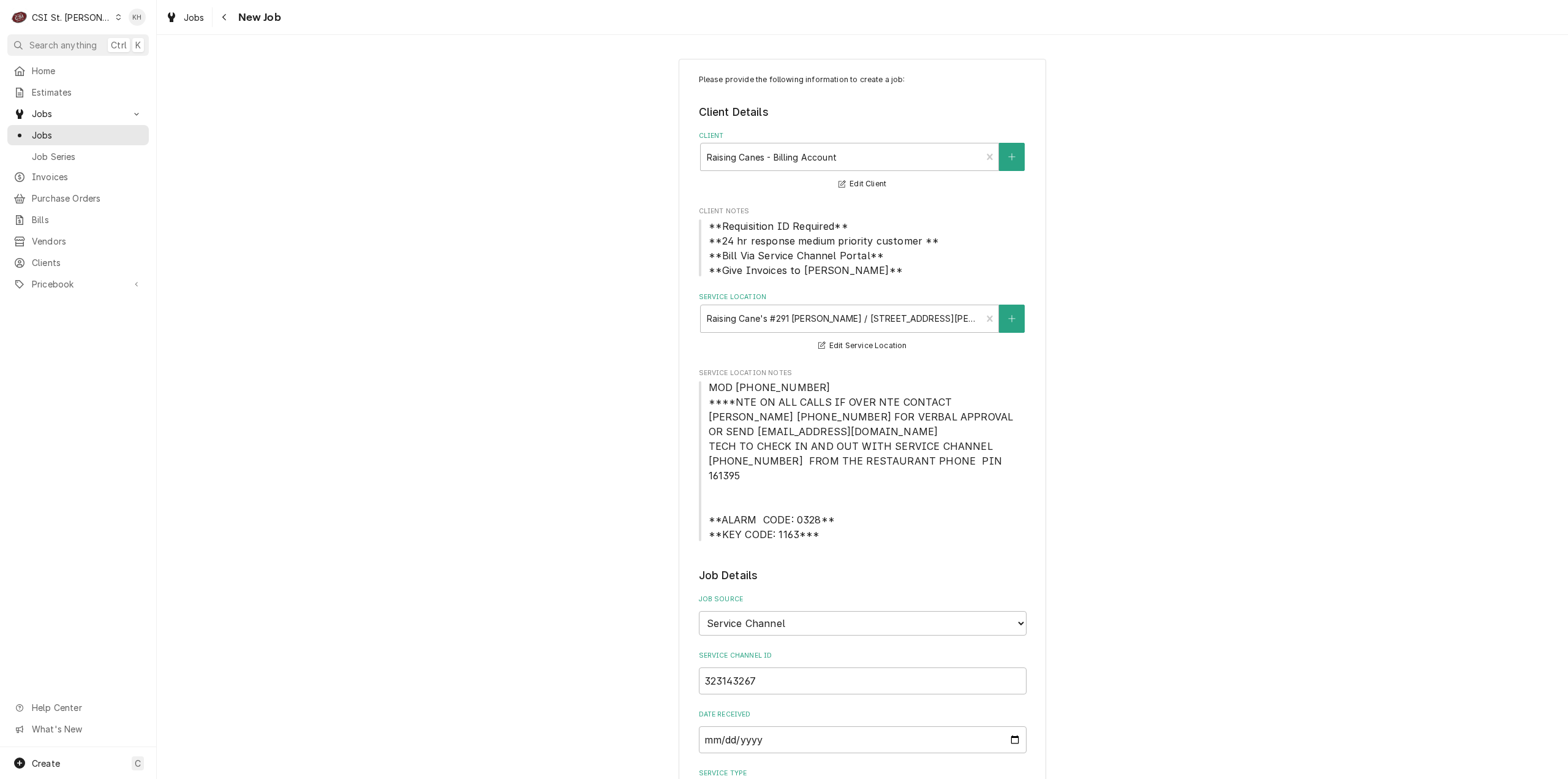
type textarea "NTE $400.00"
click at [709, 402] on span "MOD (636) 287-1971 ****NTE ON ALL CALLS IF OVER NTE CONTACT JEFF COSTA 636-399-…" at bounding box center [863, 461] width 308 height 159
click at [983, 458] on span "MOD (636) 287-1971 ****NTE ON ALL CALLS IF OVER NTE CONTACT JEFF COSTA 636-399-…" at bounding box center [863, 460] width 328 height 162
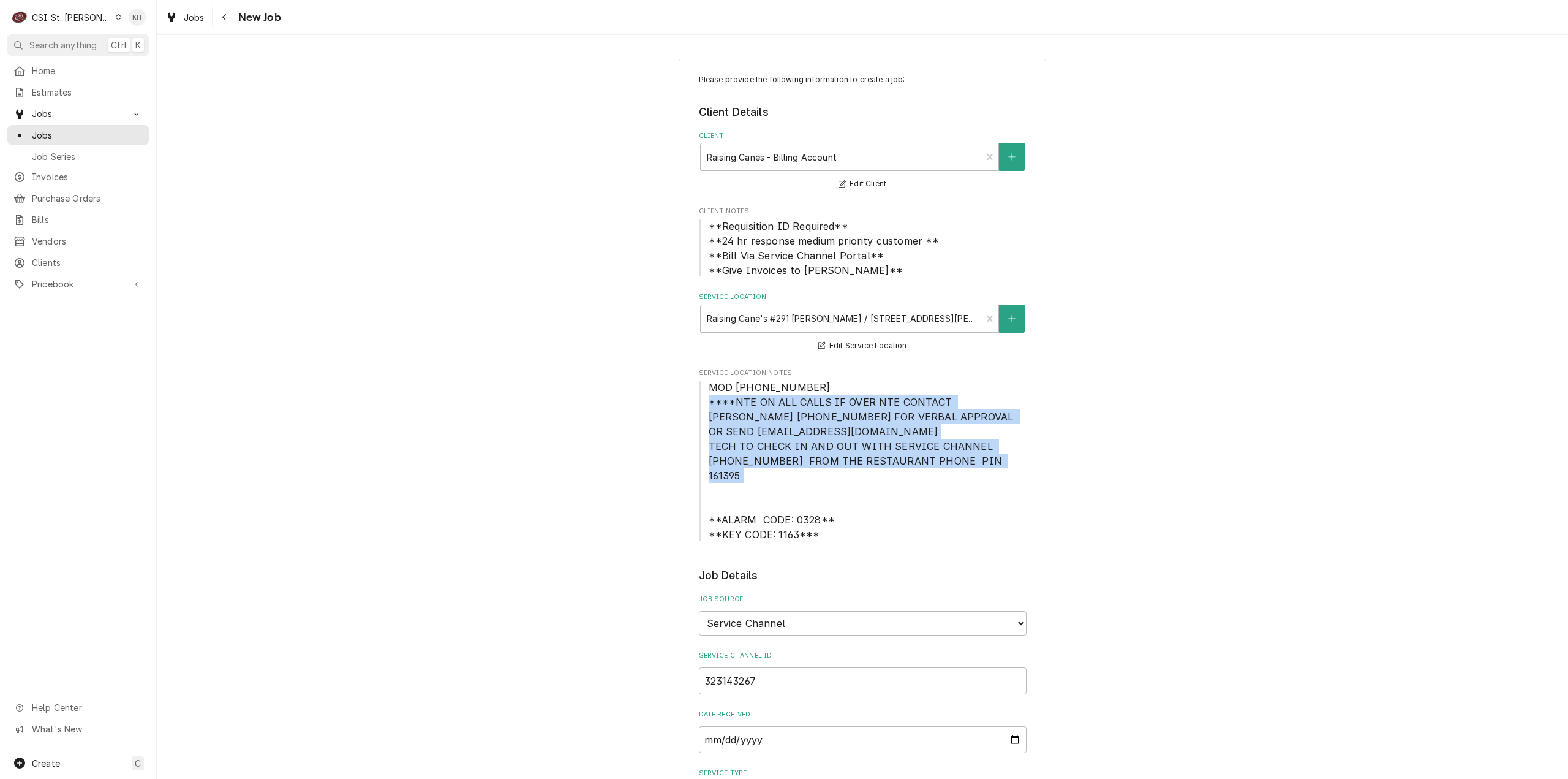
drag, startPoint x: 982, startPoint y: 461, endPoint x: 702, endPoint y: 406, distance: 285.4
click at [702, 406] on span "MOD (636) 287-1971 ****NTE ON ALL CALLS IF OVER NTE CONTACT JEFF COSTA 636-399-…" at bounding box center [863, 460] width 328 height 162
copy span "****NTE ON ALL CALLS IF OVER NTE CONTACT JEFF COSTA 636-399-1299 FOR VERBAL APP…"
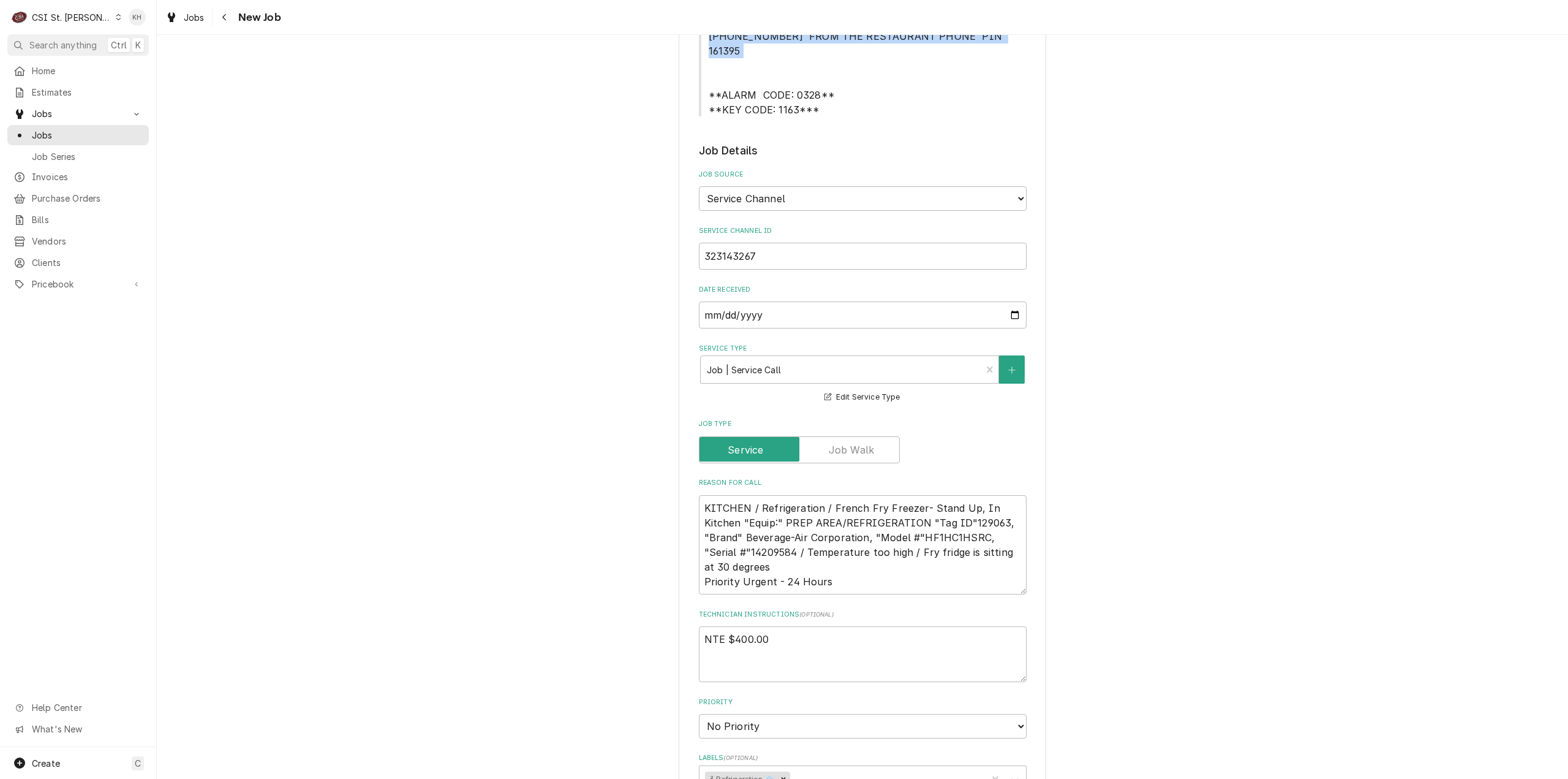
scroll to position [429, 0]
click at [758, 651] on textarea "NTE $400.00" at bounding box center [863, 650] width 328 height 56
paste textarea "****NTE ON ALL CALLS IF OVER NTE CONTACT JEFF COSTA 636-399-1299 FOR VERBAL APP…"
type textarea "x"
type textarea "NTE $400.00 ****NTE ON ALL CALLS IF OVER NTE CONTACT JEFF COSTA 636-399-1299 FO…"
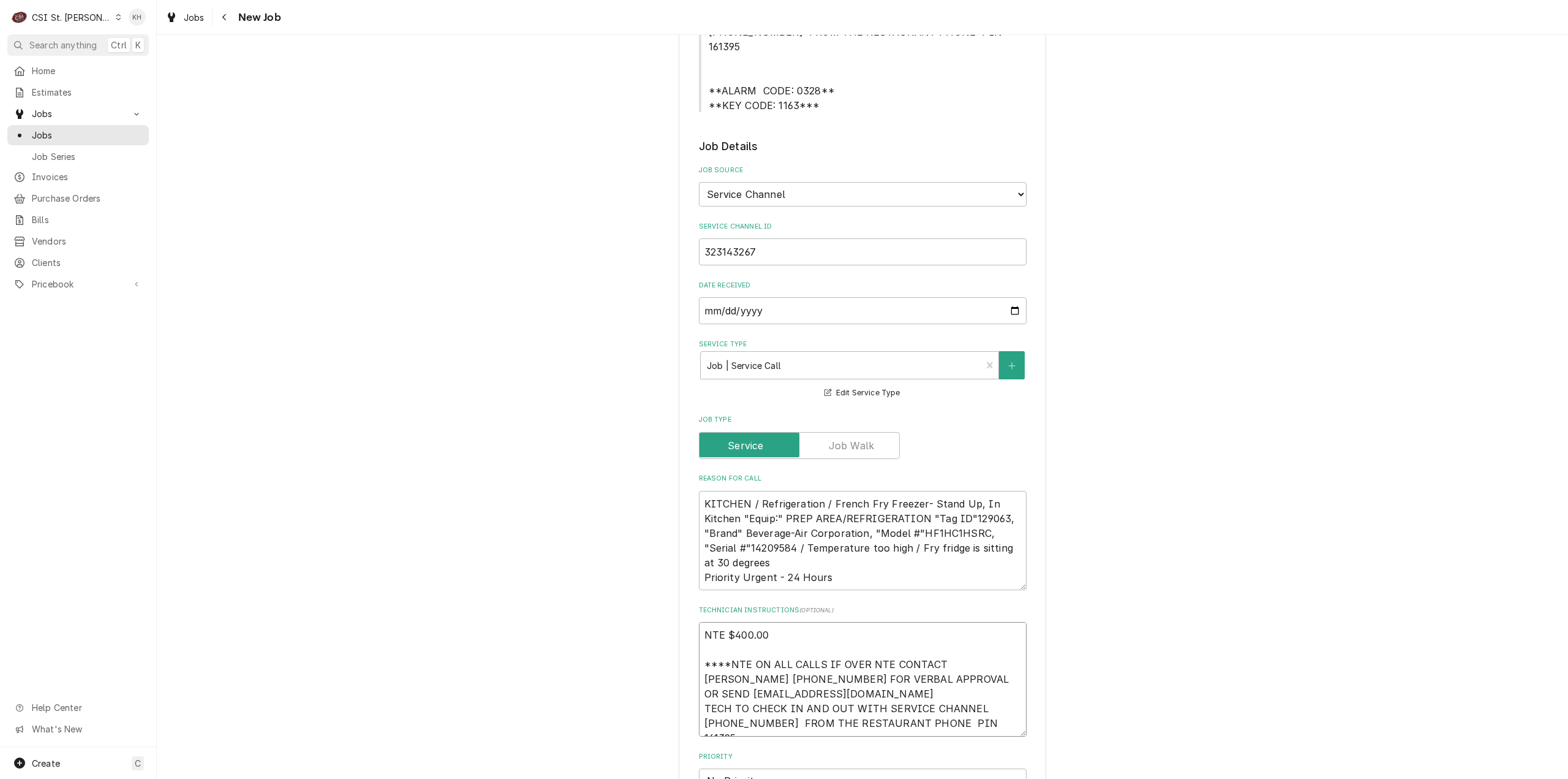
type textarea "x"
type textarea "NTE $400.00 ****NTE ON ALL CALLS IF OVER NTE CONTACT JEFF COSTA 636-399-1299 FO…"
type textarea "x"
type textarea "NTE $400.00 ****NTE ON ALL CALLS IF OVER NTE CONTACT JEFF COSTA 636-399-1299 FO…"
type textarea "x"
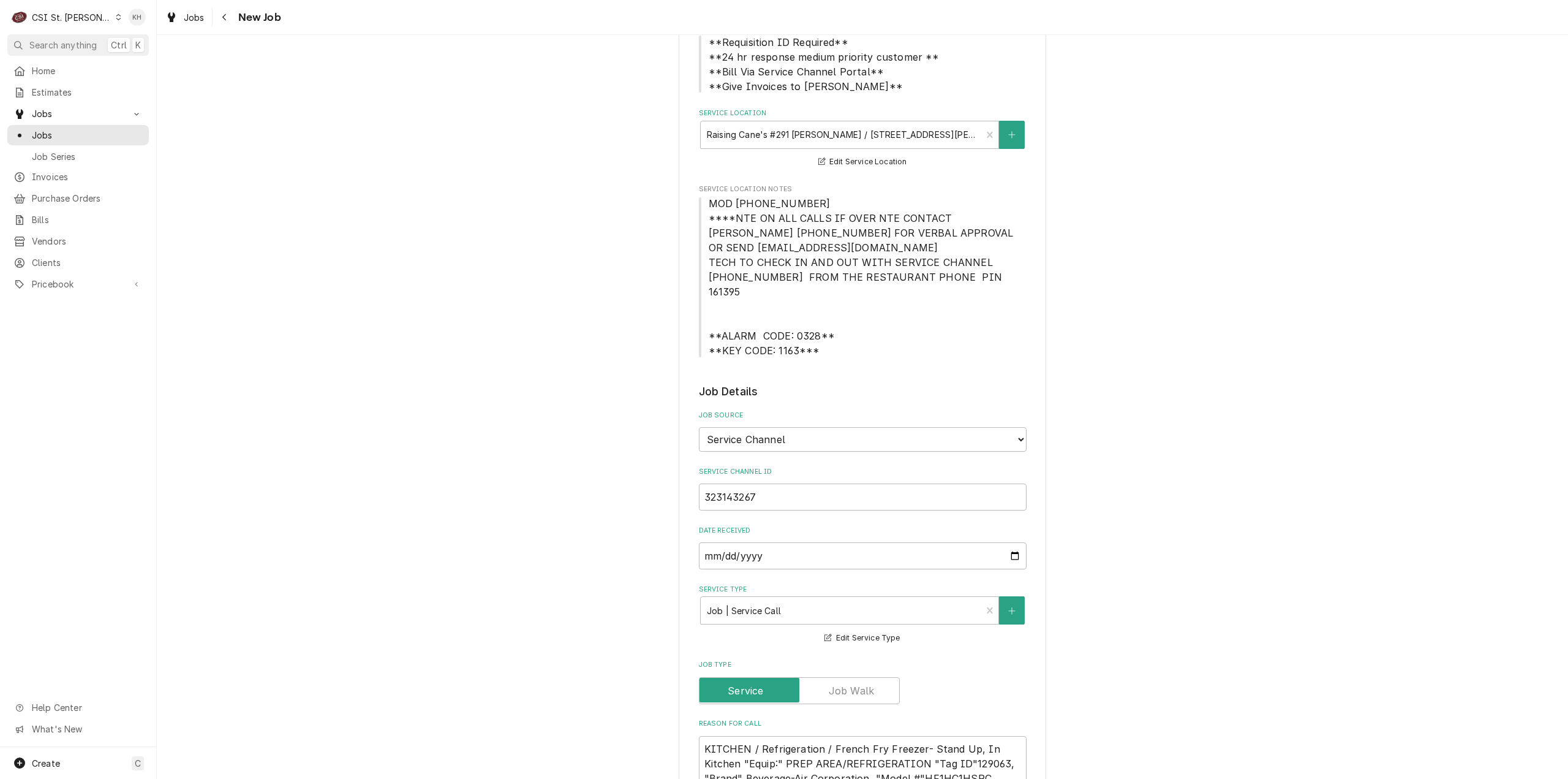
scroll to position [0, 0]
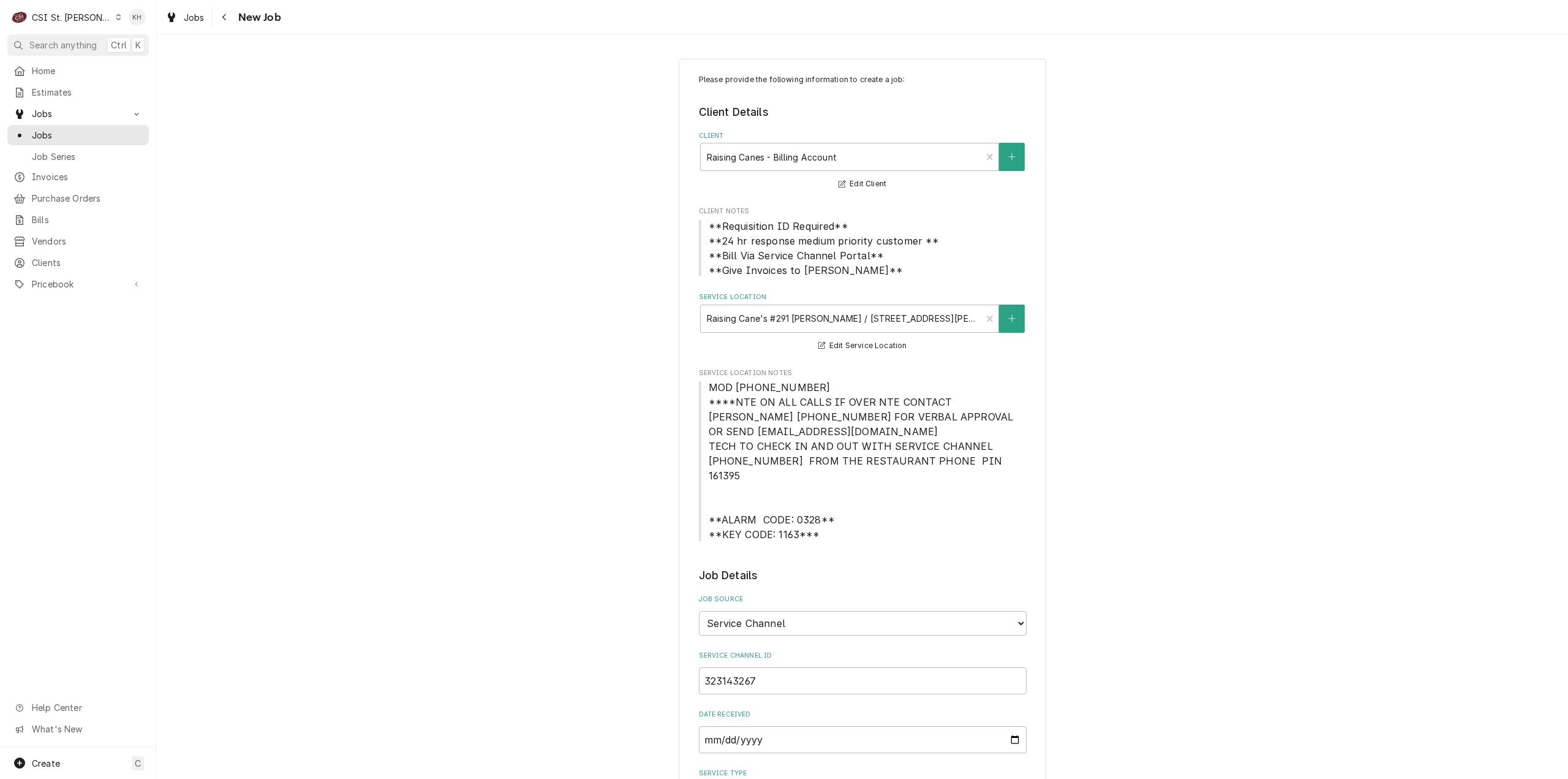
type textarea "NTE $400.00 ****NTE ON ALL CALLS IF OVER NTE CONTACT JEFF COSTA 636-399-1299 FO…"
drag, startPoint x: 806, startPoint y: 520, endPoint x: 703, endPoint y: 498, distance: 105.3
click at [703, 498] on span "MOD (636) 287-1971 ****NTE ON ALL CALLS IF OVER NTE CONTACT JEFF COSTA 636-399-…" at bounding box center [863, 460] width 328 height 162
copy span "**ALARM CODE: 0328** **KEY CODE: 1163***"
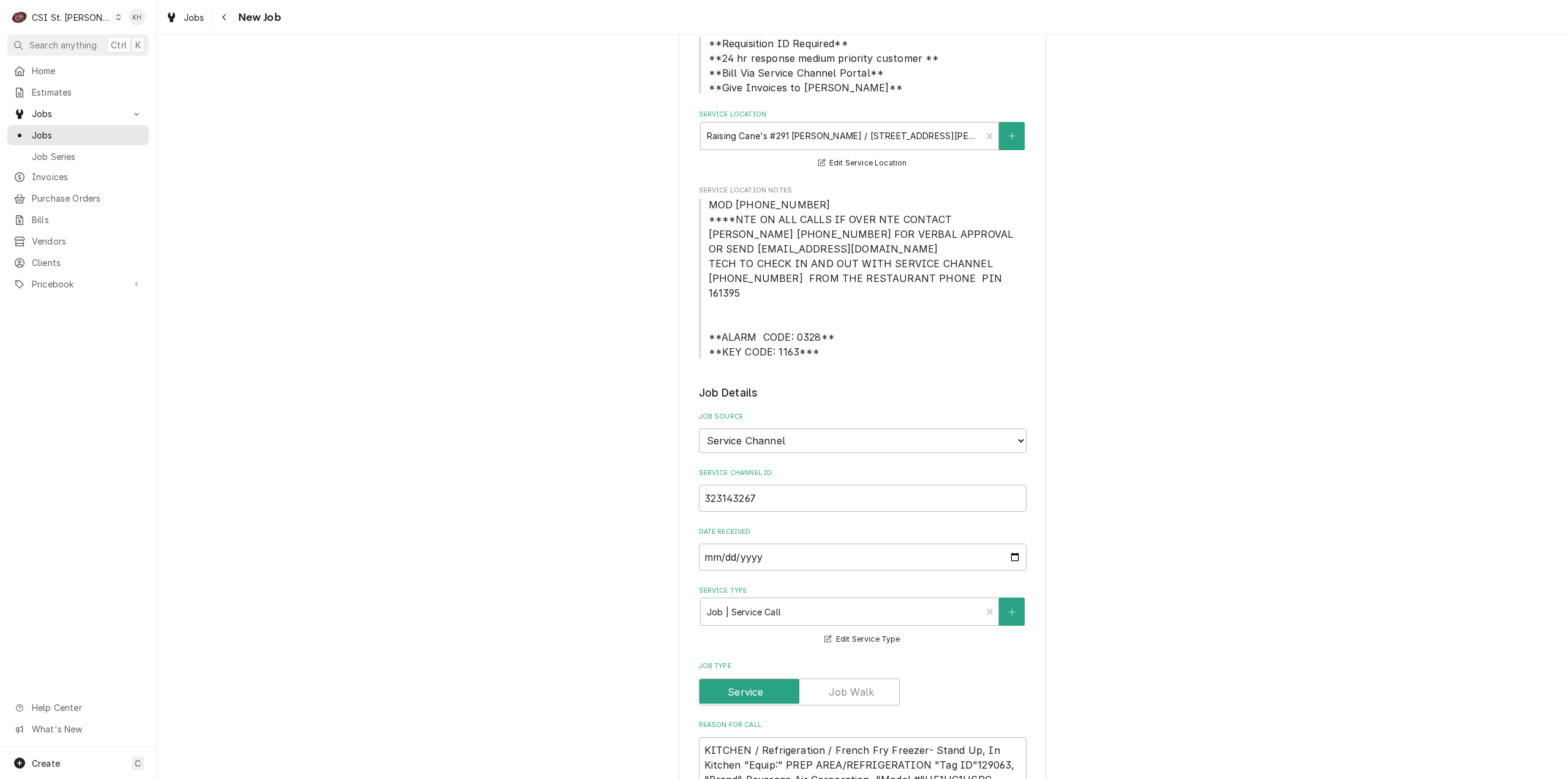
scroll to position [429, 0]
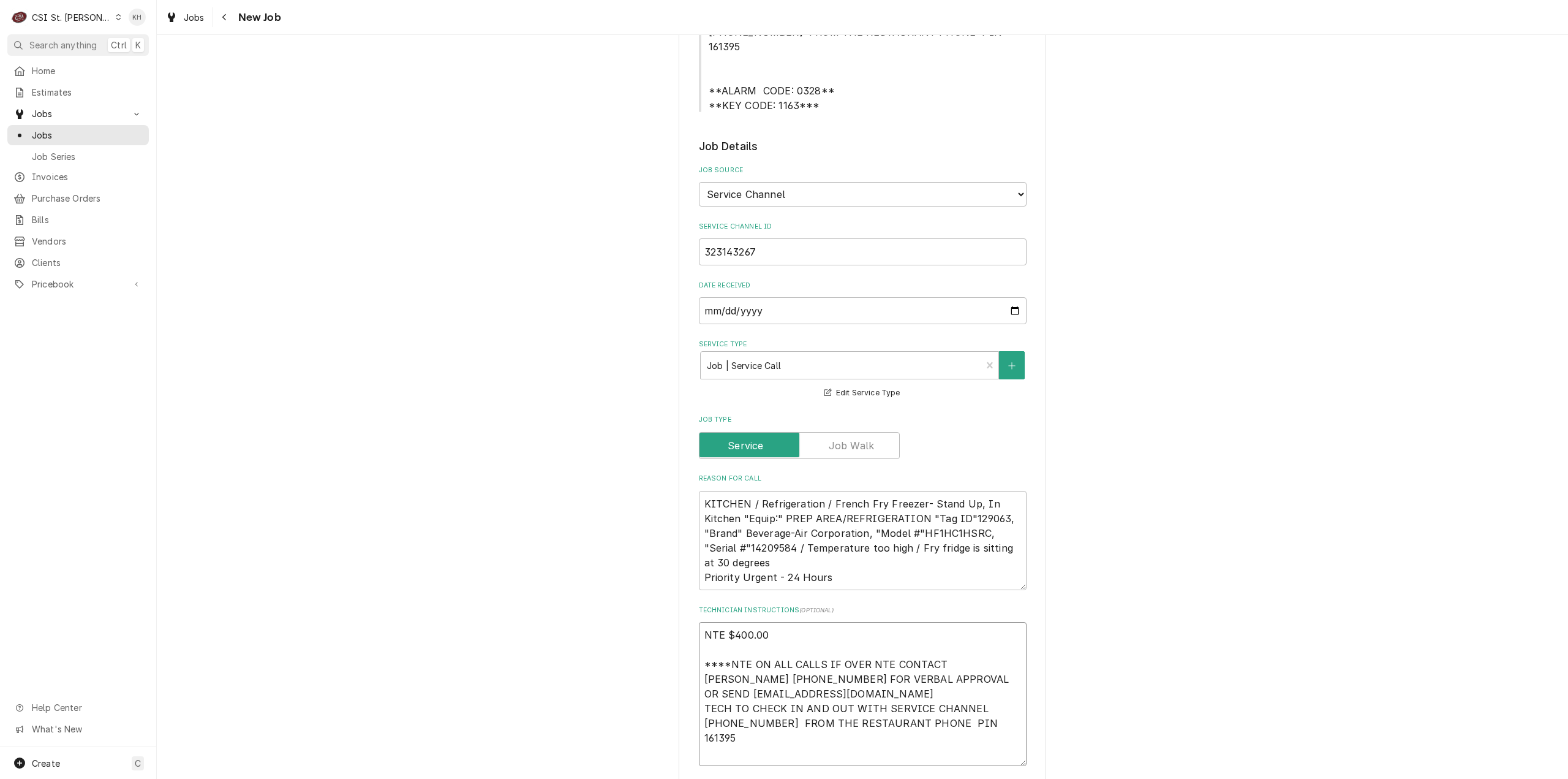
click at [765, 743] on textarea "NTE $400.00 ****NTE ON ALL CALLS IF OVER NTE CONTACT JEFF COSTA 636-399-1299 FO…" at bounding box center [863, 694] width 328 height 144
paste textarea "**ALARM CODE: 0328** **KEY CODE: 1163***"
type textarea "x"
type textarea "NTE $400.00 ****NTE ON ALL CALLS IF OVER NTE CONTACT JEFF COSTA 636-399-1299 FO…"
type textarea "x"
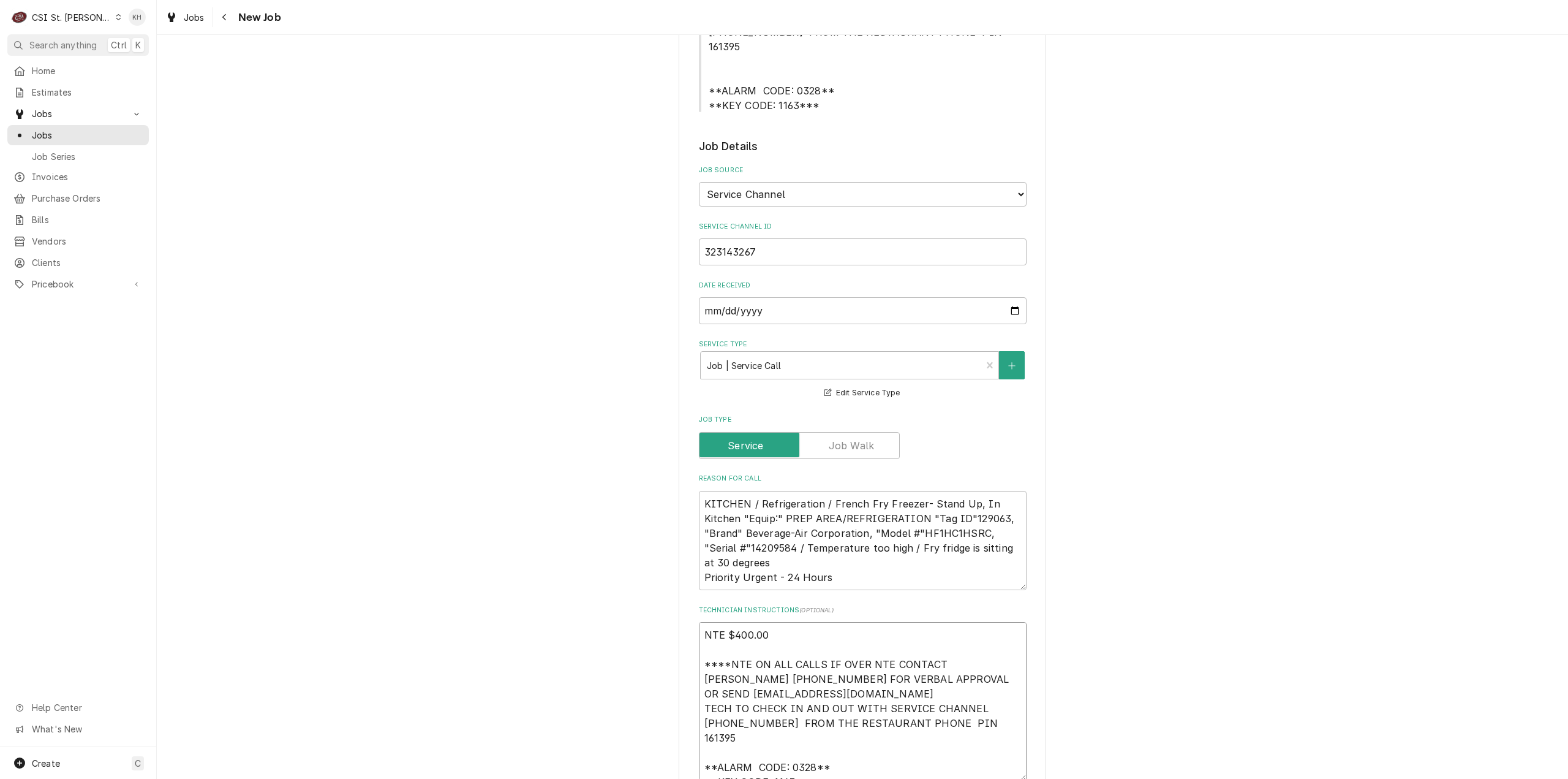
type textarea "NTE $400.00 ****NTE ON ALL CALLS IF OVER NTE CONTACT JEFF COSTA 636-399-1299 FO…"
type textarea "x"
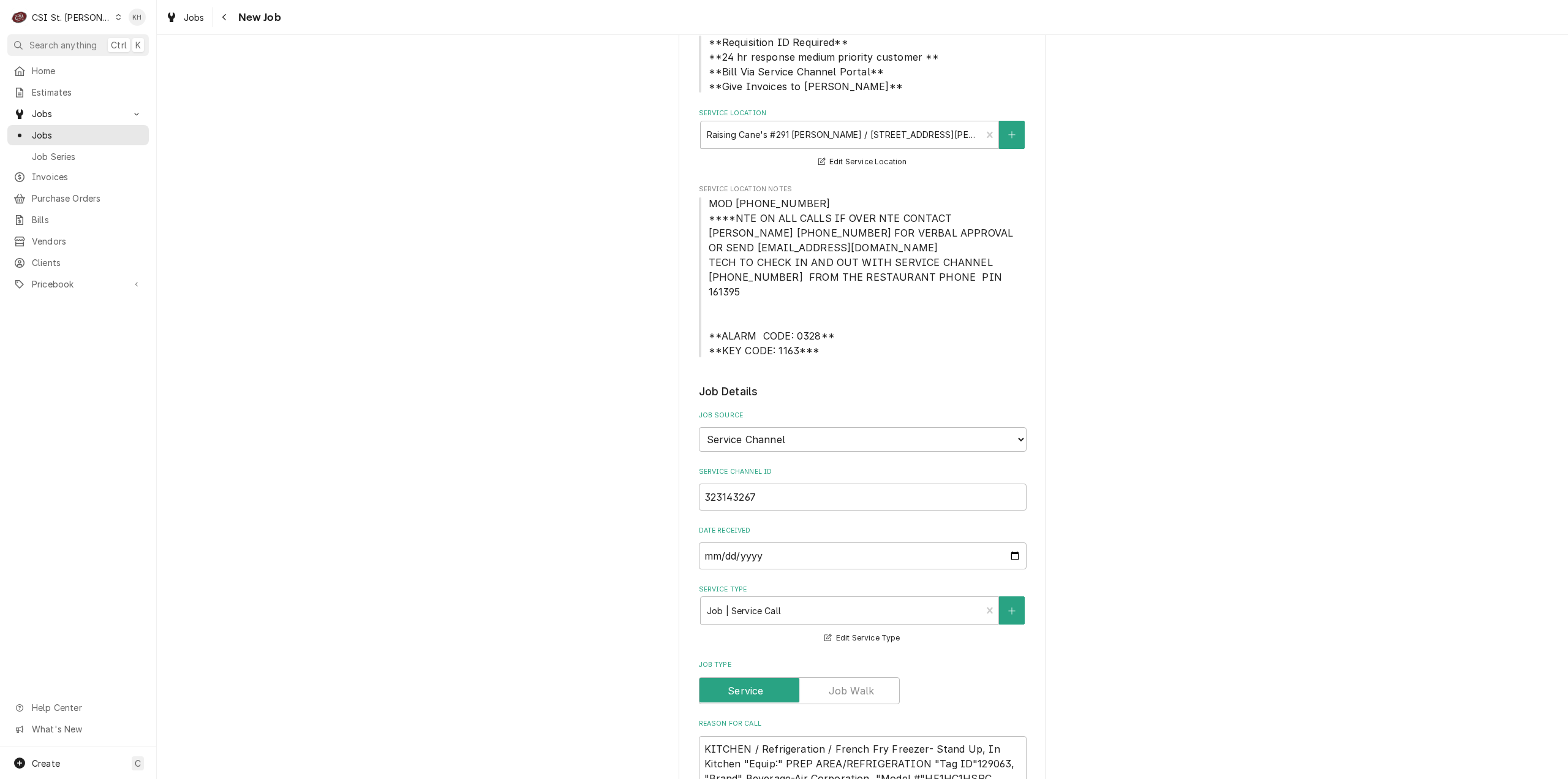
type textarea "NTE $400.00 ****NTE ON ALL CALLS IF OVER NTE CONTACT JEFF COSTA 636-399-1299 FO…"
drag, startPoint x: 805, startPoint y: 203, endPoint x: 665, endPoint y: 211, distance: 140.2
copy span "MOD (636) 287-1971"
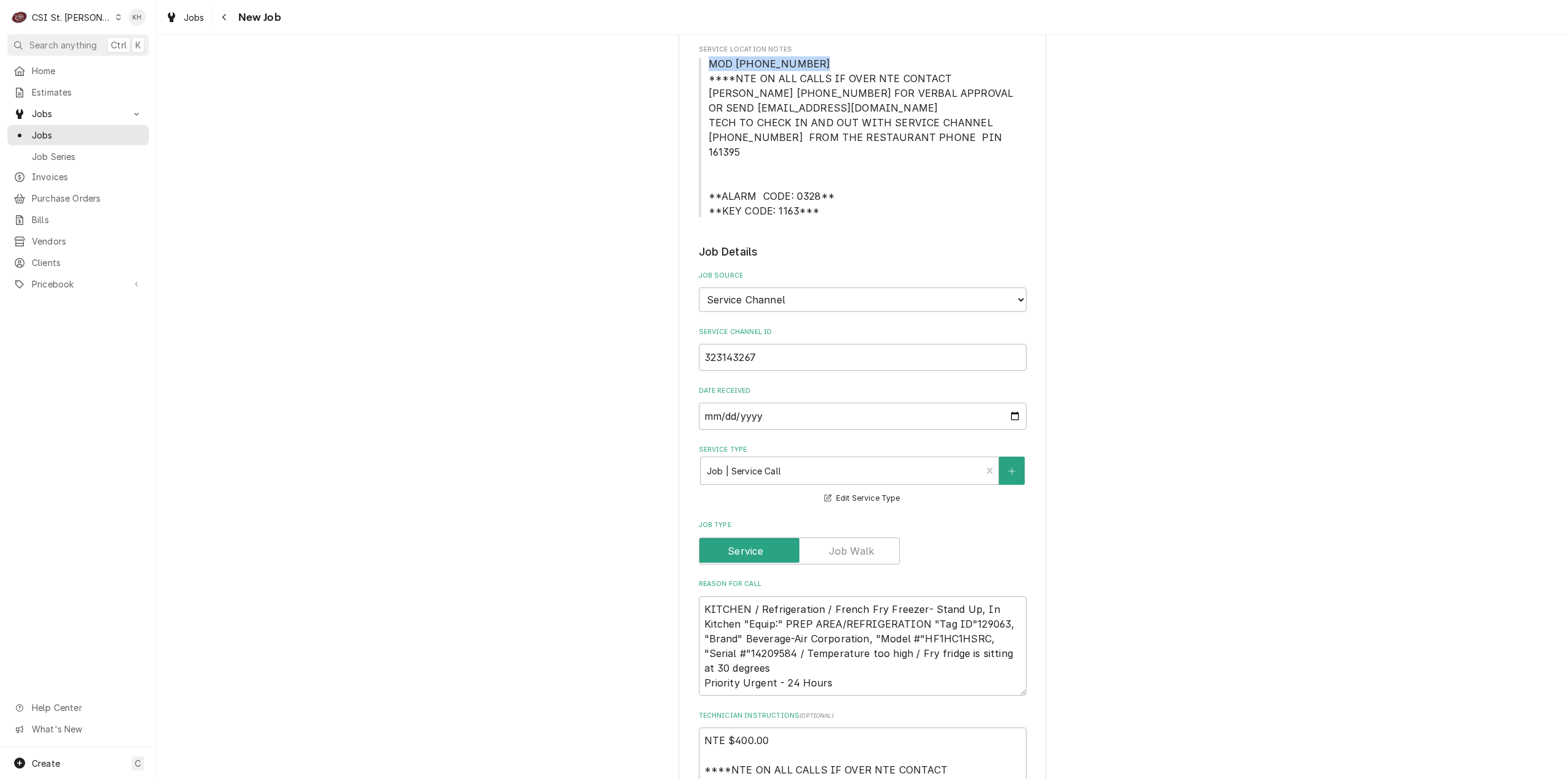
scroll to position [552, 0]
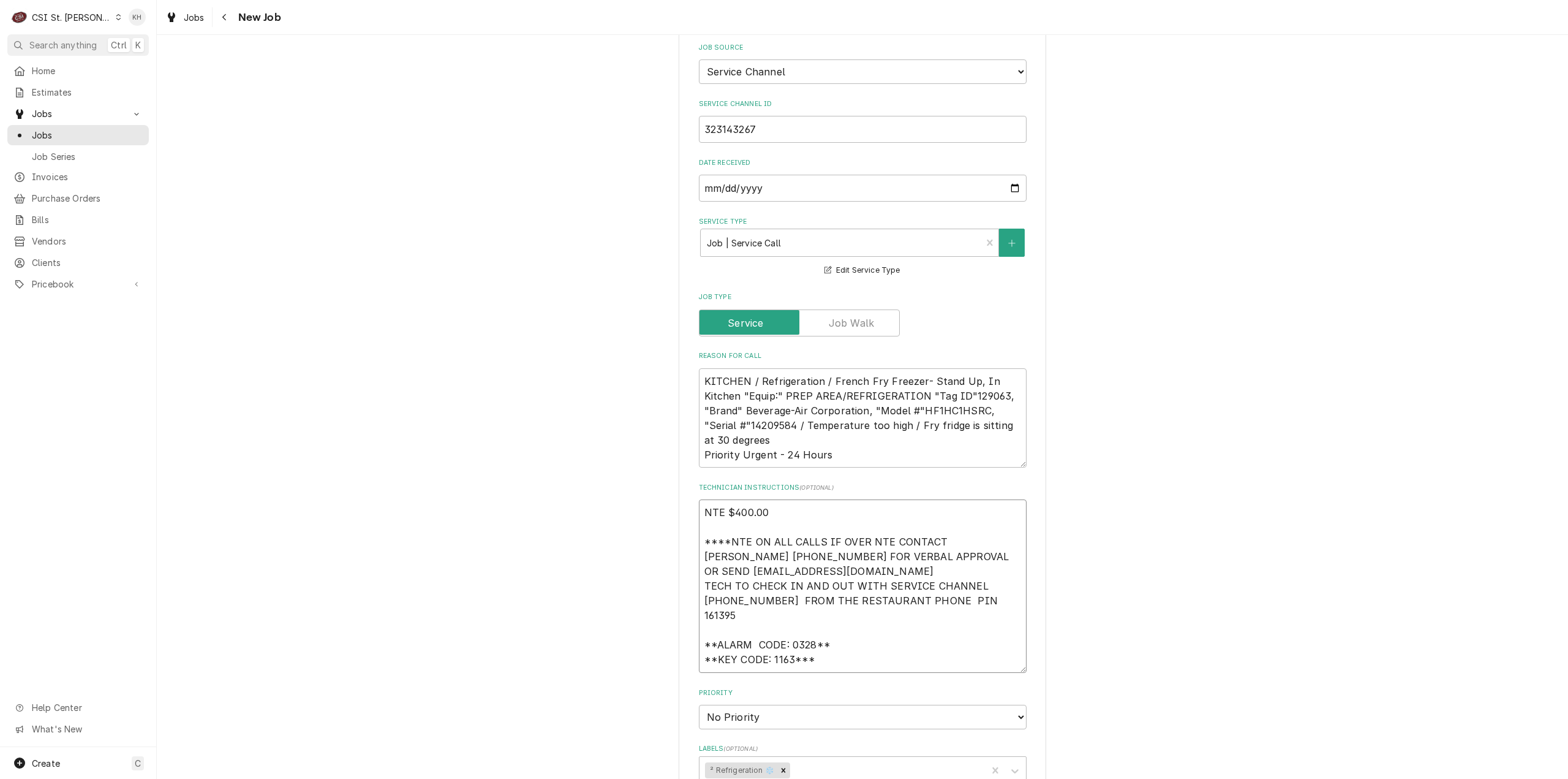
click at [729, 645] on textarea "NTE $400.00 ****NTE ON ALL CALLS IF OVER NTE CONTACT JEFF COSTA 636-399-1299 FO…" at bounding box center [863, 587] width 328 height 174
paste textarea "MOD (636) 287-1971"
type textarea "x"
type textarea "NTE $400.00 ****NTE ON ALL CALLS IF OVER NTE CONTACT JEFF COSTA 636-399-1299 FO…"
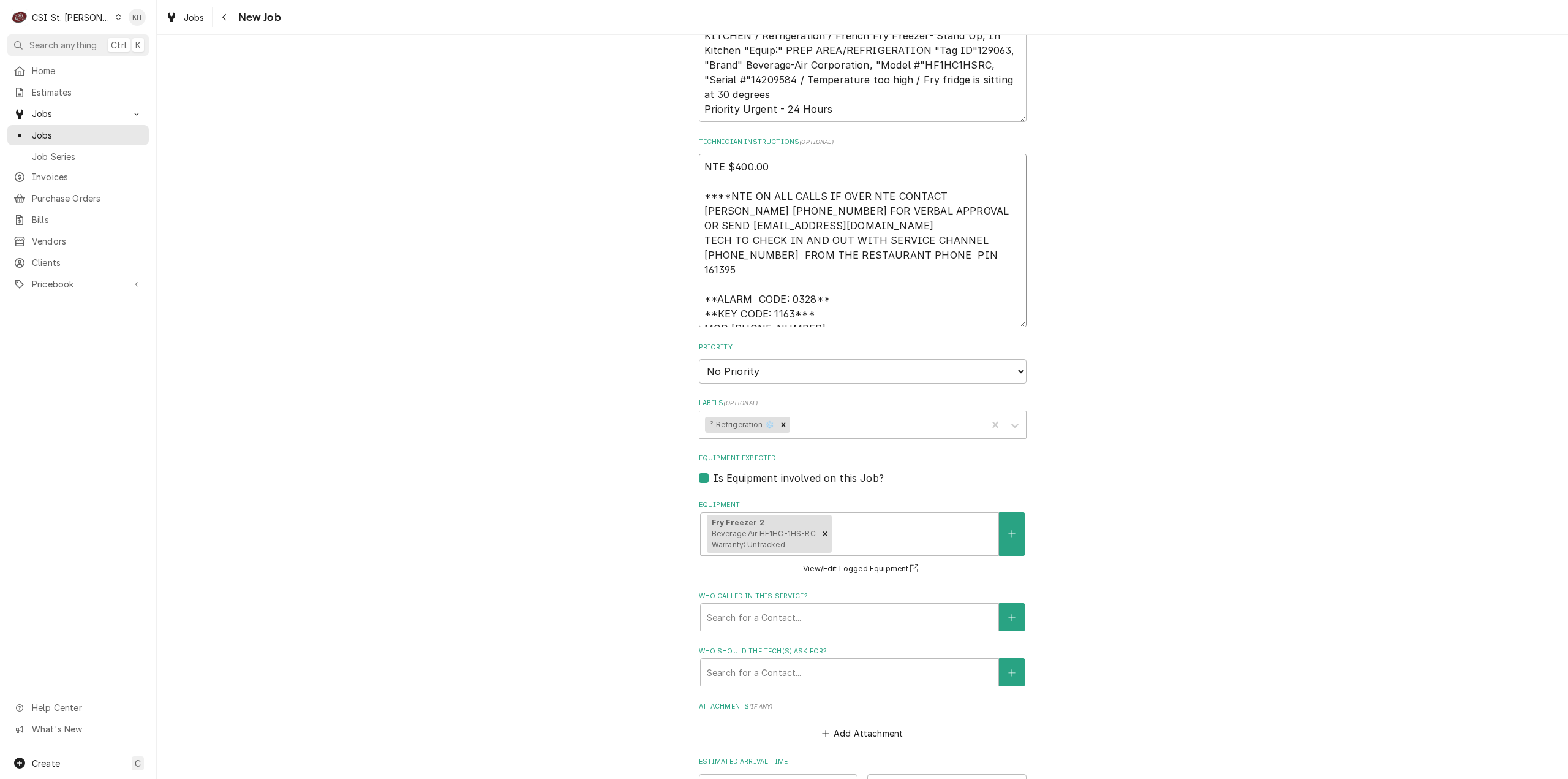
scroll to position [919, 0]
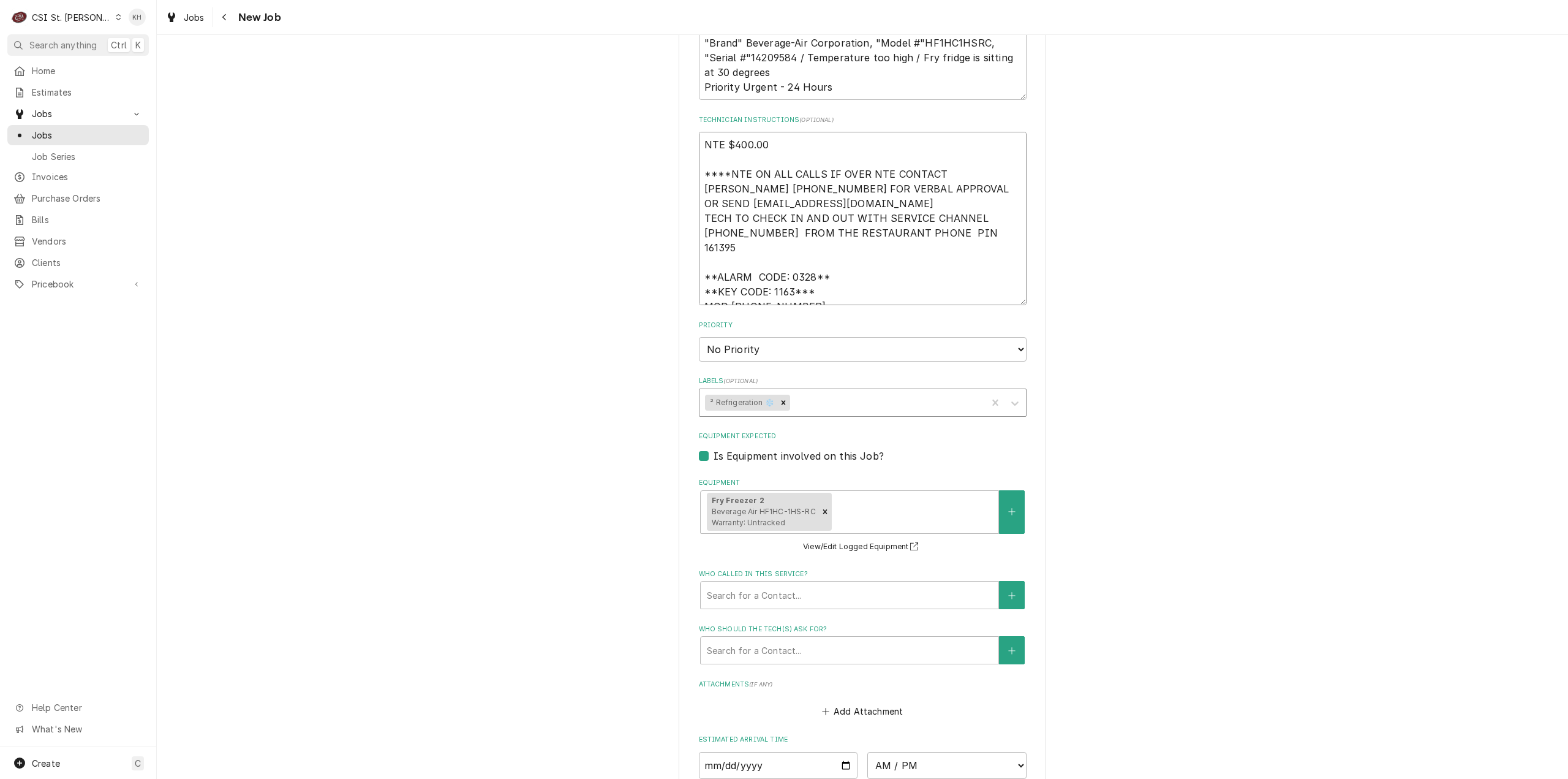
type textarea "x"
type textarea "NTE $400.00 ****NTE ON ALL CALLS IF OVER NTE CONTACT JEFF COSTA 636-399-1299 FO…"
drag, startPoint x: 791, startPoint y: 336, endPoint x: 788, endPoint y: 346, distance: 10.4
click at [790, 338] on select "No Priority Urgent High Medium Low" at bounding box center [863, 349] width 328 height 25
select select "3"
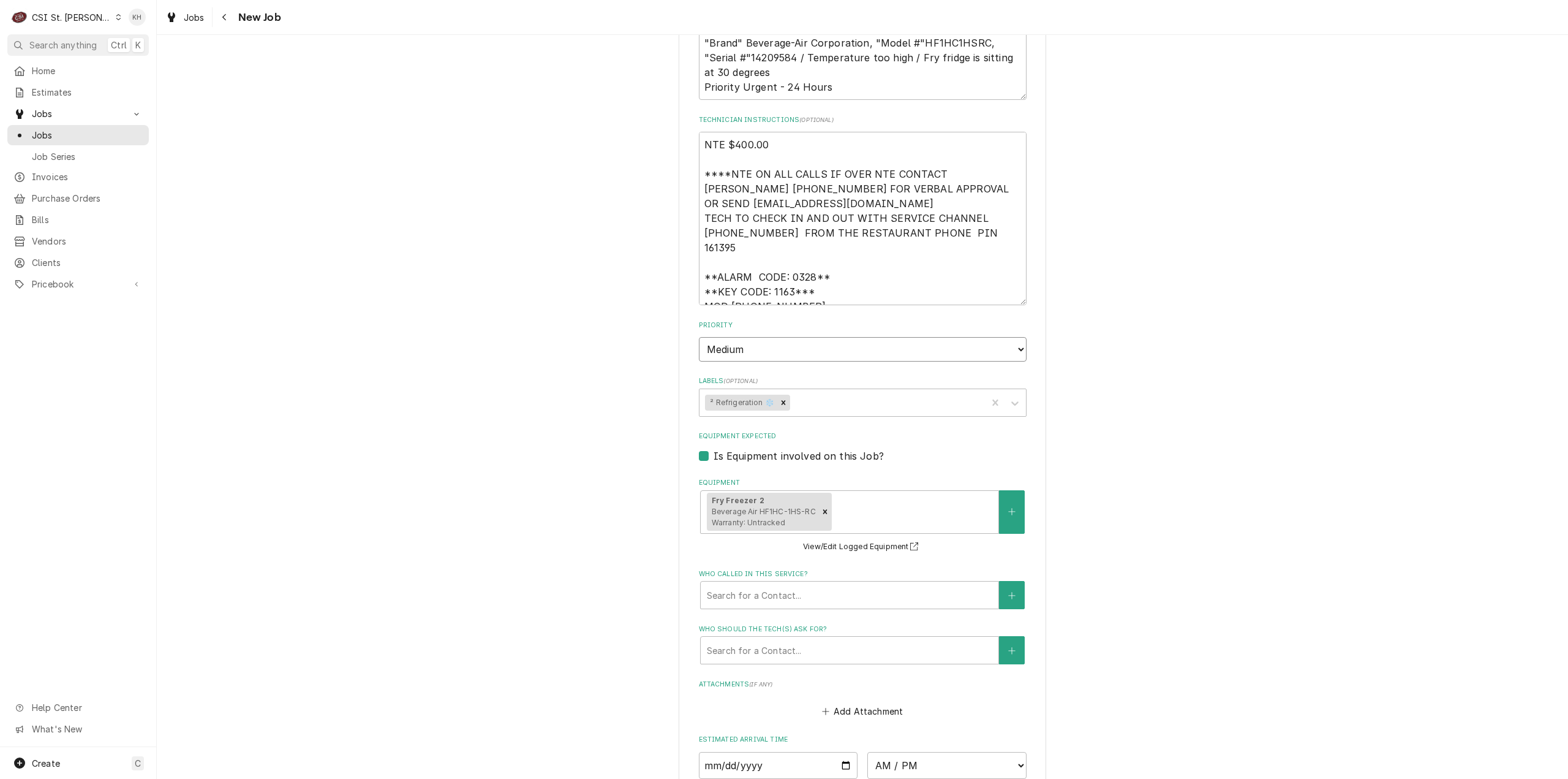
click at [699, 337] on select "No Priority Urgent High Medium Low" at bounding box center [863, 349] width 328 height 25
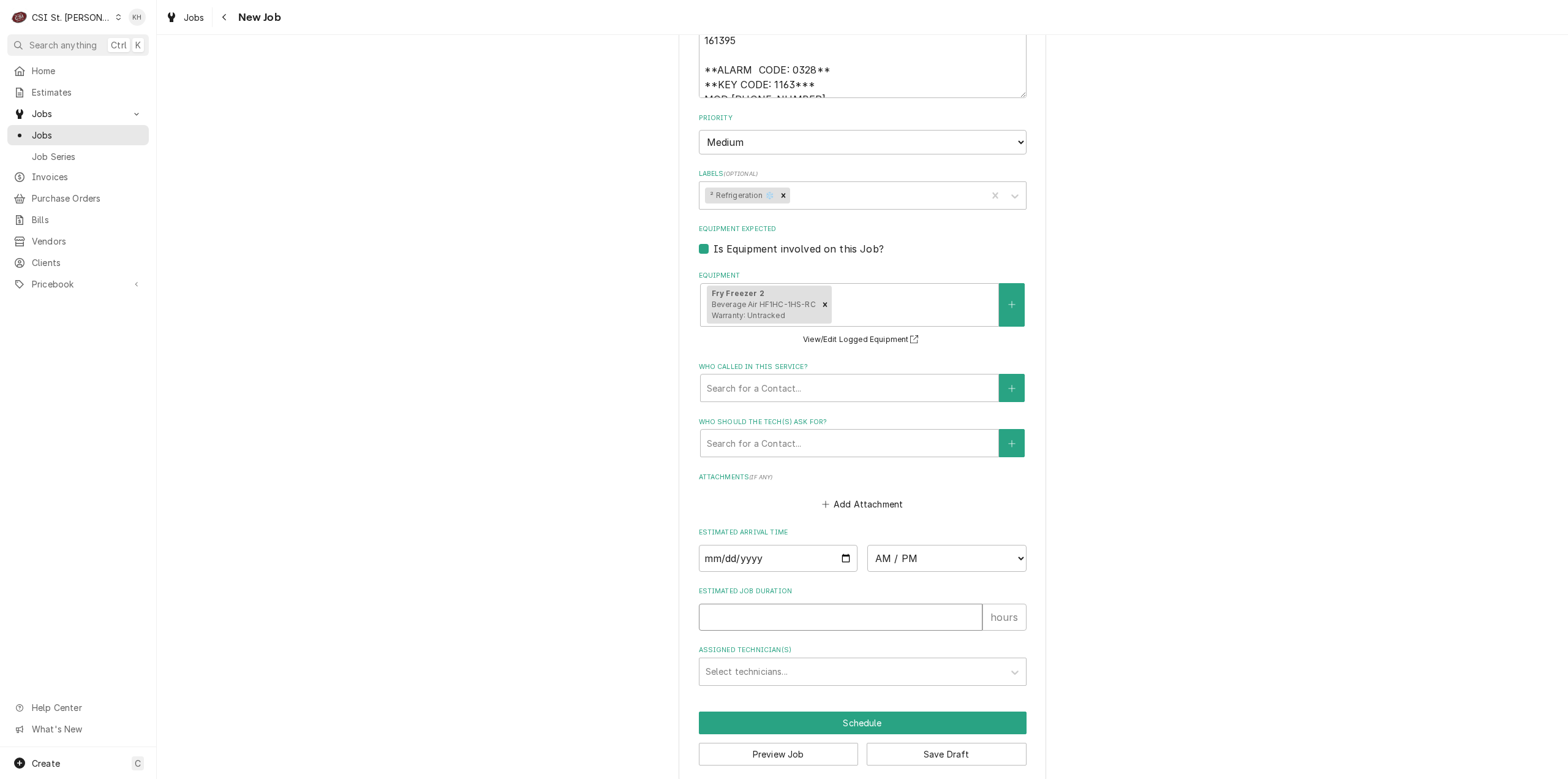
click at [784, 604] on input "Estimated Job Duration" at bounding box center [841, 617] width 284 height 27
type textarea "x"
type input "2"
click at [758, 743] on button "Preview Job" at bounding box center [779, 754] width 160 height 23
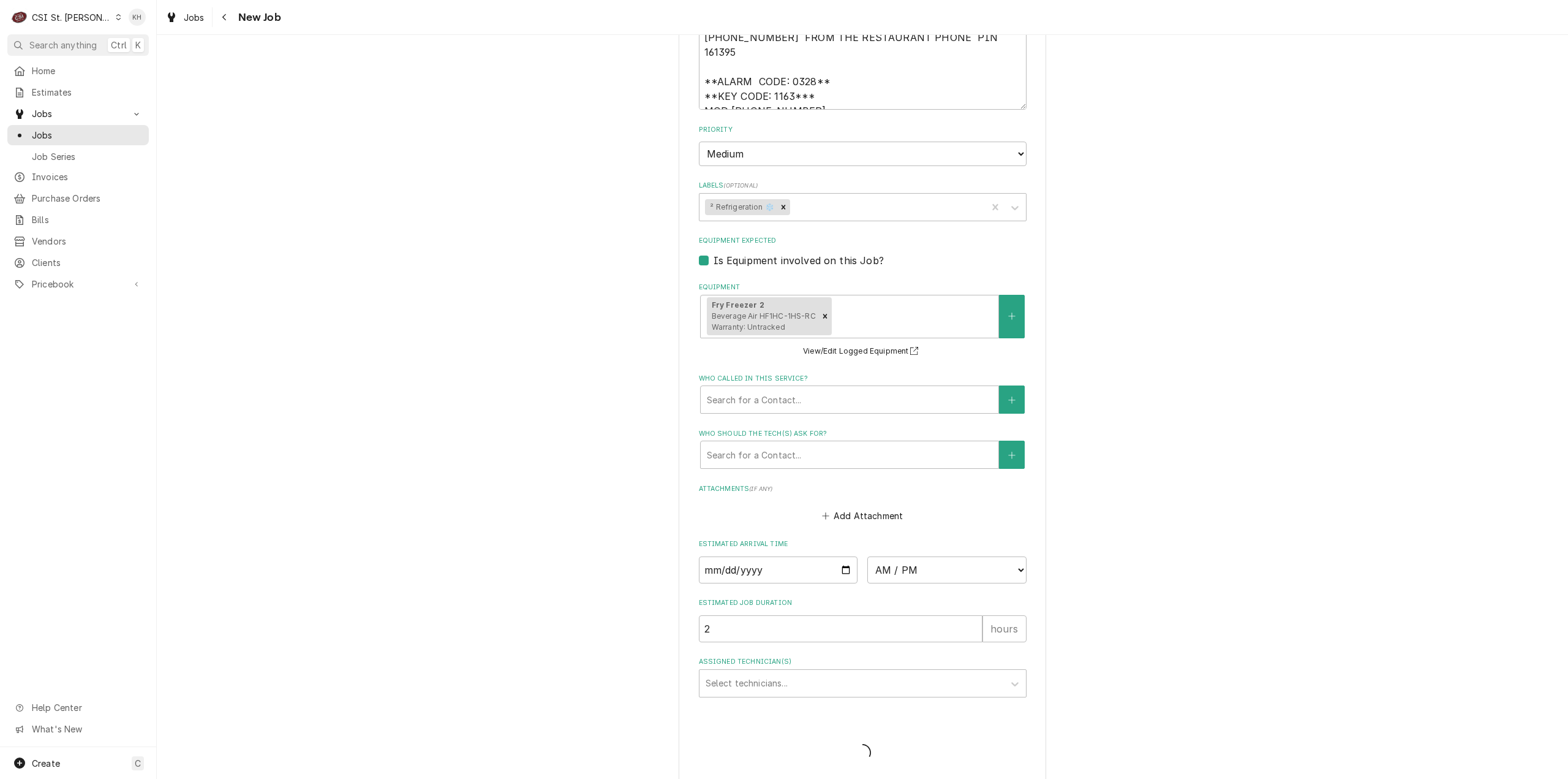
type textarea "x"
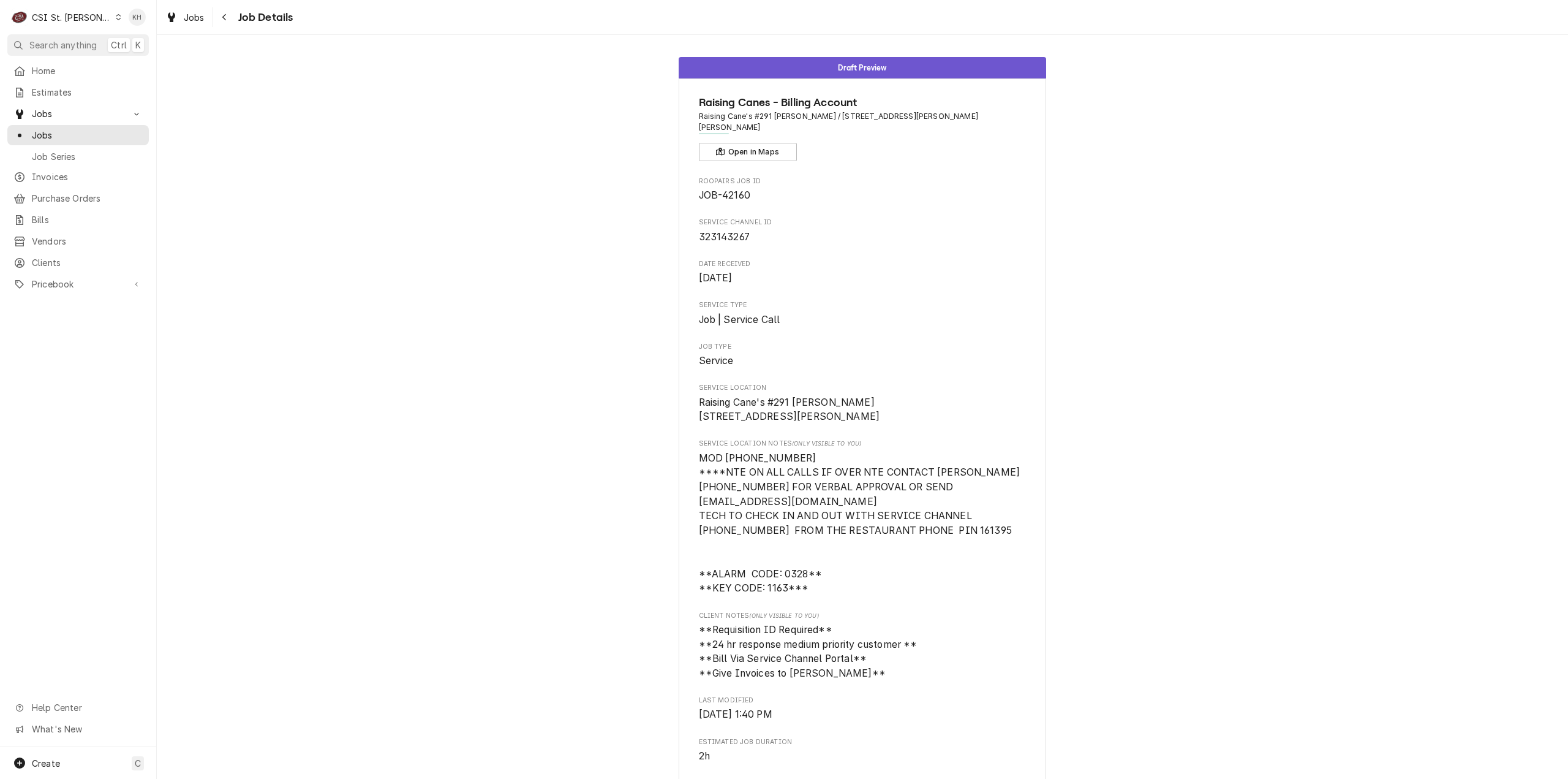
click at [77, 20] on div "CSI St. [PERSON_NAME]" at bounding box center [71, 17] width 80 height 13
click at [120, 42] on div "CSI [US_STATE]" at bounding box center [188, 46] width 162 height 13
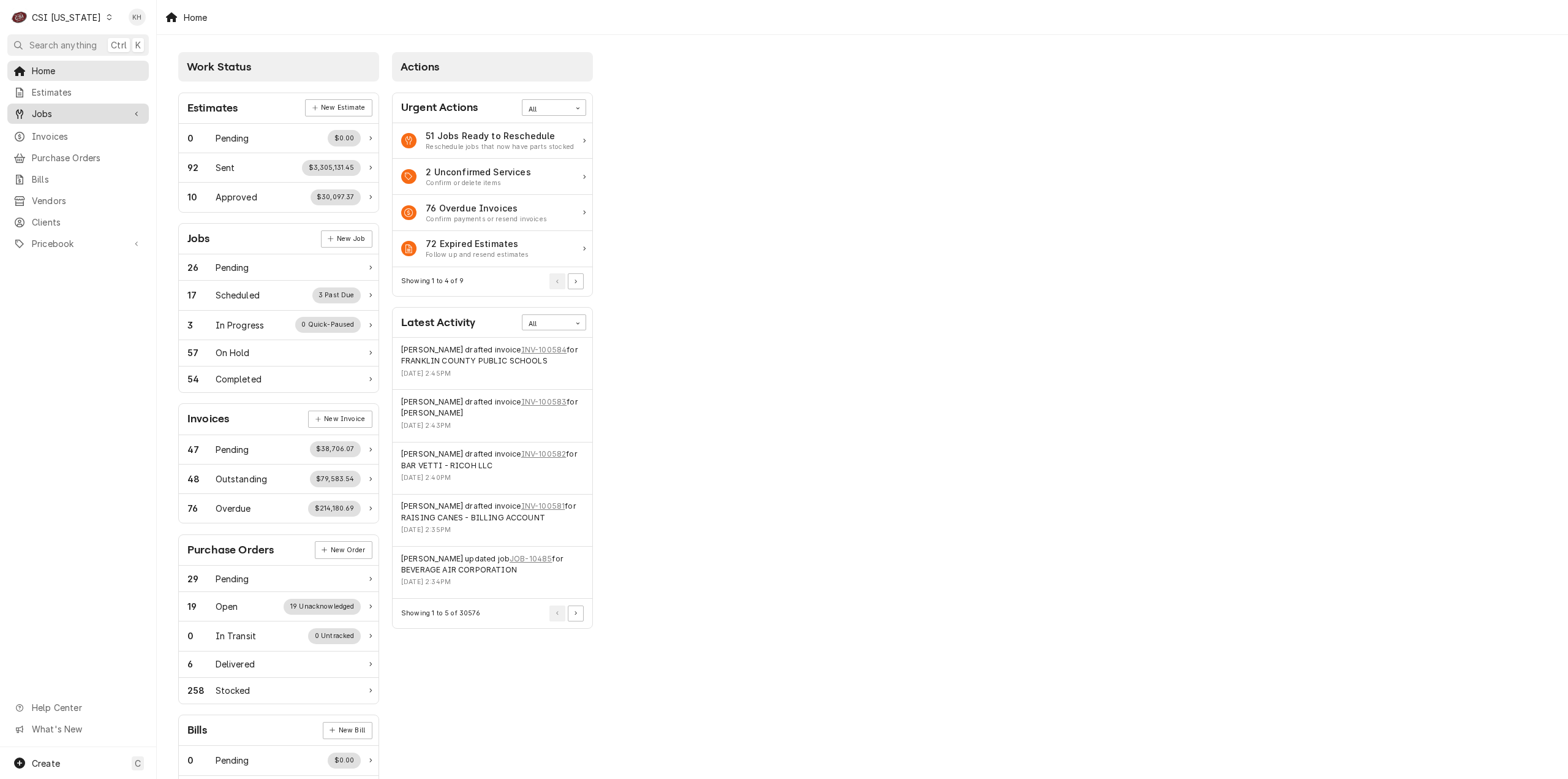
click at [90, 113] on span "Jobs" at bounding box center [78, 114] width 92 height 13
click at [85, 133] on span "Jobs" at bounding box center [87, 135] width 111 height 13
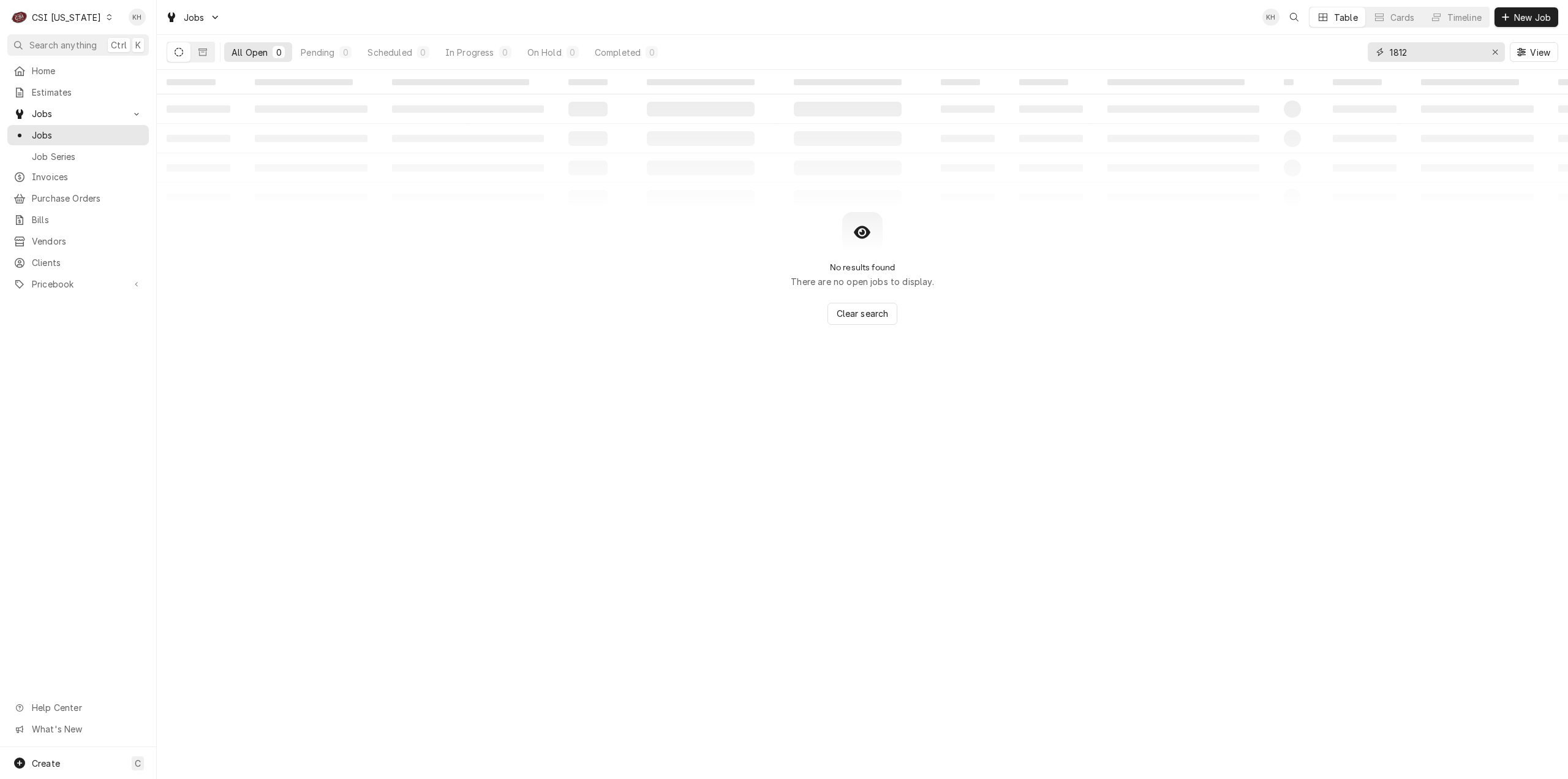
click at [1441, 48] on input "1812" at bounding box center [1435, 51] width 91 height 19
drag, startPoint x: 190, startPoint y: 59, endPoint x: 196, endPoint y: 62, distance: 6.7
click at [194, 61] on div "Dynamic Content Wrapper" at bounding box center [190, 52] width 48 height 21
click at [198, 62] on div "All Open 0 Pending 0 Scheduled 0 In Progress 0 On Hold 0 Completed 0" at bounding box center [415, 52] width 498 height 35
drag, startPoint x: 204, startPoint y: 51, endPoint x: 10, endPoint y: 324, distance: 334.9
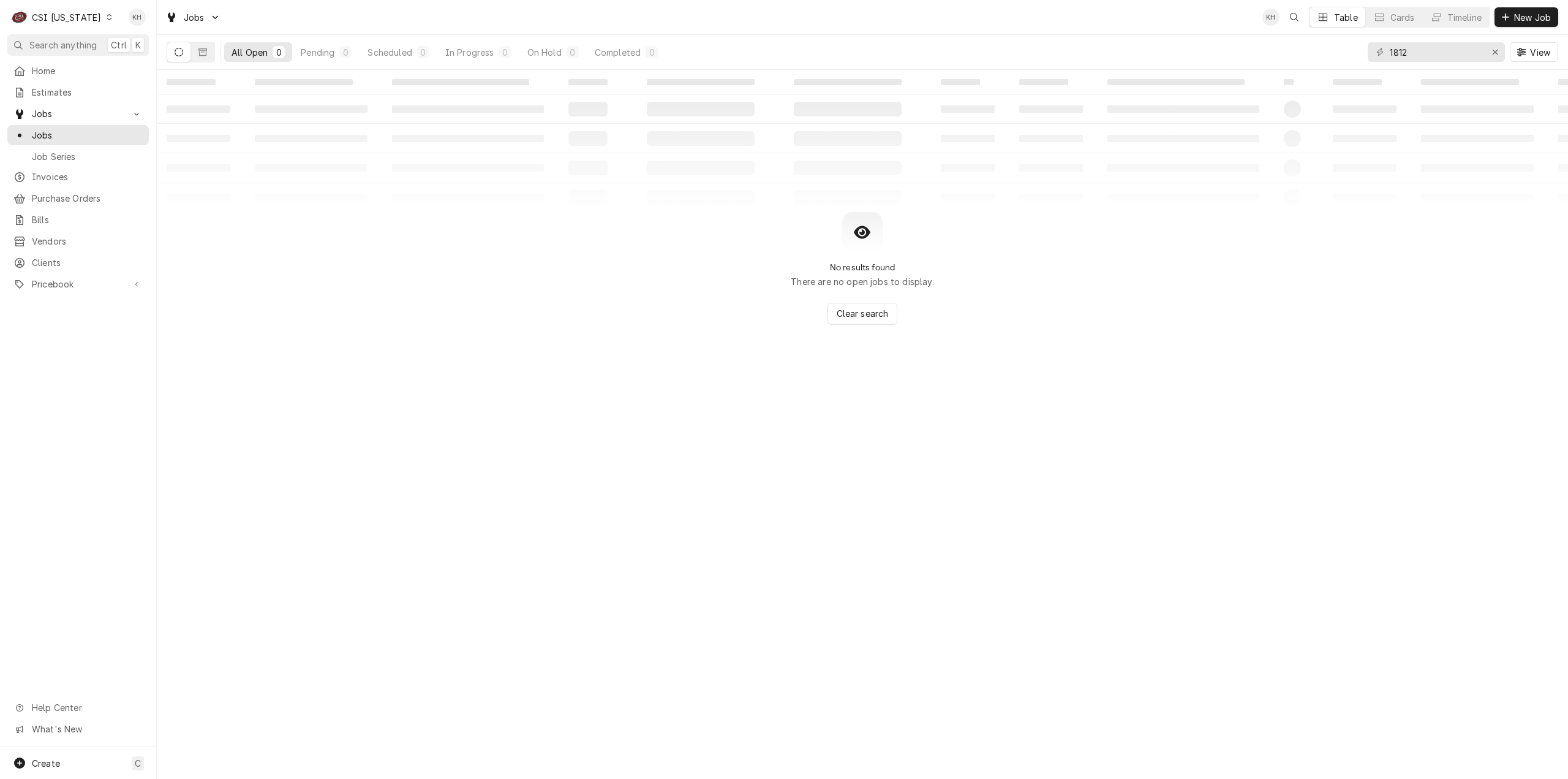
click at [205, 51] on icon "Dynamic Content Wrapper" at bounding box center [202, 51] width 8 height 8
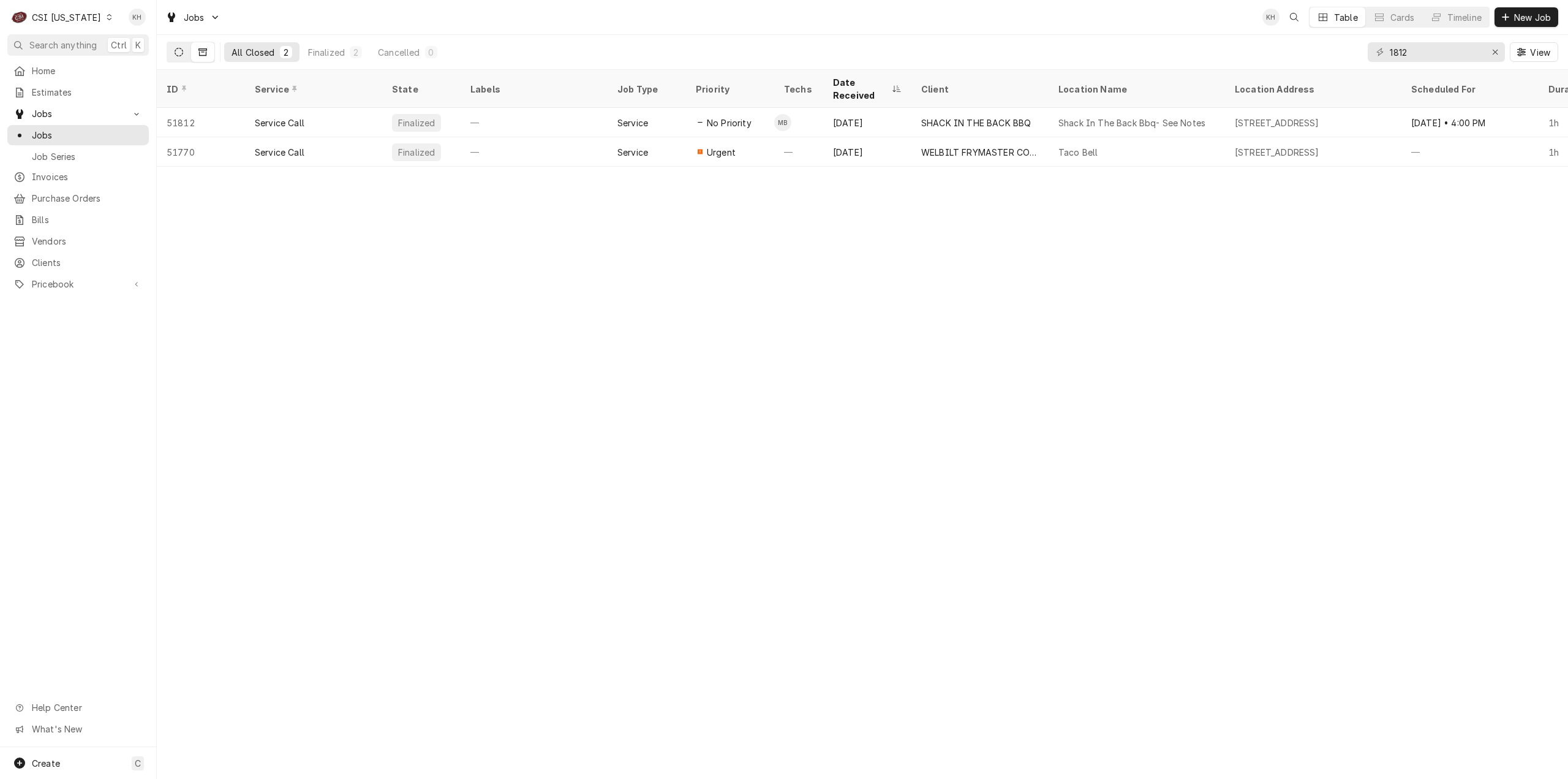
click at [181, 49] on icon "Dynamic Content Wrapper" at bounding box center [178, 51] width 8 height 8
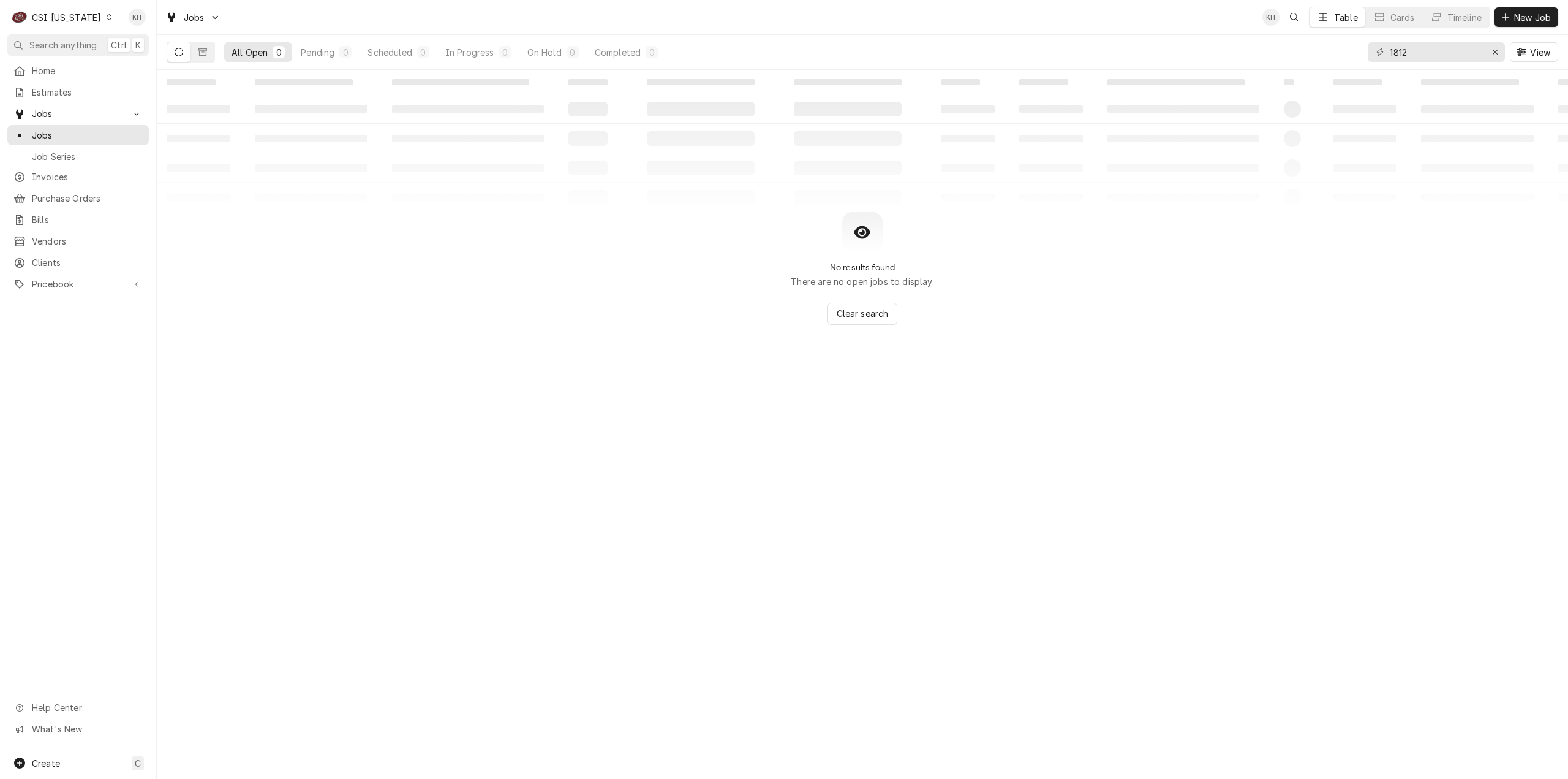
drag, startPoint x: 54, startPoint y: 42, endPoint x: 400, endPoint y: 42, distance: 346.0
click at [71, 42] on span "Search anything" at bounding box center [63, 45] width 68 height 13
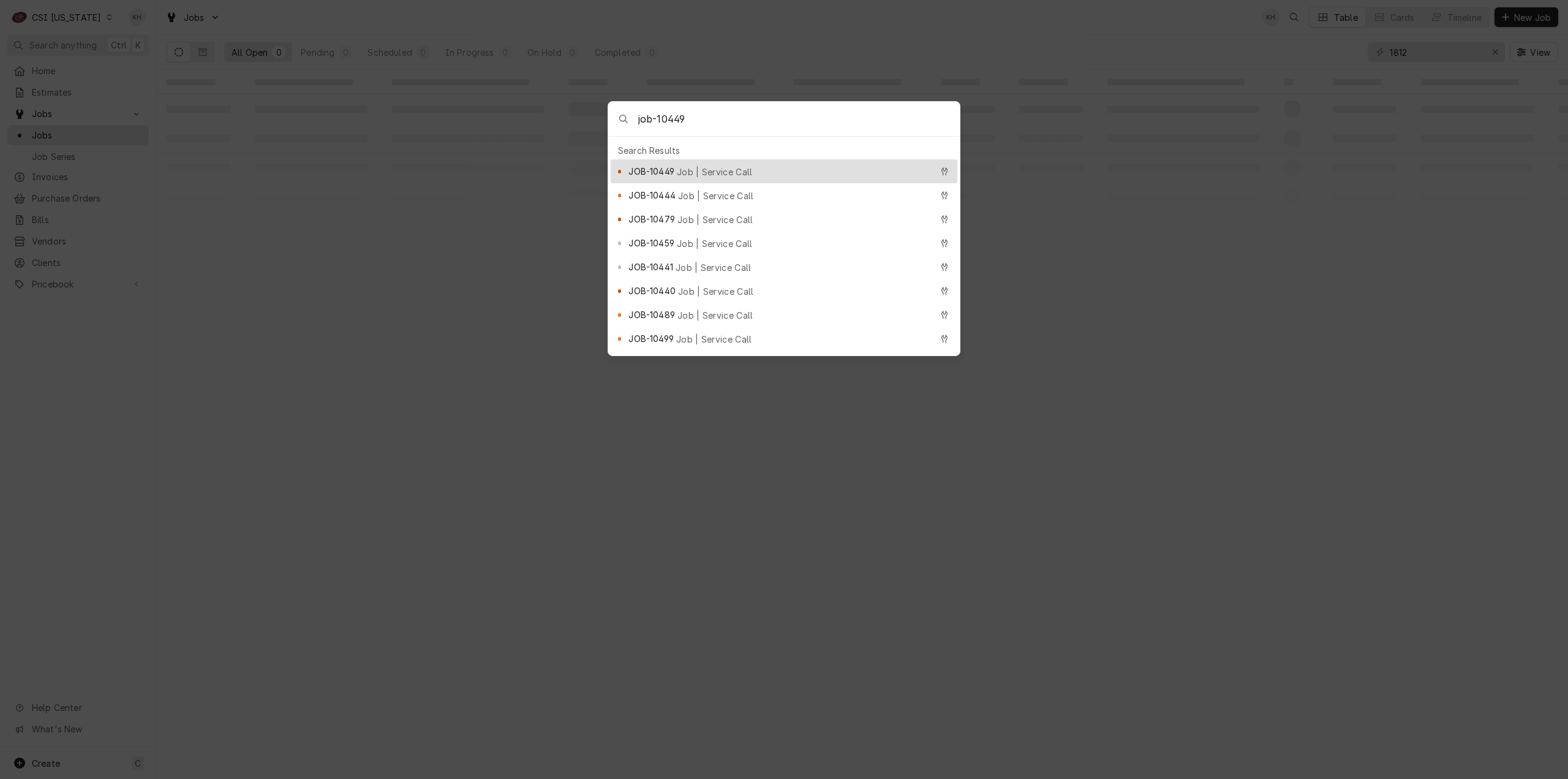
type input "job-10449"
click at [725, 170] on span "Job | Service Call" at bounding box center [714, 172] width 76 height 13
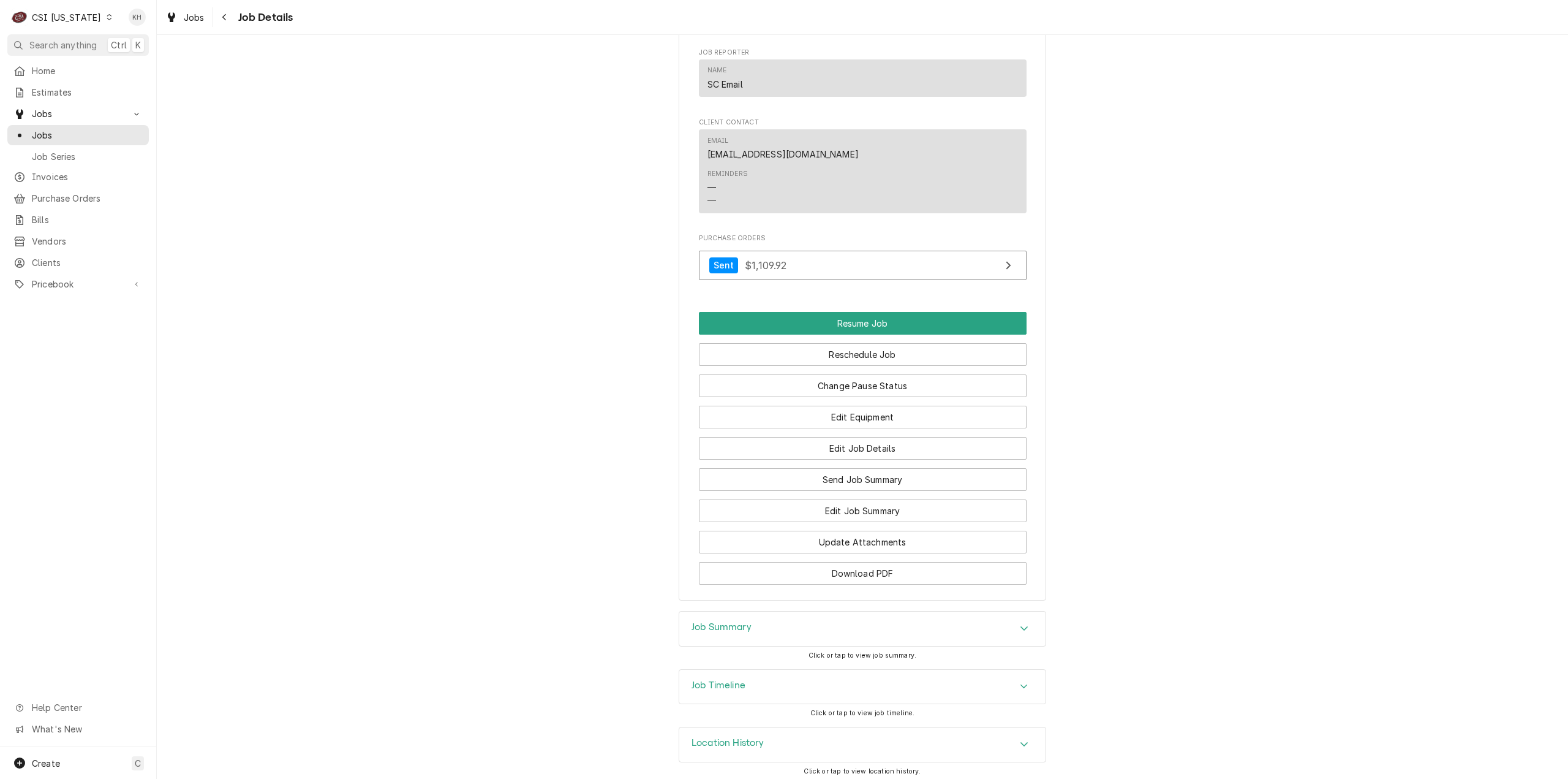
scroll to position [1739, 0]
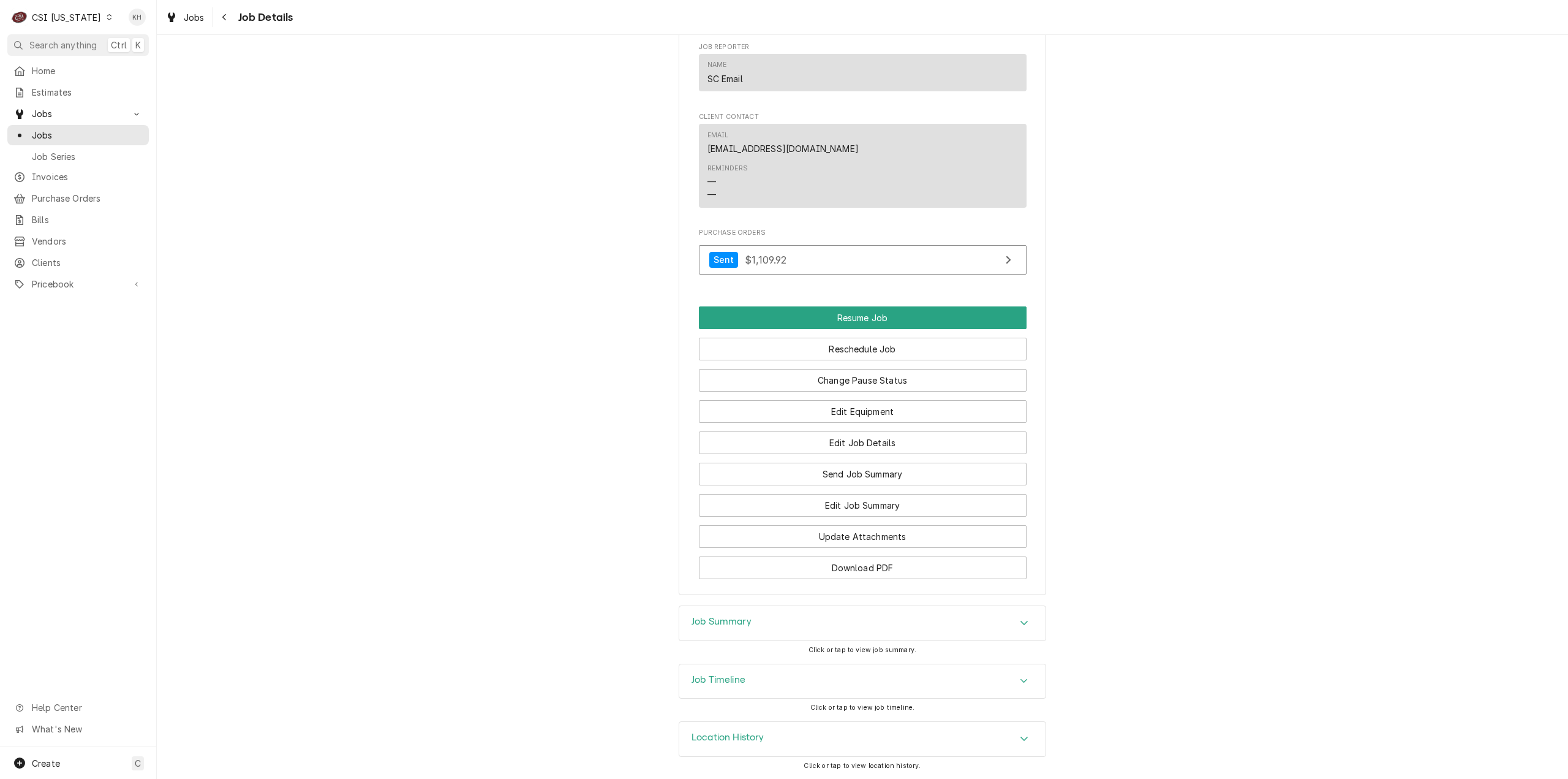
click at [759, 698] on div "Job Timeline" at bounding box center [863, 682] width 366 height 35
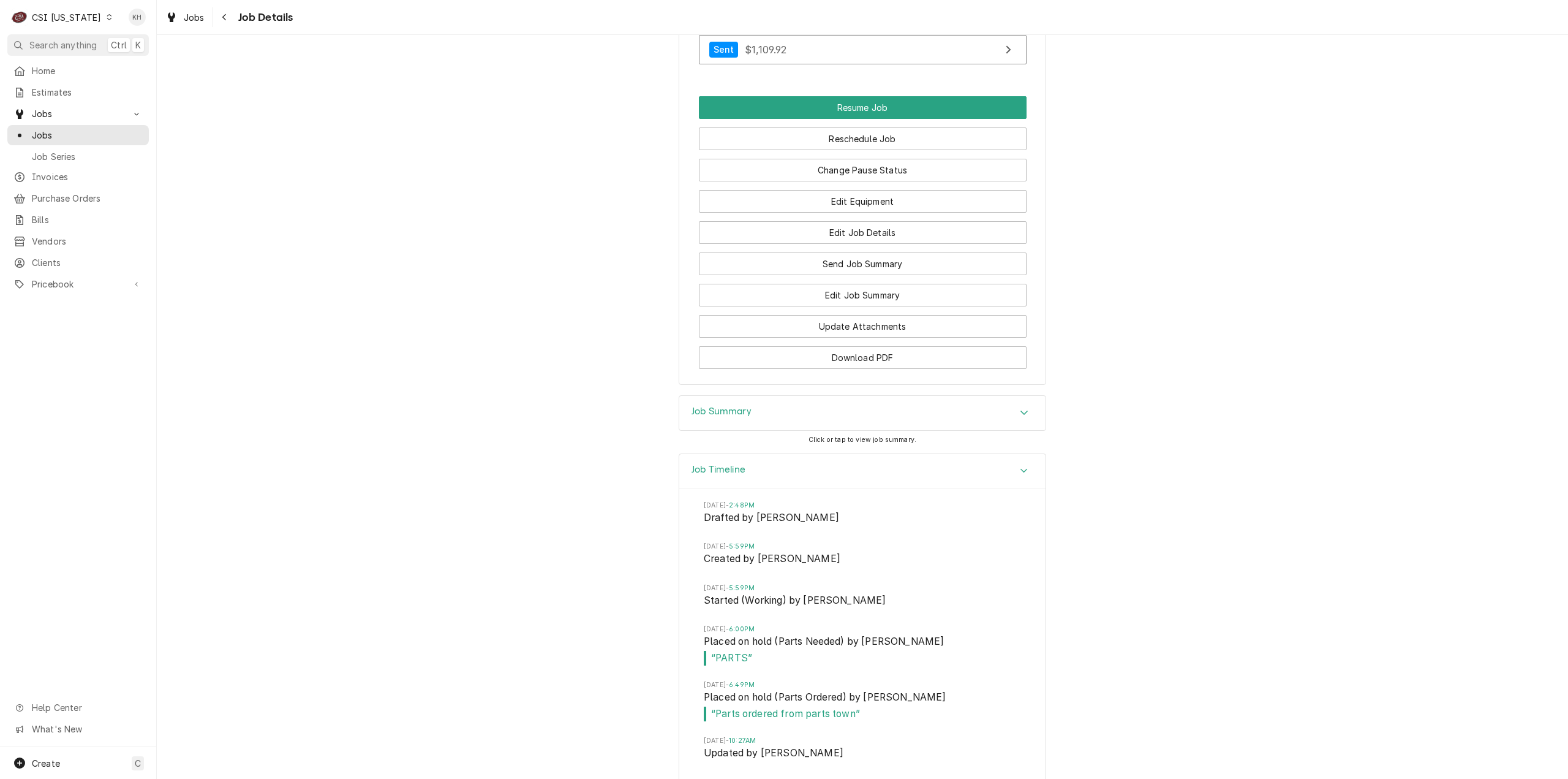
scroll to position [2046, 0]
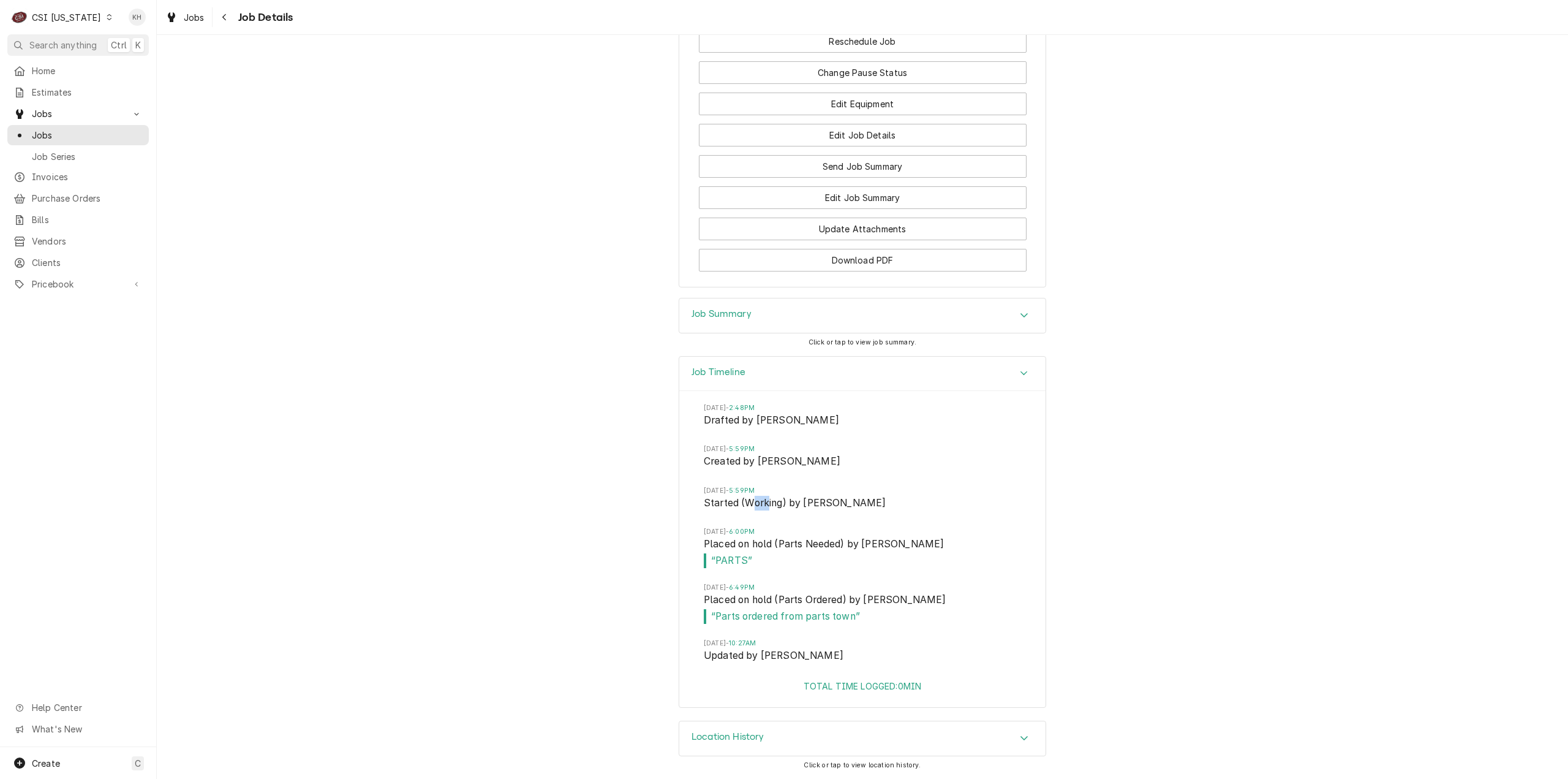
drag, startPoint x: 762, startPoint y: 503, endPoint x: 749, endPoint y: 503, distance: 13.0
click at [749, 503] on span "Started (Working) by [PERSON_NAME]" at bounding box center [862, 504] width 317 height 17
drag, startPoint x: 86, startPoint y: 21, endPoint x: 91, endPoint y: 35, distance: 14.9
click at [86, 21] on div "CSI Kentucky" at bounding box center [67, 17] width 70 height 13
click at [127, 25] on div "CSI [US_STATE][GEOGRAPHIC_DATA]" at bounding box center [191, 24] width 162 height 13
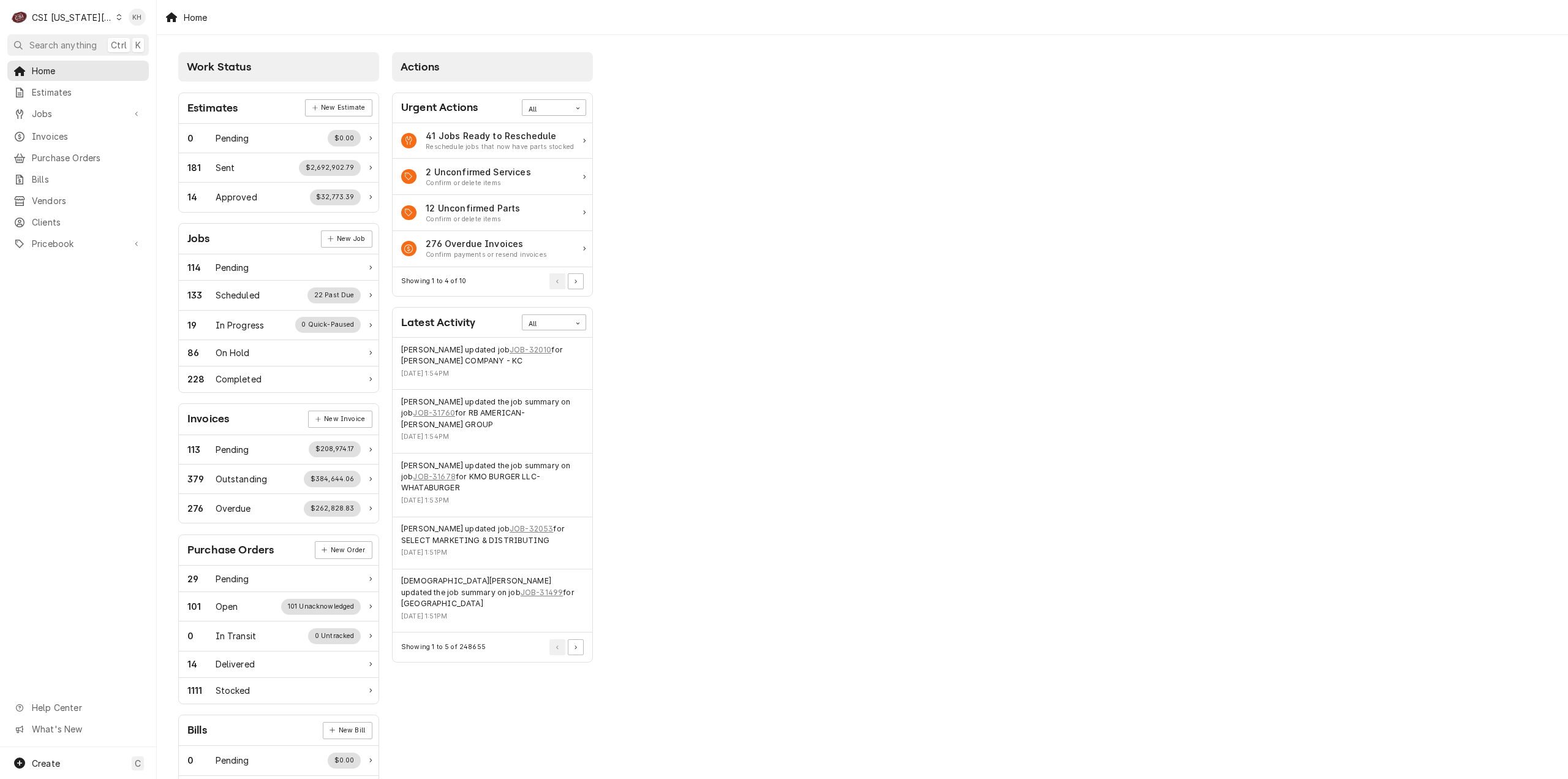
click at [69, 46] on span "Search anything" at bounding box center [63, 45] width 68 height 13
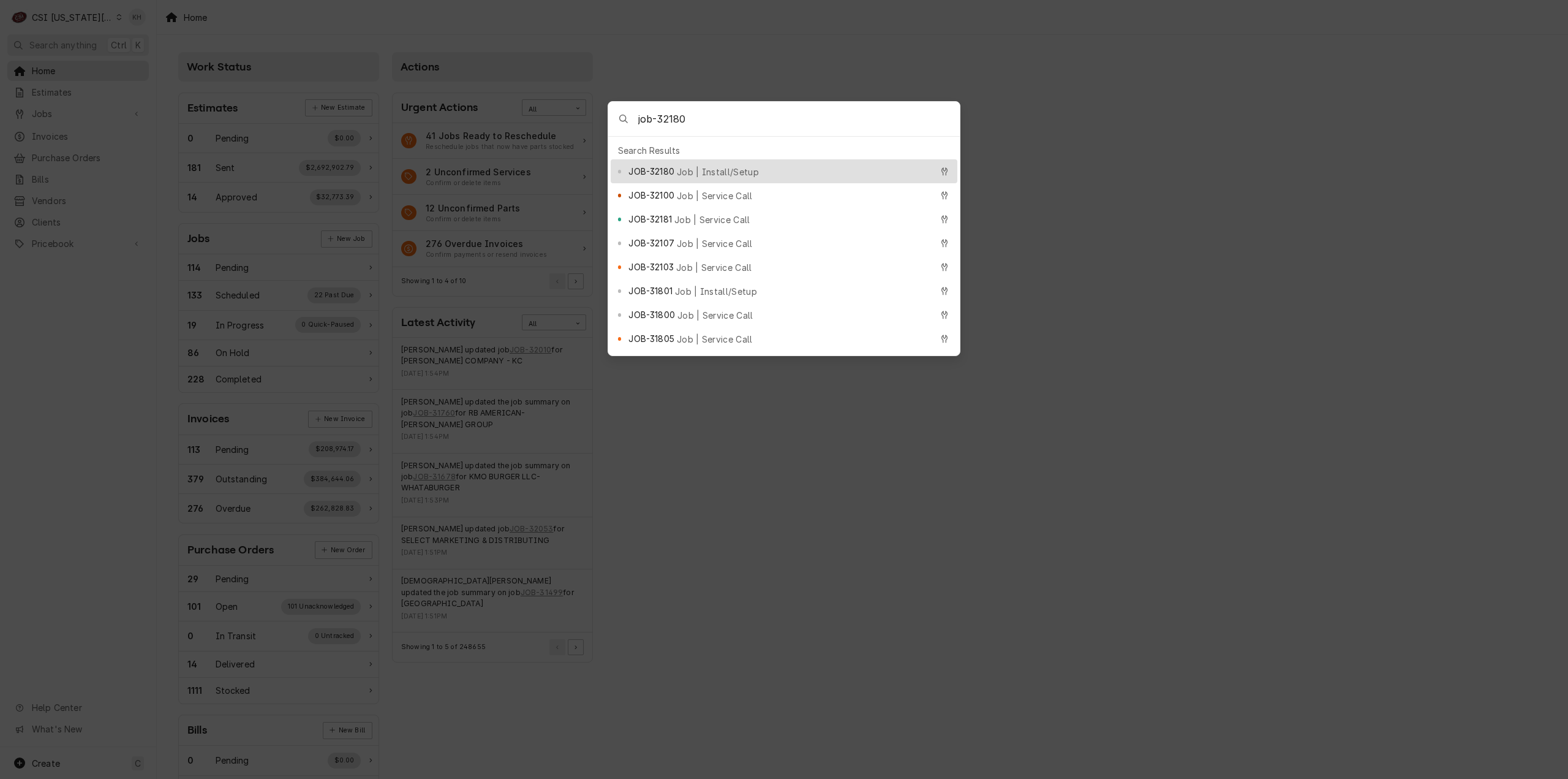
type input "job-32180"
click at [707, 169] on span "Job | Install/Setup" at bounding box center [718, 172] width 82 height 13
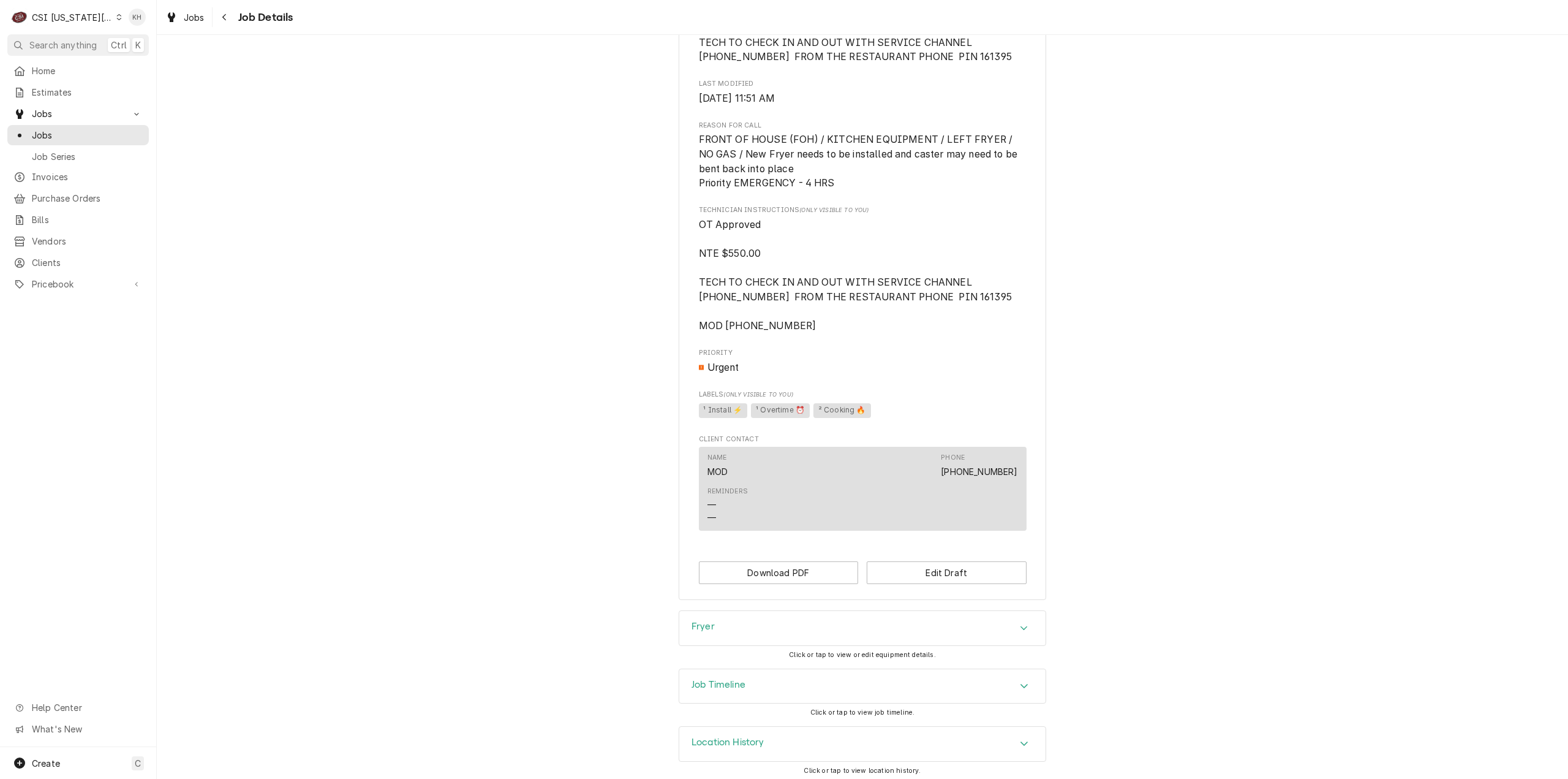
scroll to position [452, 0]
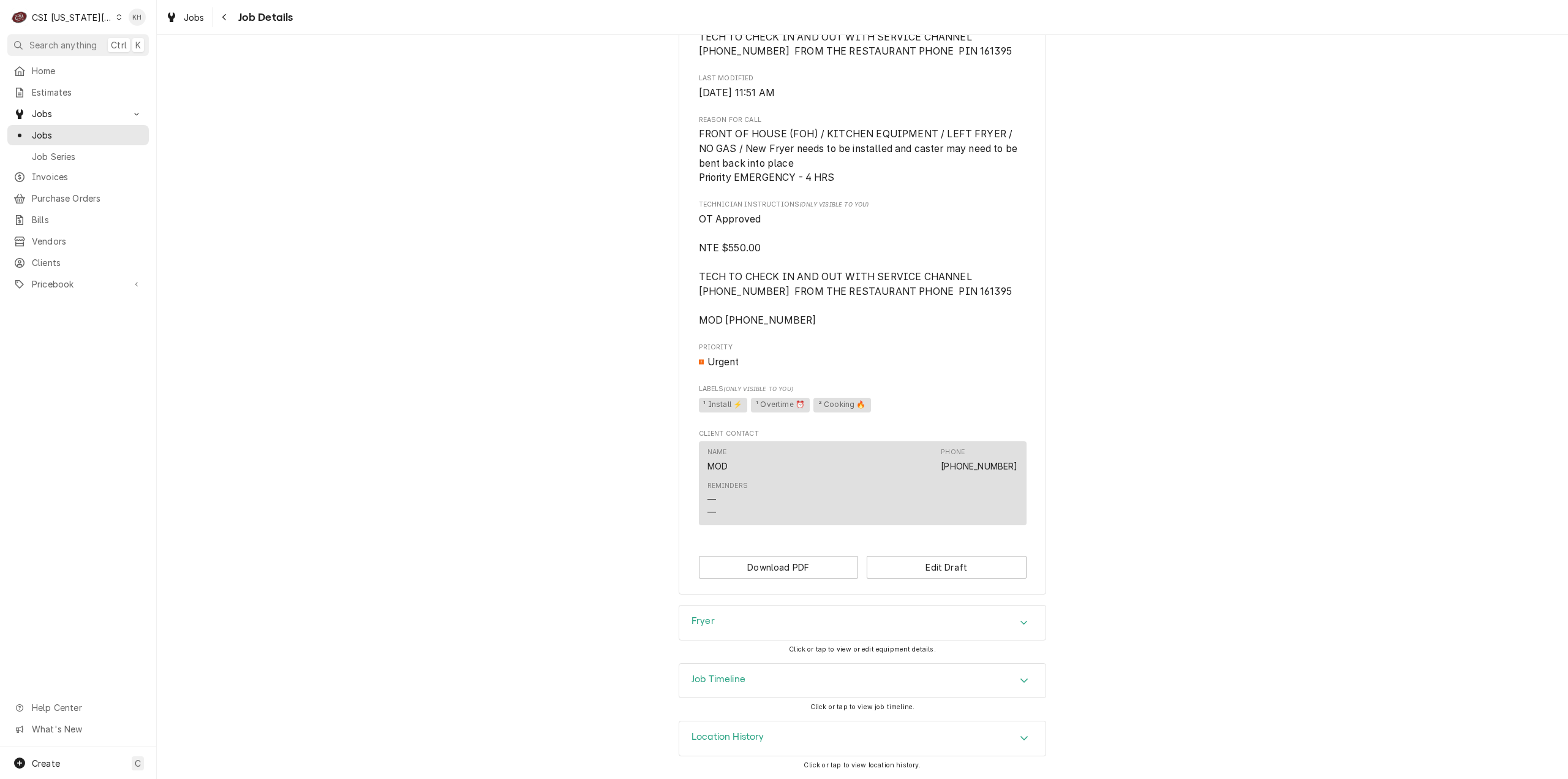
click at [707, 686] on div "Job Timeline" at bounding box center [718, 681] width 54 height 15
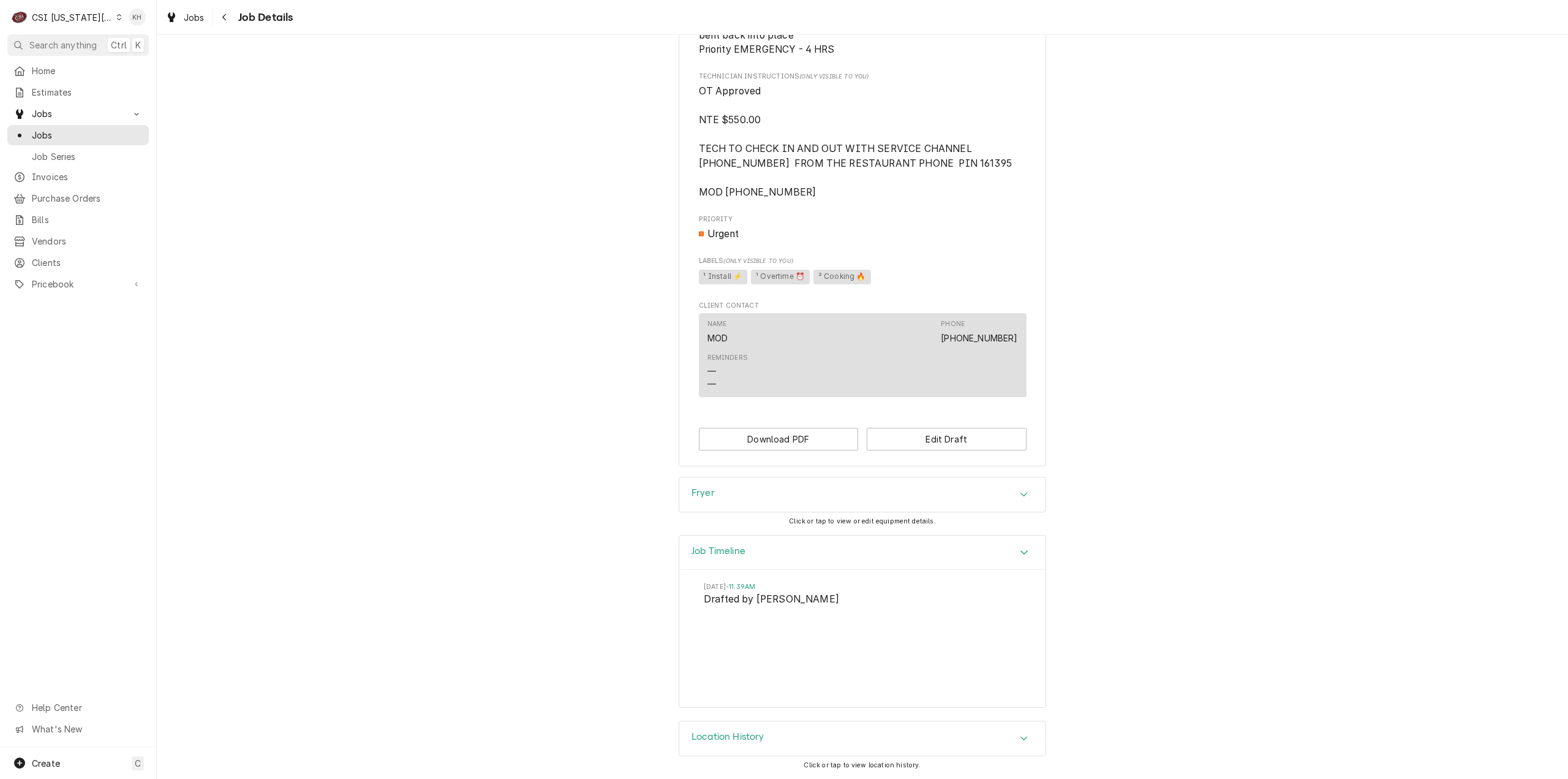
click at [723, 559] on div "Job Timeline" at bounding box center [718, 553] width 54 height 15
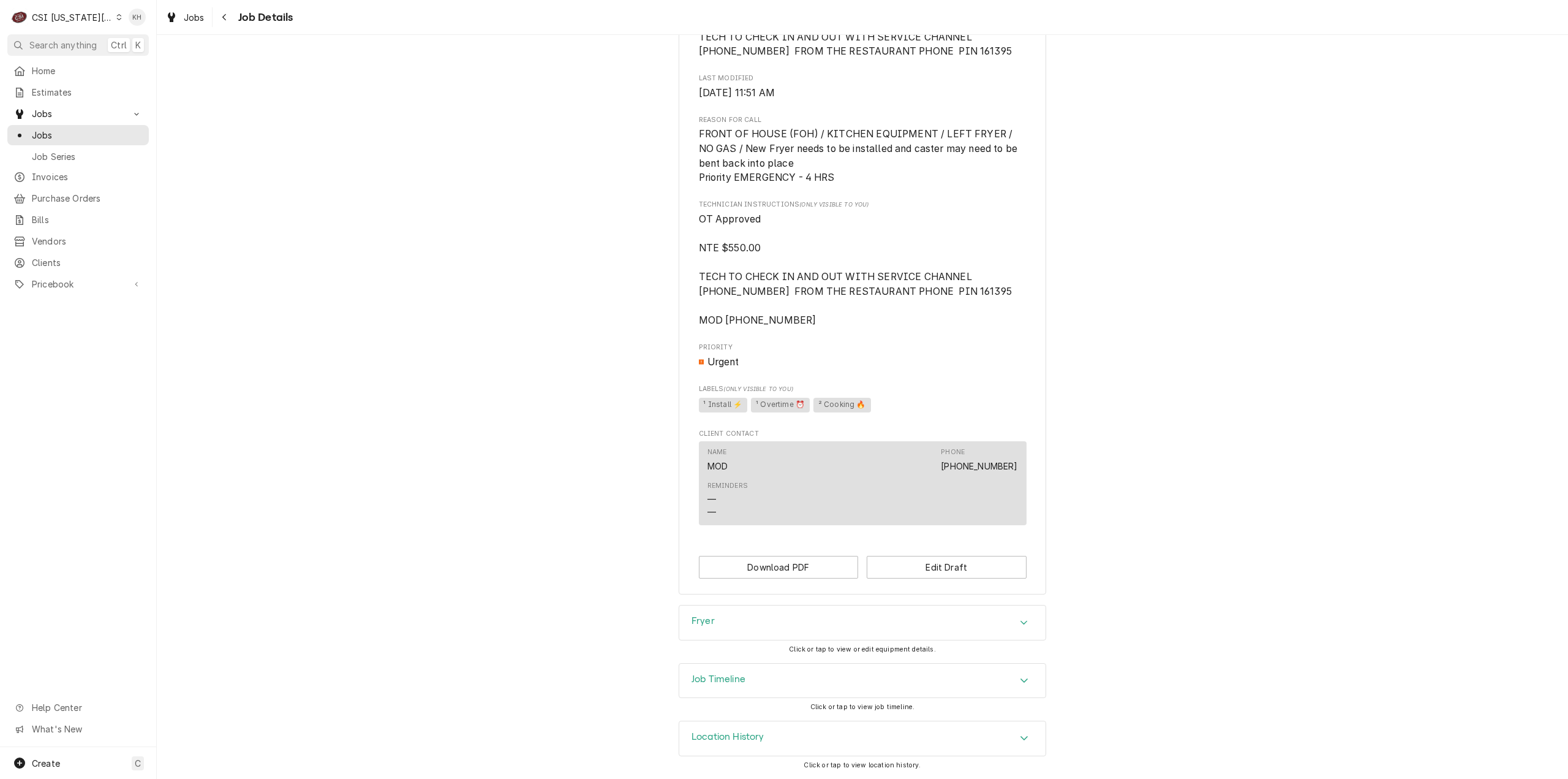
click at [91, 15] on div "CSI [US_STATE][GEOGRAPHIC_DATA]" at bounding box center [72, 17] width 81 height 13
click at [149, 37] on div "CSI [US_STATE]" at bounding box center [209, 46] width 191 height 20
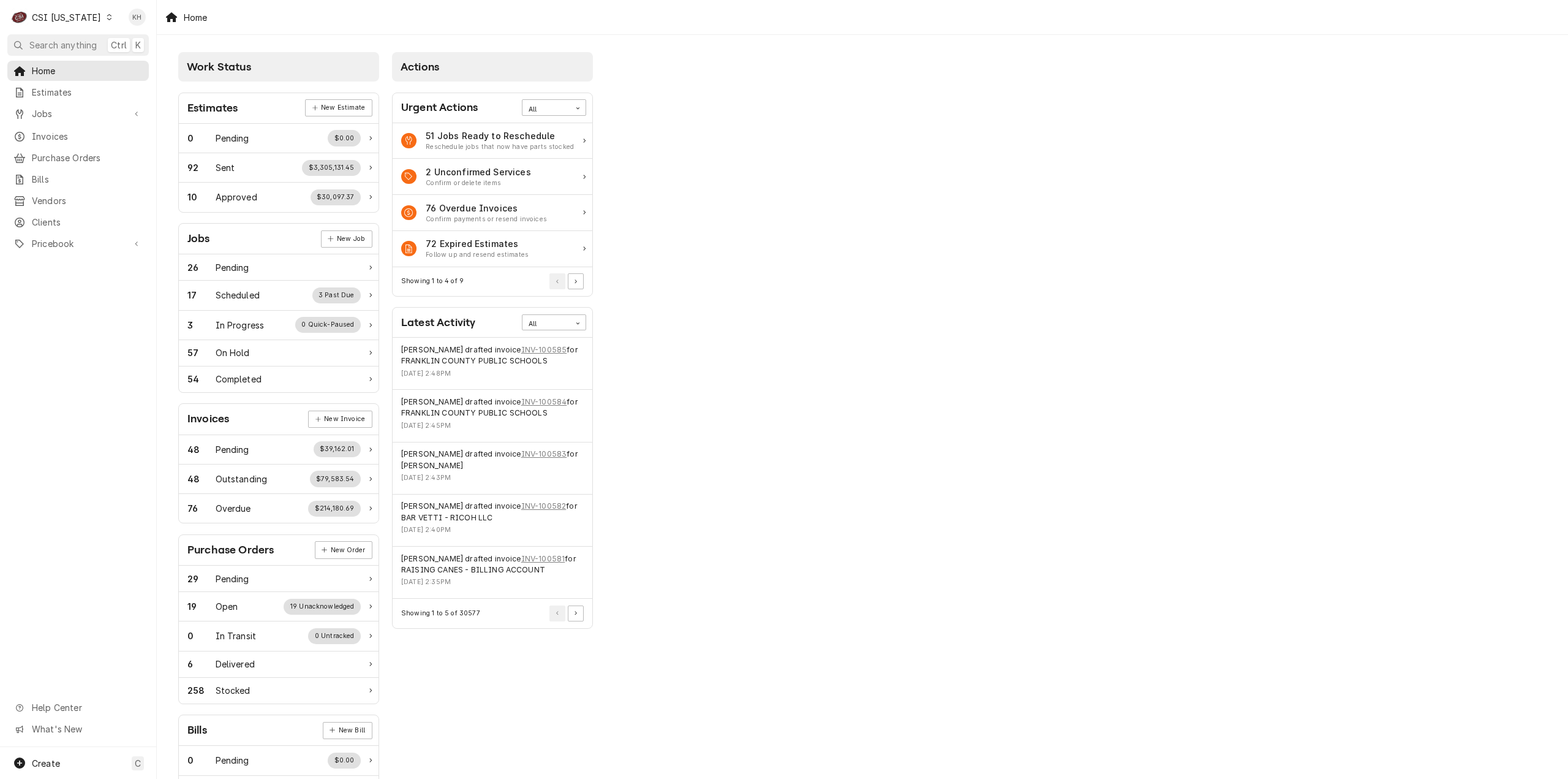
drag, startPoint x: 90, startPoint y: 45, endPoint x: 169, endPoint y: 67, distance: 82.0
click at [90, 45] on span "Search anything" at bounding box center [63, 45] width 68 height 13
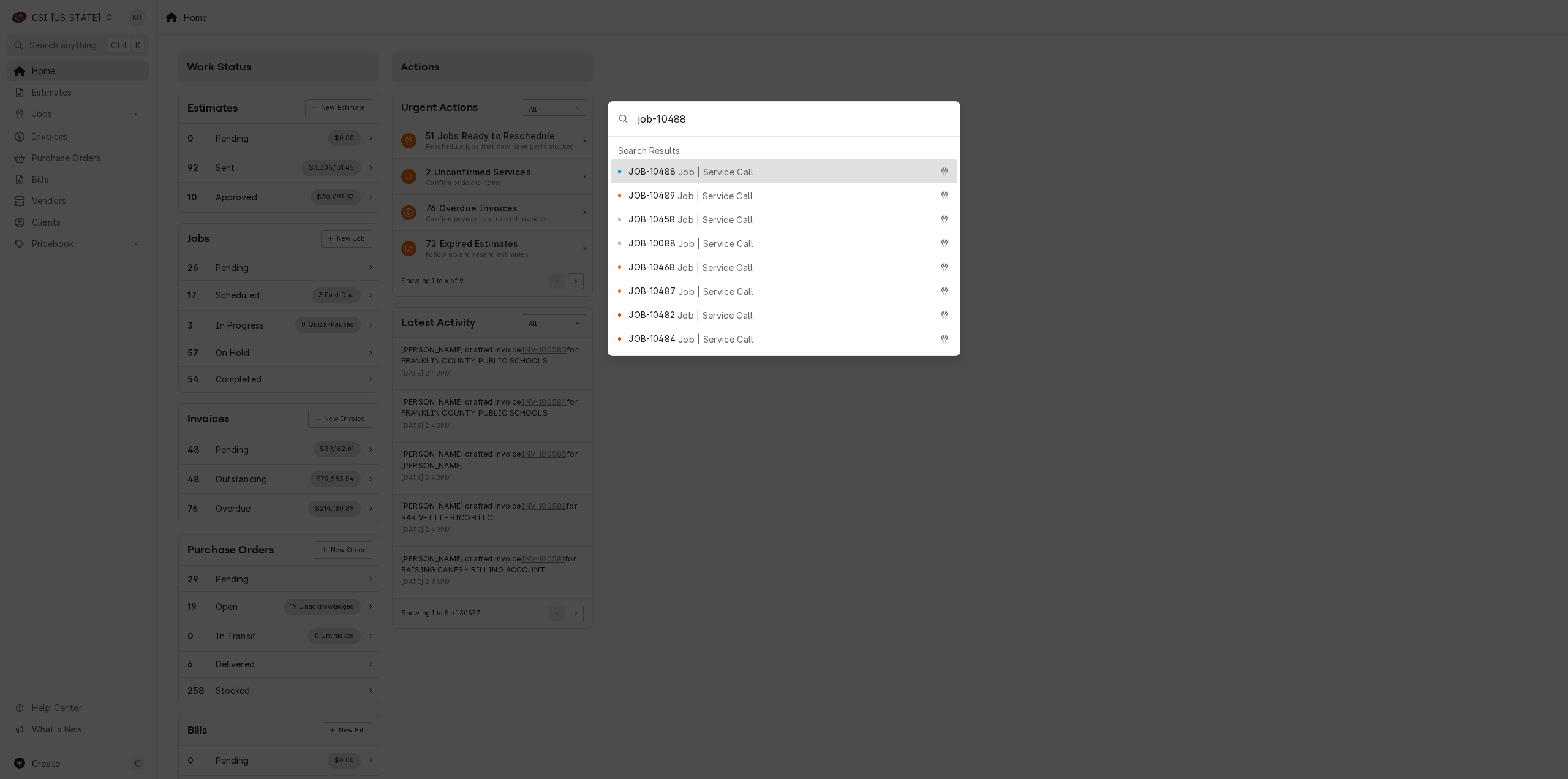
type input "job-10488"
click at [721, 164] on div "JOB-10488 Job | Service Call" at bounding box center [779, 170] width 303 height 14
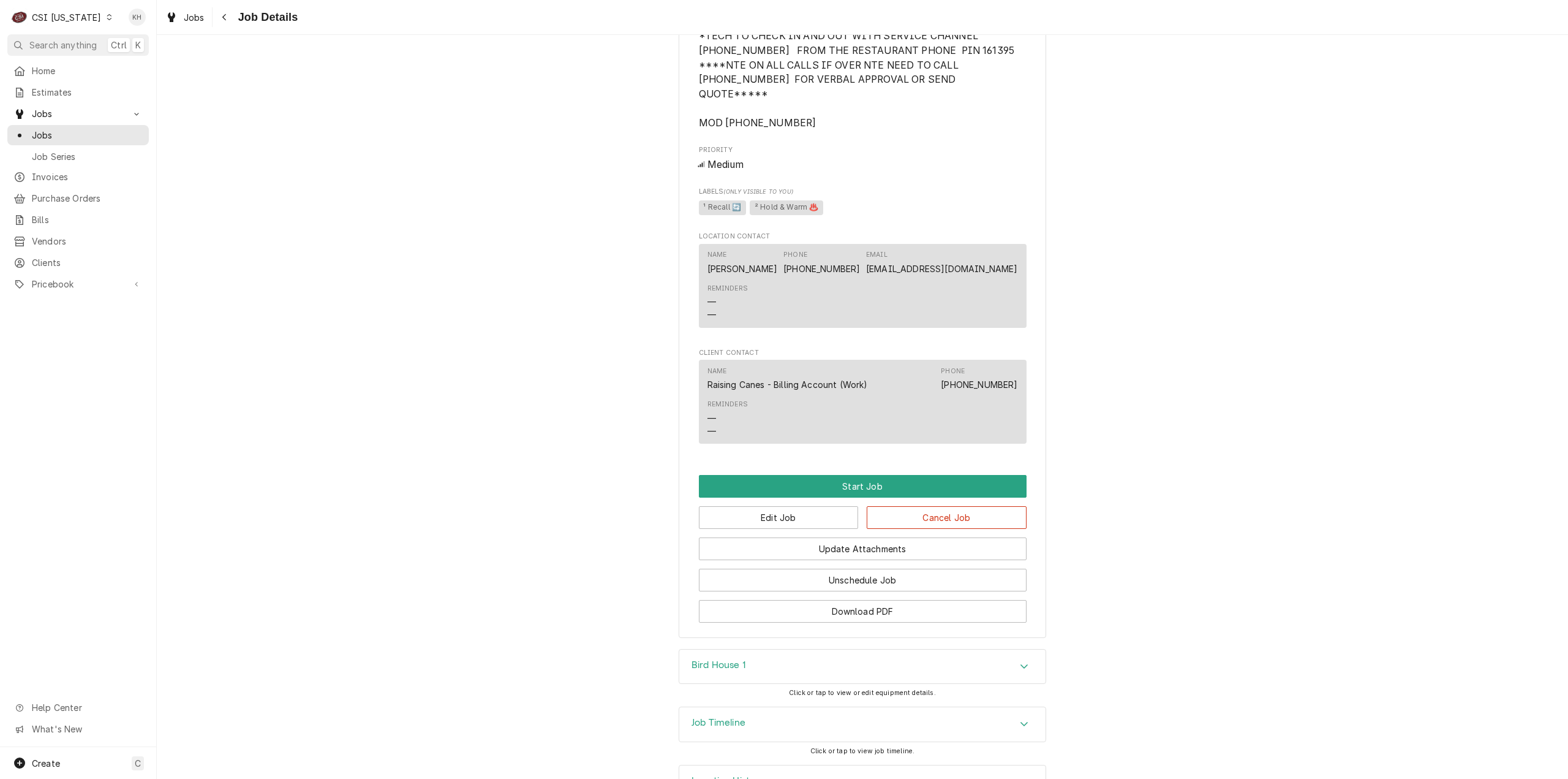
click at [734, 717] on div "Job Timeline" at bounding box center [718, 724] width 54 height 15
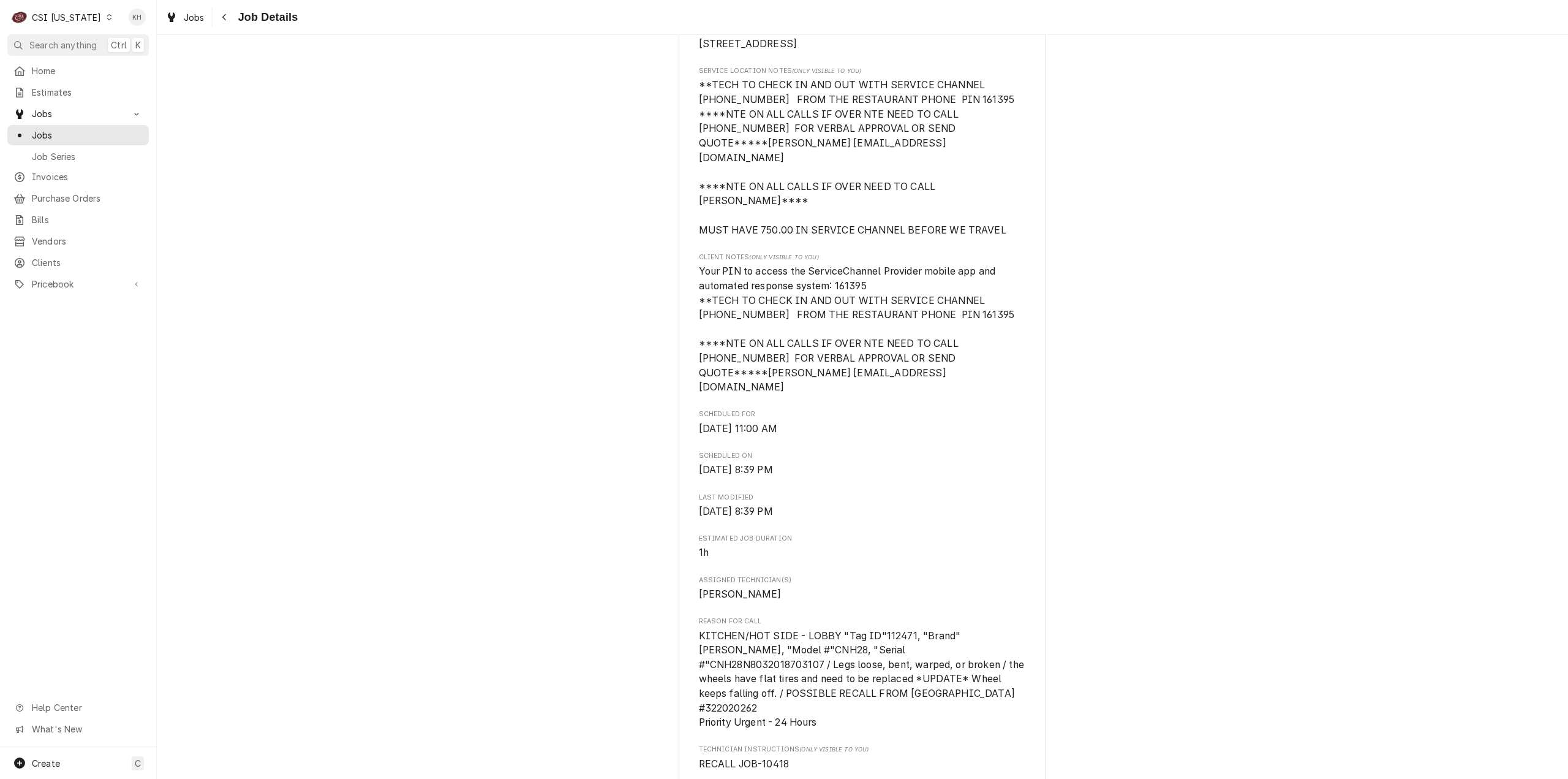
scroll to position [368, 0]
